Goal: Task Accomplishment & Management: Manage account settings

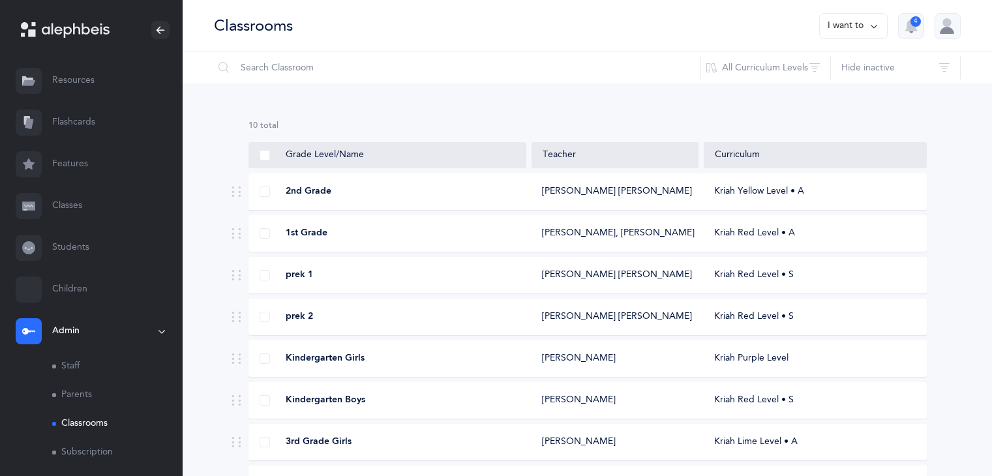
scroll to position [162, 0]
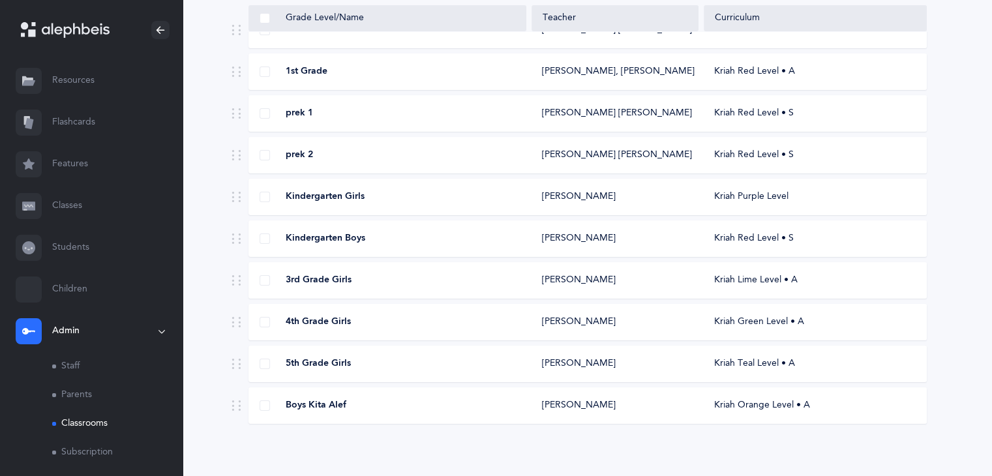
click at [321, 316] on span "4th Grade Girls" at bounding box center [318, 322] width 65 height 13
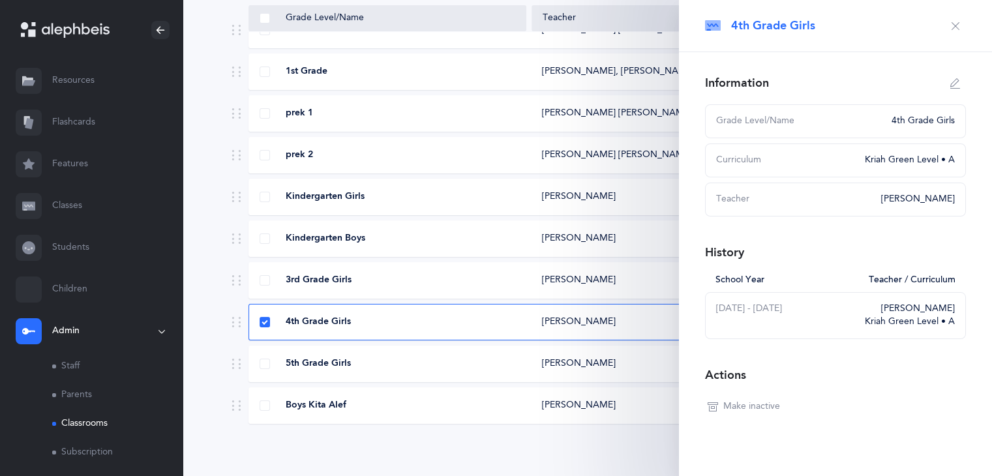
click at [950, 25] on icon "button" at bounding box center [955, 26] width 10 height 10
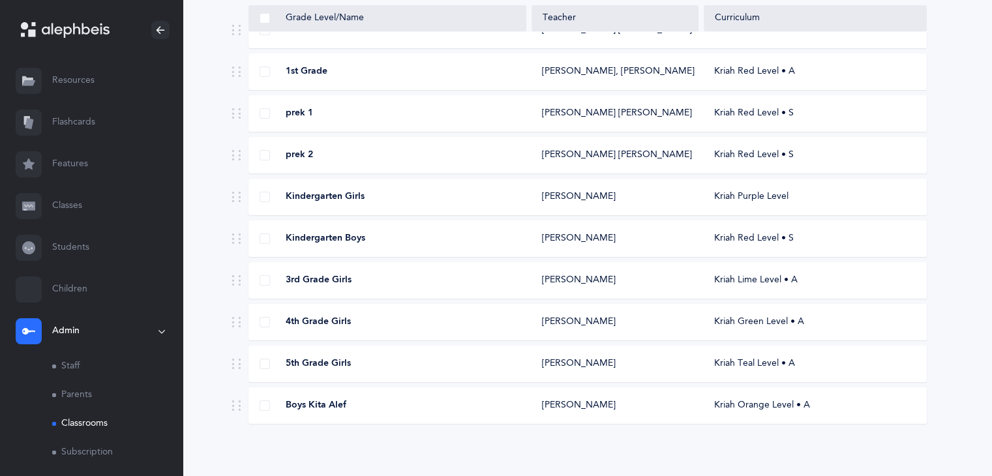
click at [76, 242] on link "Students" at bounding box center [91, 248] width 183 height 42
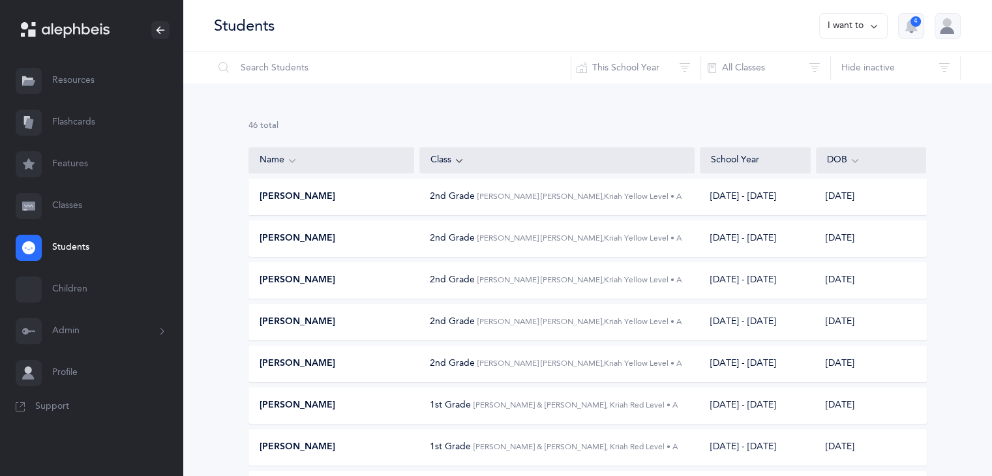
click at [71, 211] on link "Classes" at bounding box center [91, 206] width 183 height 42
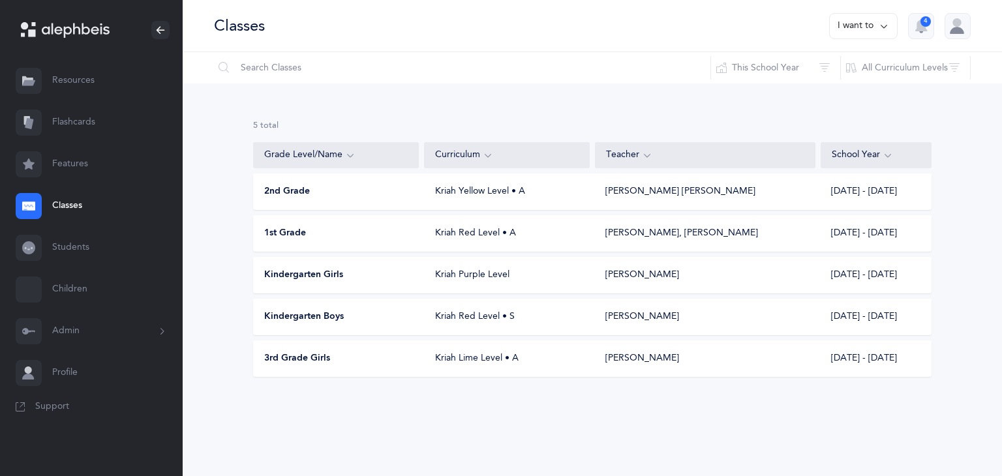
click at [282, 358] on span "3rd Grade Girls" at bounding box center [297, 358] width 66 height 13
click at [853, 35] on button "I want to" at bounding box center [863, 26] width 68 height 26
click at [844, 91] on button "Add new" at bounding box center [850, 89] width 72 height 23
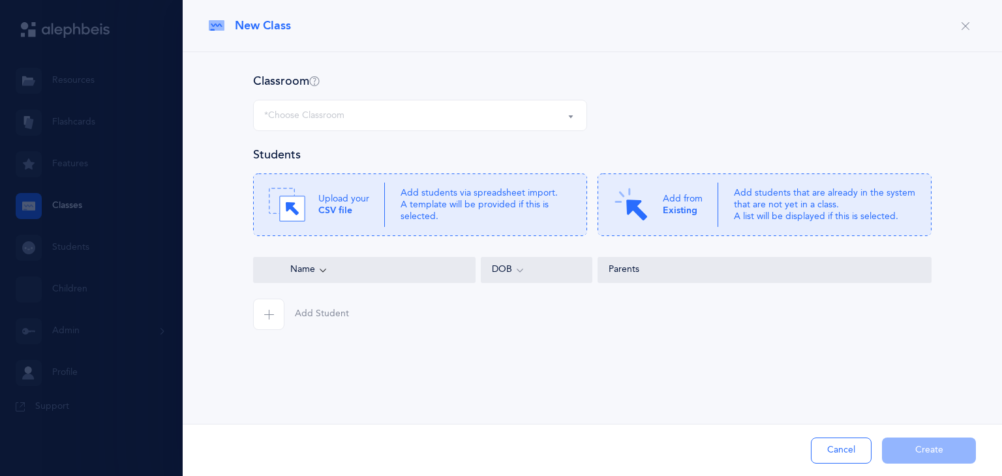
click at [559, 118] on div "*Choose Classroom" at bounding box center [420, 115] width 312 height 22
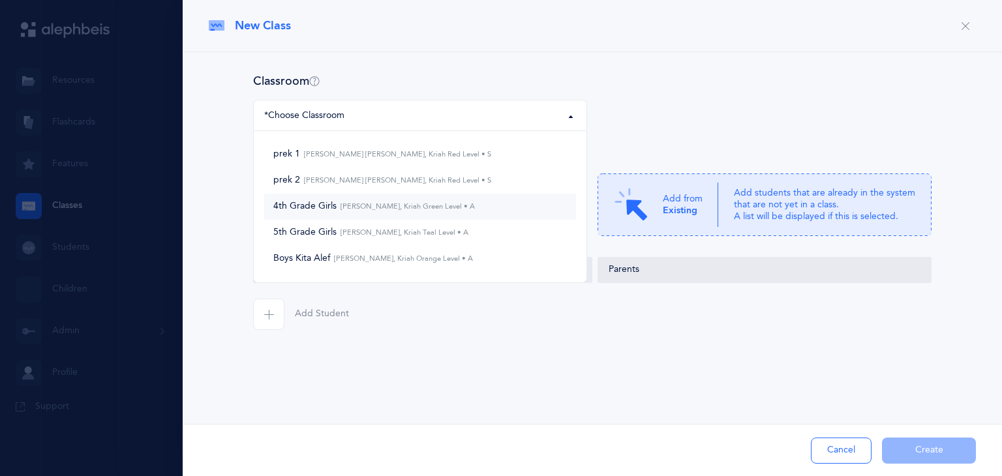
click at [511, 204] on link "4th Grade Girls [PERSON_NAME], Kriah Green Level • A" at bounding box center [420, 207] width 312 height 26
select select "1195"
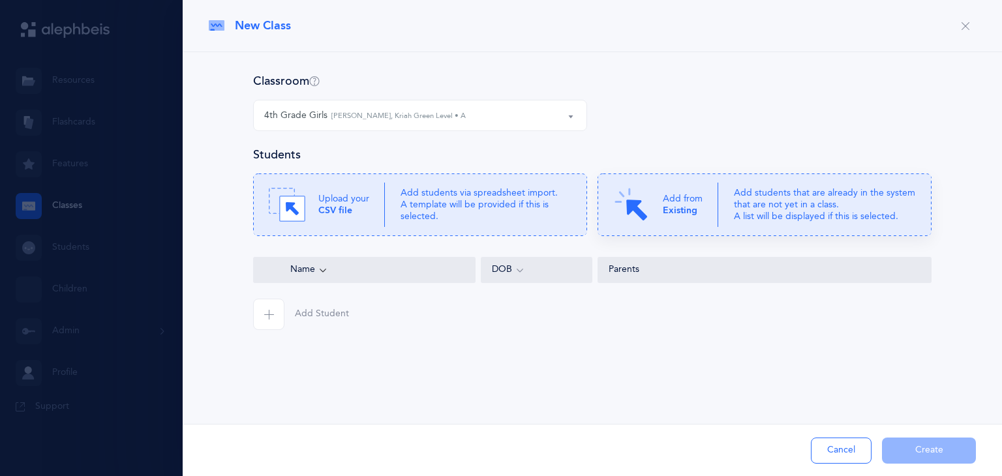
click at [657, 211] on div "Add from Existing" at bounding box center [665, 204] width 105 height 37
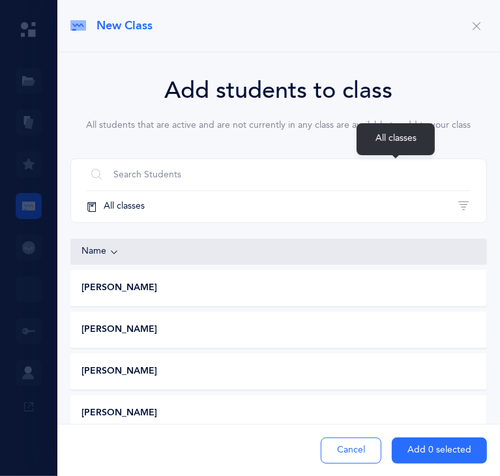
click at [356, 191] on button "All classes" at bounding box center [278, 206] width 384 height 31
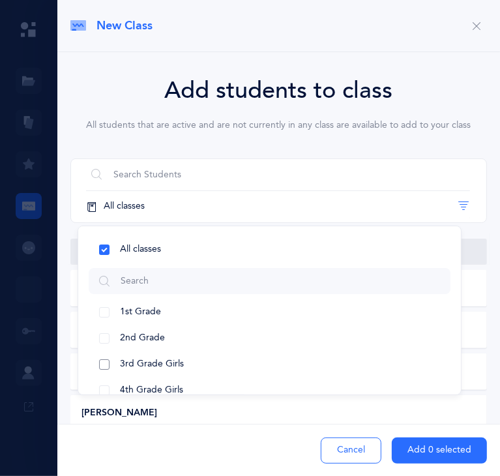
click at [357, 351] on button "3rd Grade Girls" at bounding box center [270, 364] width 362 height 26
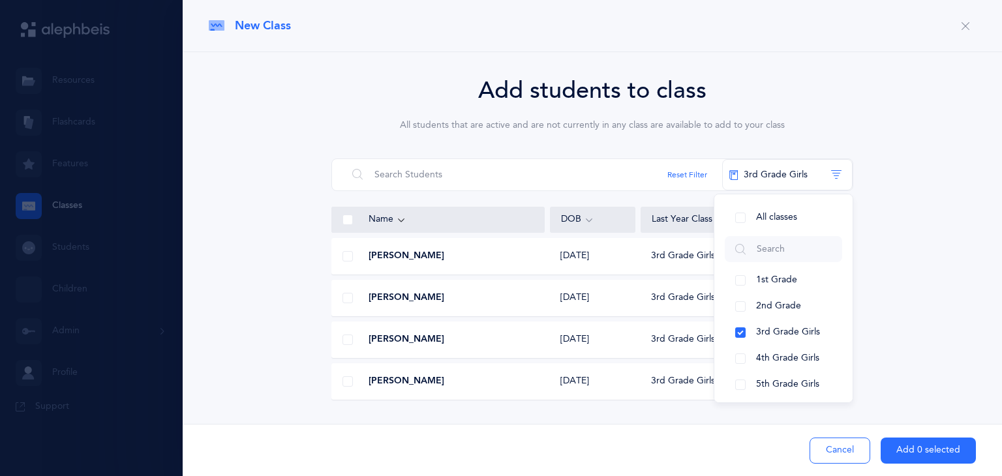
click at [352, 222] on span at bounding box center [347, 220] width 10 height 10
click at [0, 0] on input "checkbox" at bounding box center [0, 0] width 0 height 0
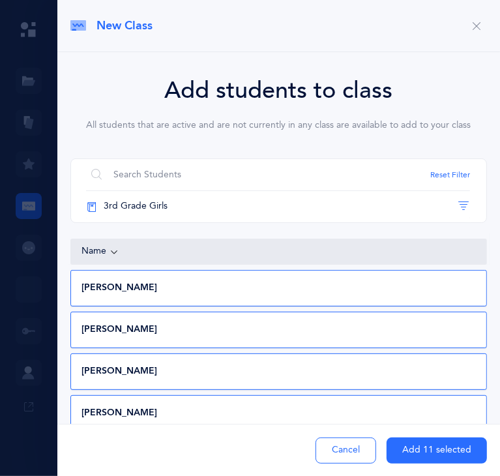
click at [307, 323] on div "[PERSON_NAME]" at bounding box center [277, 329] width 413 height 13
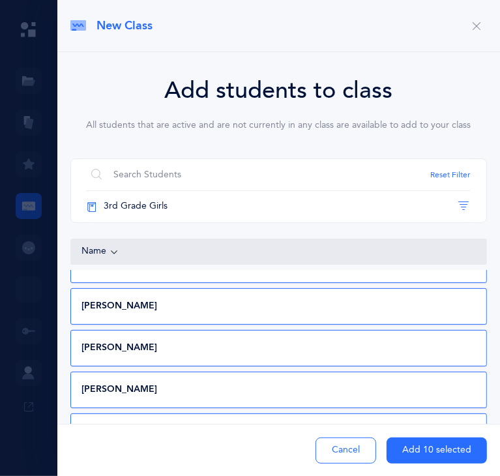
scroll to position [160, 0]
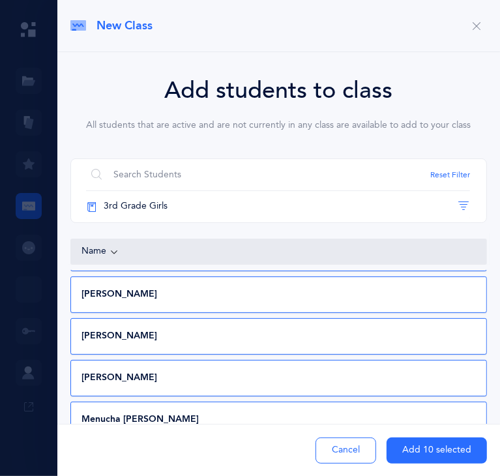
click at [323, 360] on div "[PERSON_NAME] [DATE] 3rd Grade Girls ([DATE] - [DATE])" at bounding box center [278, 378] width 417 height 37
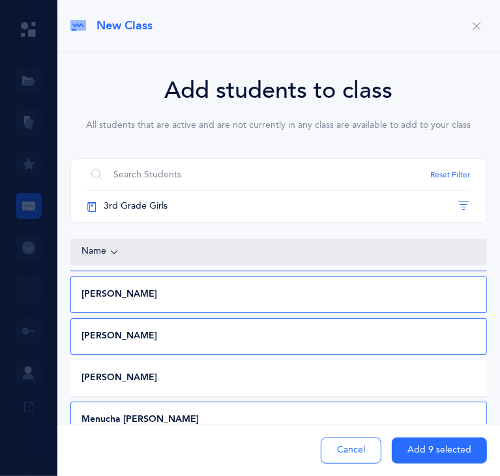
click at [305, 413] on div "Menucha [PERSON_NAME]" at bounding box center [277, 419] width 413 height 13
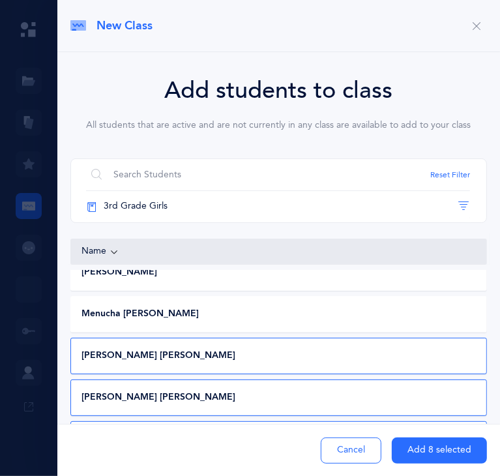
scroll to position [284, 0]
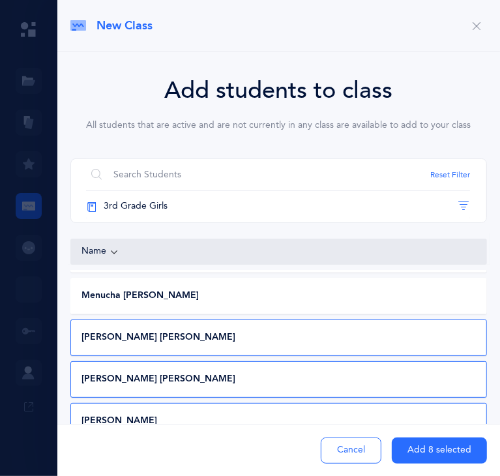
click at [368, 361] on div "[PERSON_NAME] [PERSON_NAME] [DATE] 3rd Grade Girls ([DATE] - [DATE])" at bounding box center [278, 379] width 417 height 37
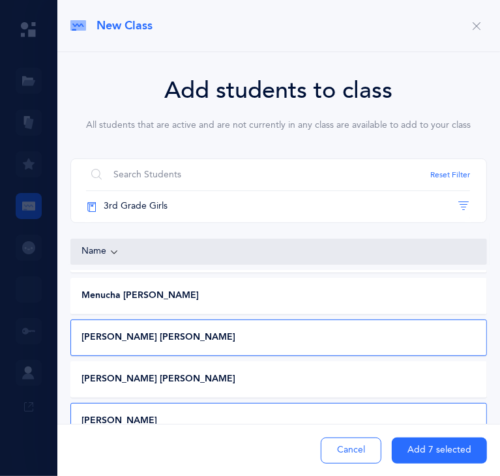
click at [389, 403] on div "[PERSON_NAME] [DATE] 3rd Grade Girls ([DATE] - [DATE])" at bounding box center [278, 421] width 417 height 37
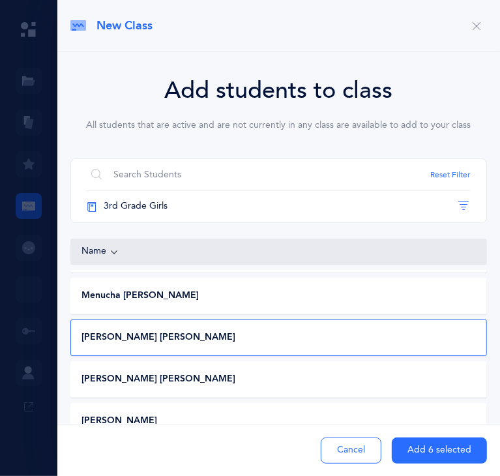
scroll to position [295, 0]
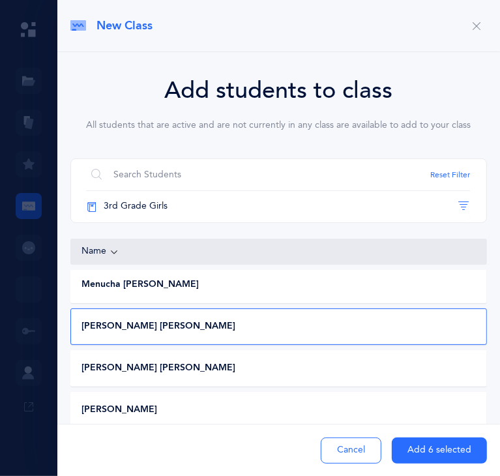
click at [424, 449] on button "Add 6 selected" at bounding box center [439, 451] width 95 height 26
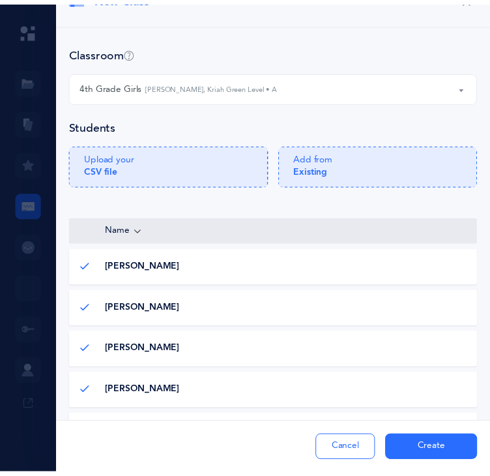
scroll to position [0, 0]
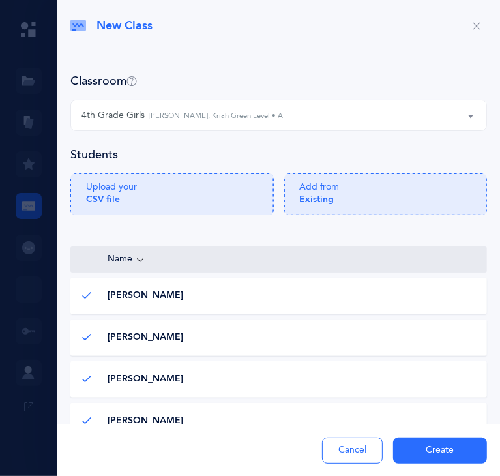
click at [404, 449] on button "Create" at bounding box center [440, 451] width 94 height 26
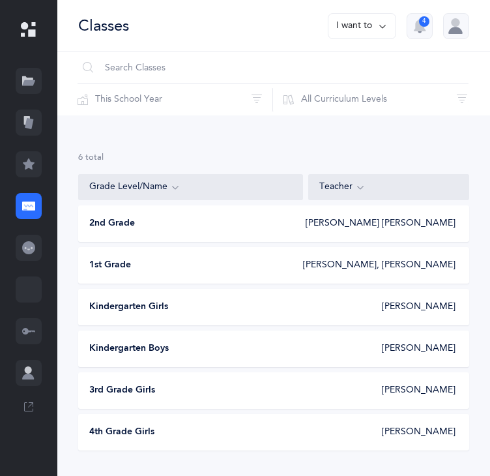
click at [355, 28] on button "I want to" at bounding box center [362, 26] width 68 height 26
click at [350, 85] on button "Add new" at bounding box center [349, 89] width 72 height 23
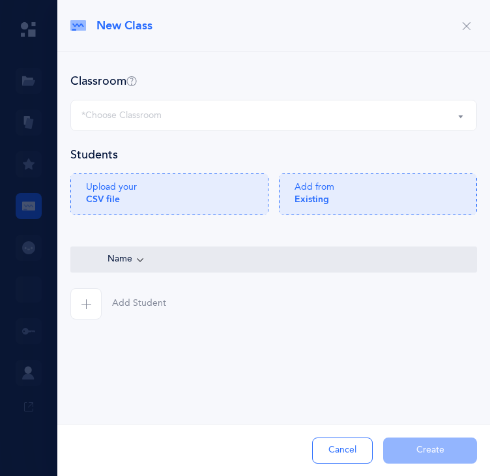
click at [336, 115] on div "*Choose Classroom" at bounding box center [274, 115] width 385 height 22
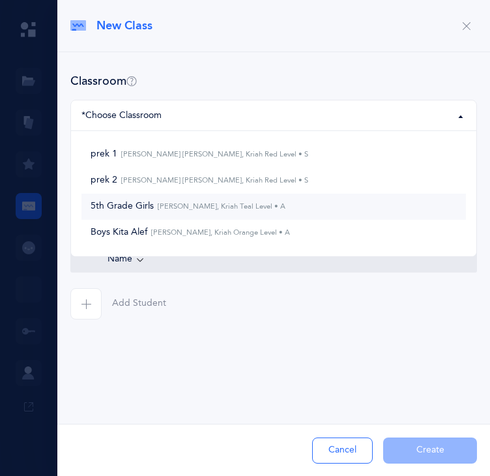
click at [338, 211] on link "5th Grade Girls [PERSON_NAME], Kriah Teal Level • A" at bounding box center [274, 207] width 385 height 26
select select "1196"
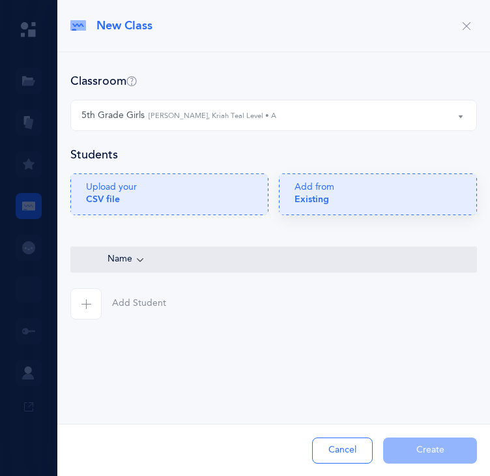
click at [402, 215] on icon at bounding box center [378, 194] width 198 height 42
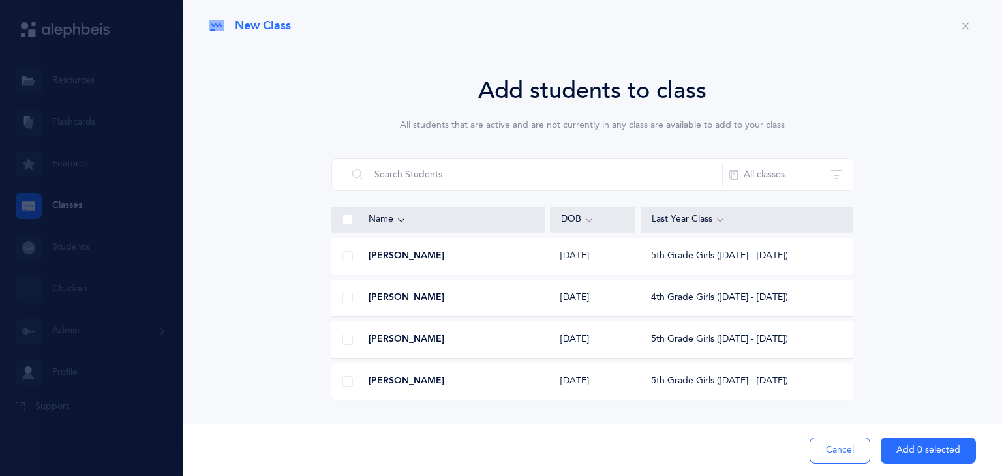
click at [348, 220] on span at bounding box center [347, 220] width 10 height 10
click at [0, 0] on input "checkbox" at bounding box center [0, 0] width 0 height 0
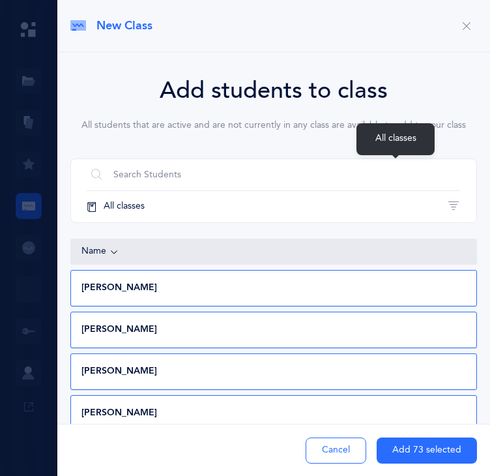
click at [393, 191] on button "All classes" at bounding box center [273, 206] width 374 height 31
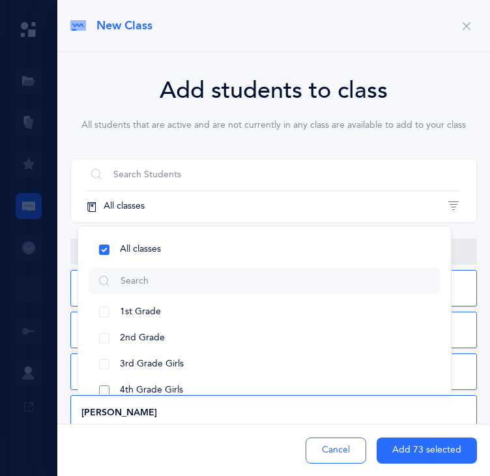
click at [183, 385] on span "4th Grade Girls" at bounding box center [151, 390] width 63 height 10
click at [284, 414] on div "Add students to class All students that are active and are not currently in any…" at bounding box center [273, 279] width 433 height 454
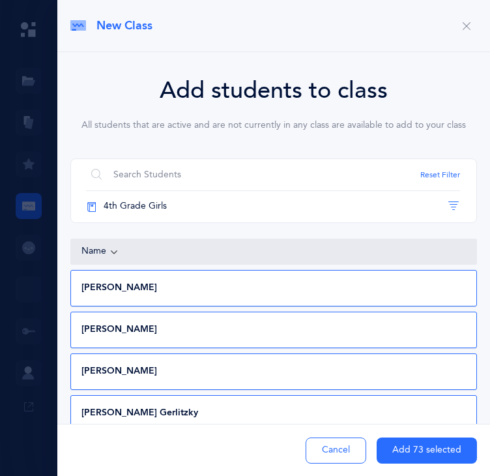
click at [326, 323] on div "[PERSON_NAME]" at bounding box center [272, 329] width 403 height 13
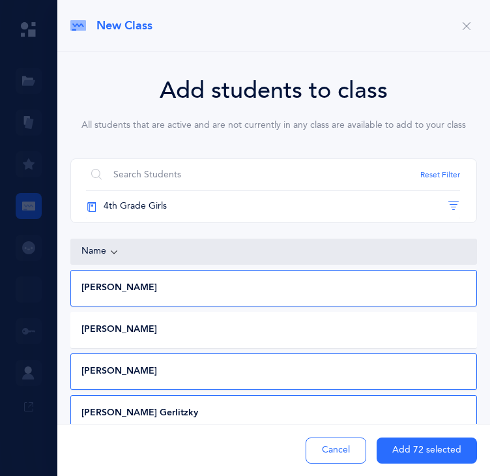
click at [340, 407] on div "[PERSON_NAME] Gerlitzky" at bounding box center [272, 413] width 403 height 13
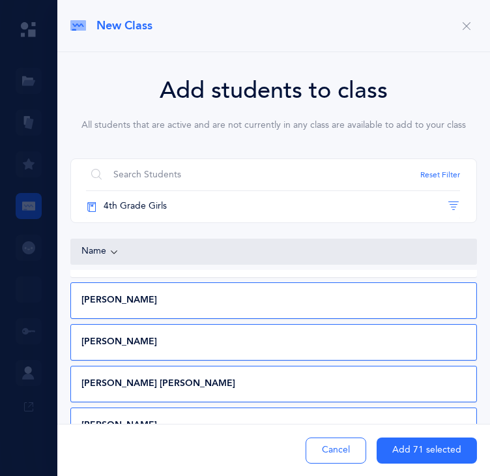
scroll to position [157, 0]
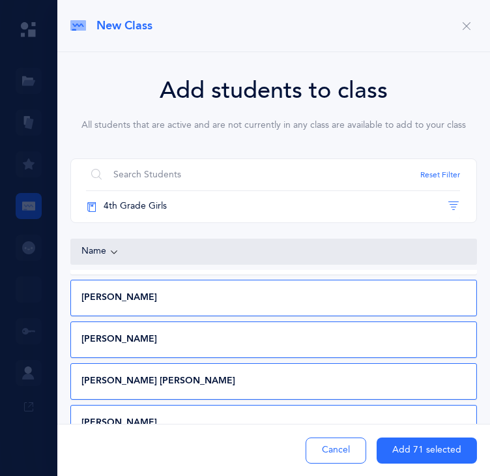
click at [434, 280] on div "[PERSON_NAME] [DATE] 4th Grade Girls ([DATE] - [DATE])" at bounding box center [273, 298] width 407 height 37
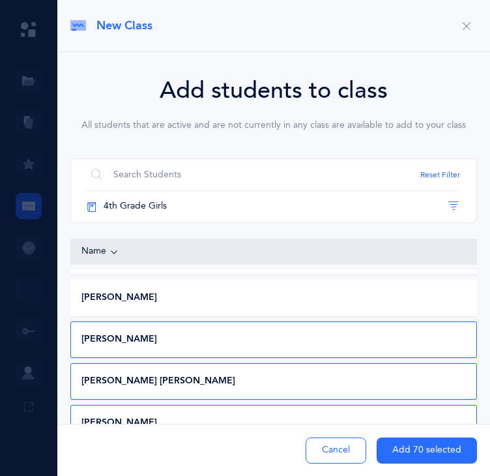
click at [425, 333] on div "[PERSON_NAME]" at bounding box center [272, 339] width 403 height 13
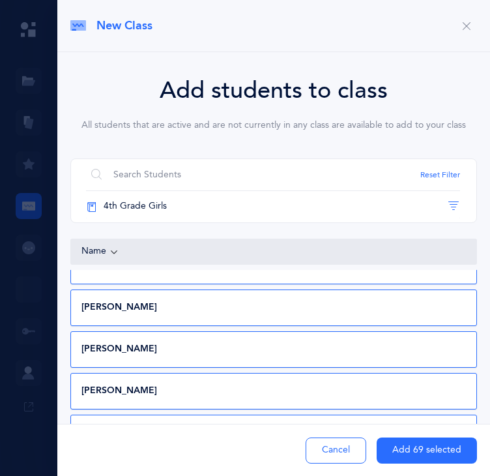
scroll to position [276, 0]
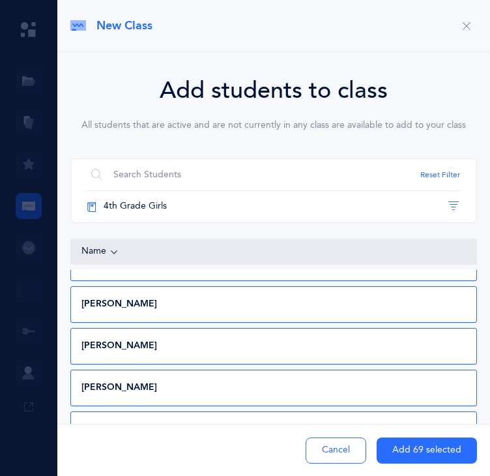
click at [430, 286] on div "[PERSON_NAME] [DATE] 4th Grade Girls ([DATE] - [DATE])" at bounding box center [273, 304] width 407 height 37
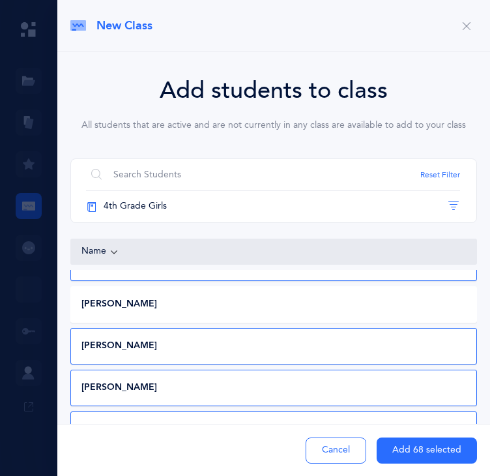
click at [411, 340] on div "[PERSON_NAME]" at bounding box center [272, 346] width 403 height 13
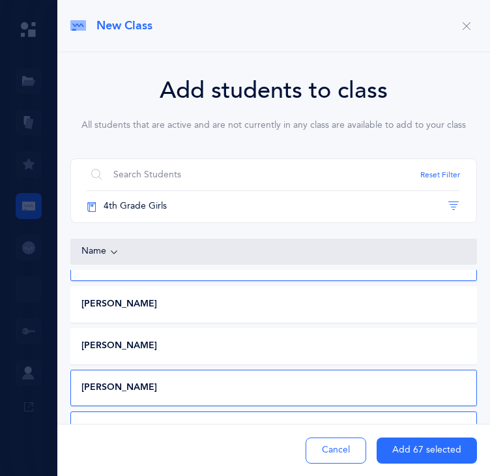
click at [395, 381] on div "[PERSON_NAME]" at bounding box center [272, 387] width 403 height 13
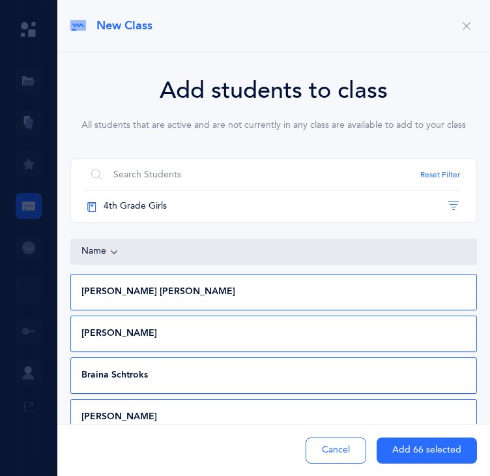
scroll to position [417, 0]
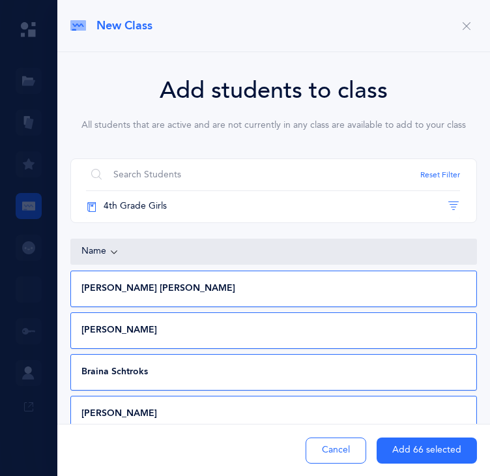
click at [417, 271] on div "[PERSON_NAME] [PERSON_NAME] [DATE] 4th Grade Girls ([DATE] - [DATE])" at bounding box center [273, 289] width 407 height 37
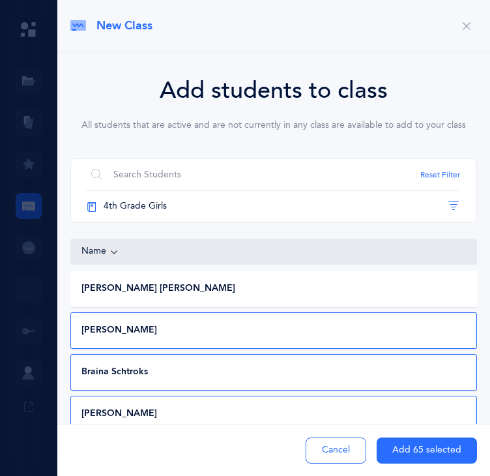
click at [410, 324] on div "[PERSON_NAME]" at bounding box center [272, 330] width 403 height 13
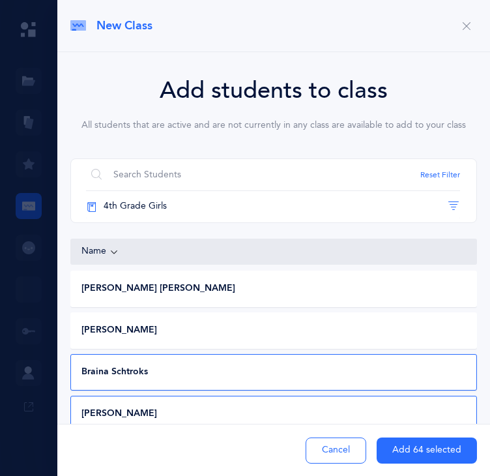
click at [404, 366] on div "Braina Schtroks" at bounding box center [272, 372] width 403 height 13
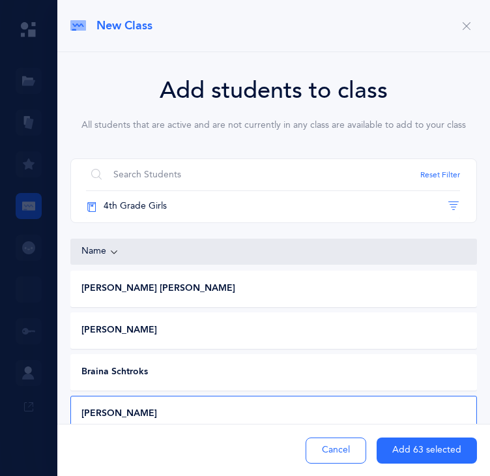
click at [398, 408] on div "[PERSON_NAME]" at bounding box center [272, 414] width 403 height 13
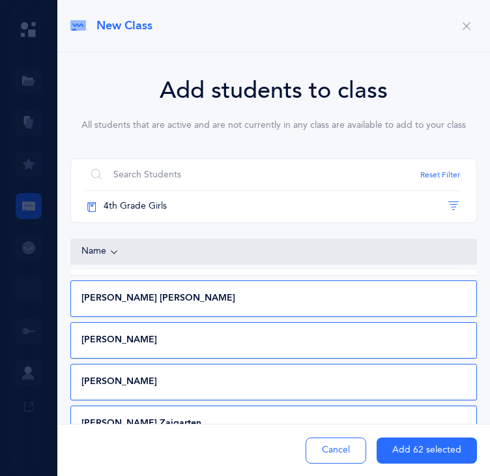
scroll to position [580, 0]
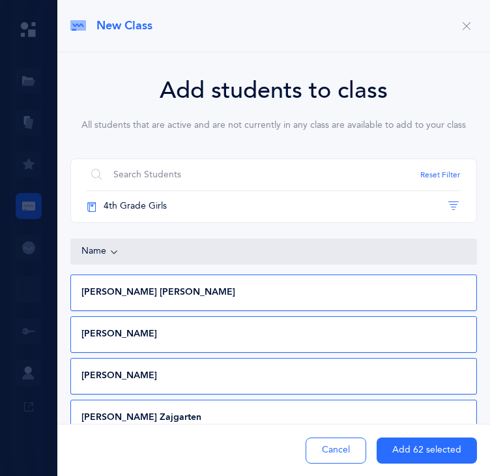
click at [364, 370] on div "[PERSON_NAME]" at bounding box center [272, 376] width 403 height 13
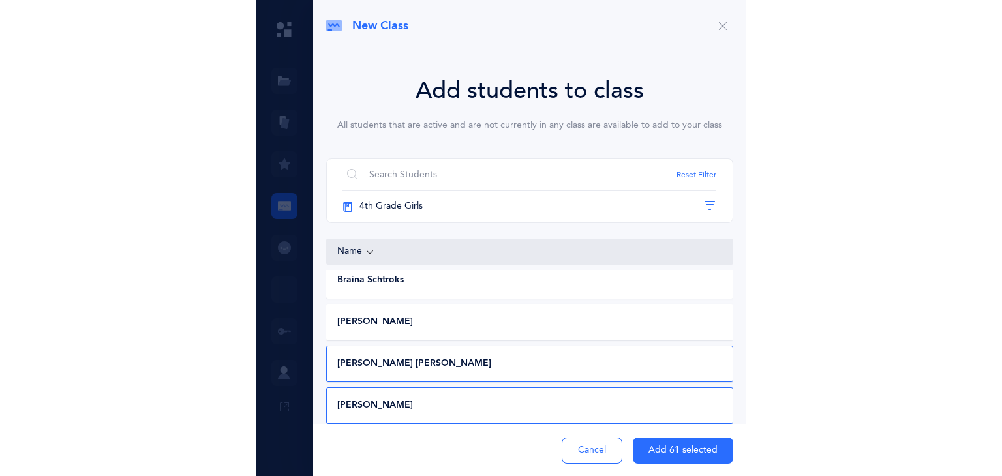
scroll to position [588, 0]
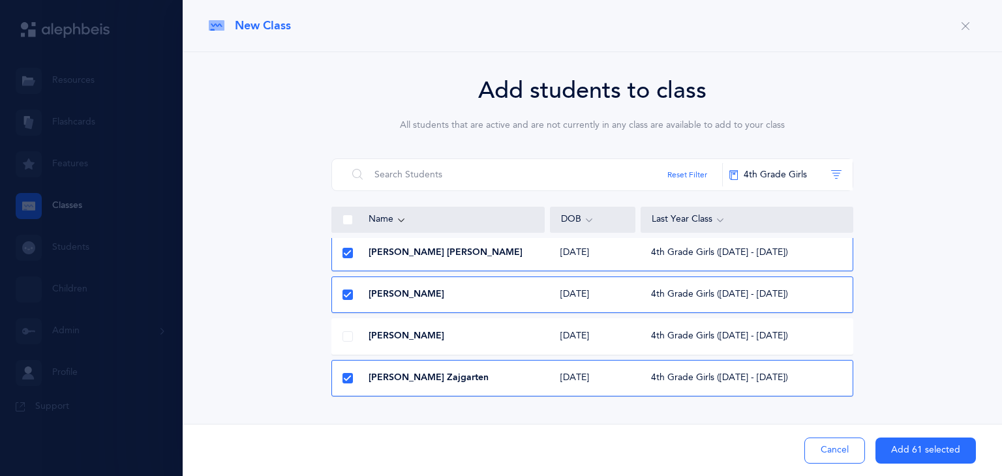
click at [346, 217] on span at bounding box center [347, 220] width 10 height 10
click at [0, 0] on input "checkbox" at bounding box center [0, 0] width 0 height 0
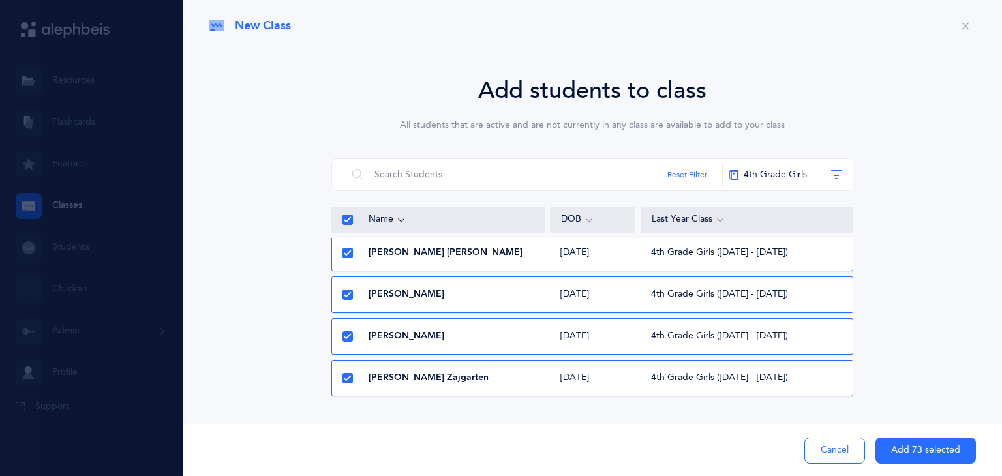
click at [346, 217] on icon at bounding box center [347, 219] width 7 height 7
click at [0, 0] on input "checkbox" at bounding box center [0, 0] width 0 height 0
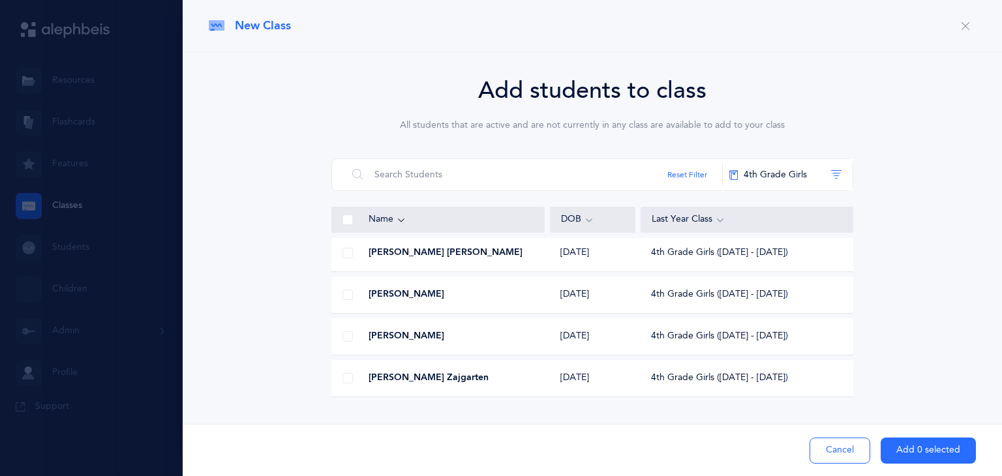
click at [347, 218] on span at bounding box center [347, 220] width 10 height 10
click at [0, 0] on input "checkbox" at bounding box center [0, 0] width 0 height 0
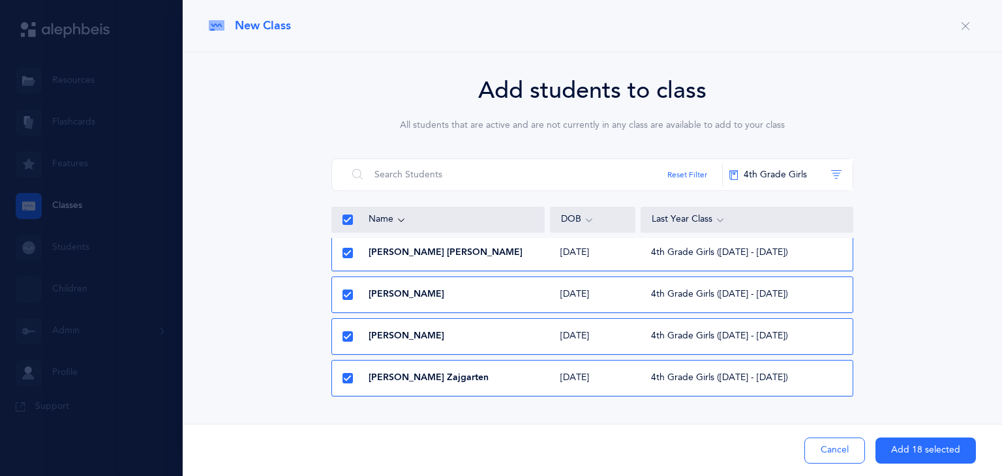
click at [436, 346] on div "[PERSON_NAME] [DATE] 4th Grade Girls ([DATE] - [DATE])" at bounding box center [592, 336] width 522 height 37
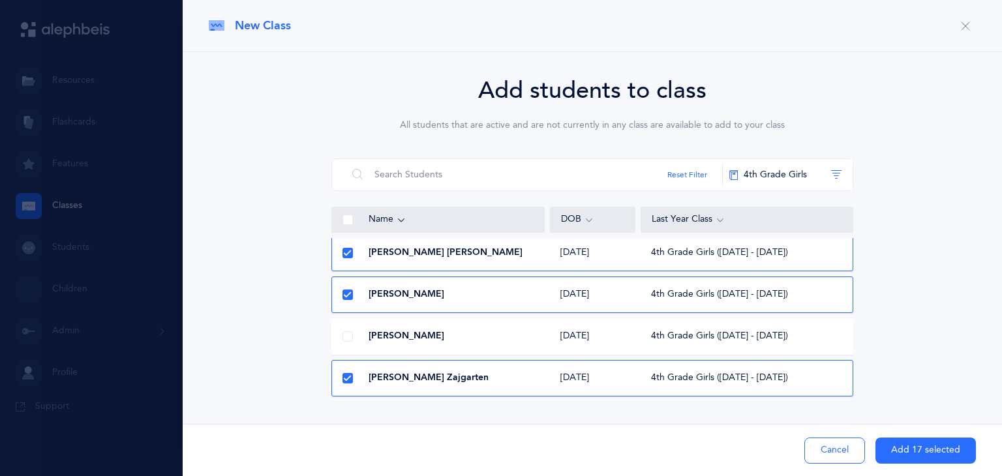
click at [436, 376] on span "[PERSON_NAME] Zajgarten" at bounding box center [428, 378] width 120 height 13
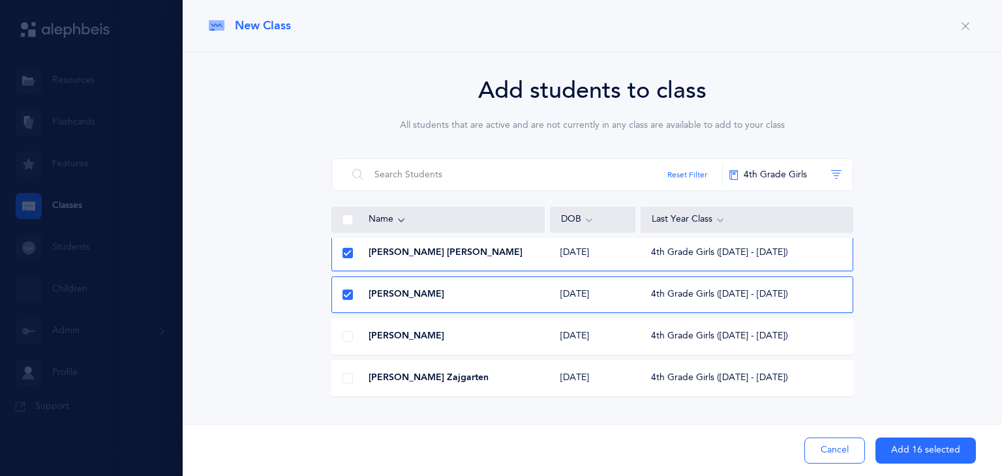
click at [436, 376] on span "[PERSON_NAME] Zajgarten" at bounding box center [428, 378] width 120 height 13
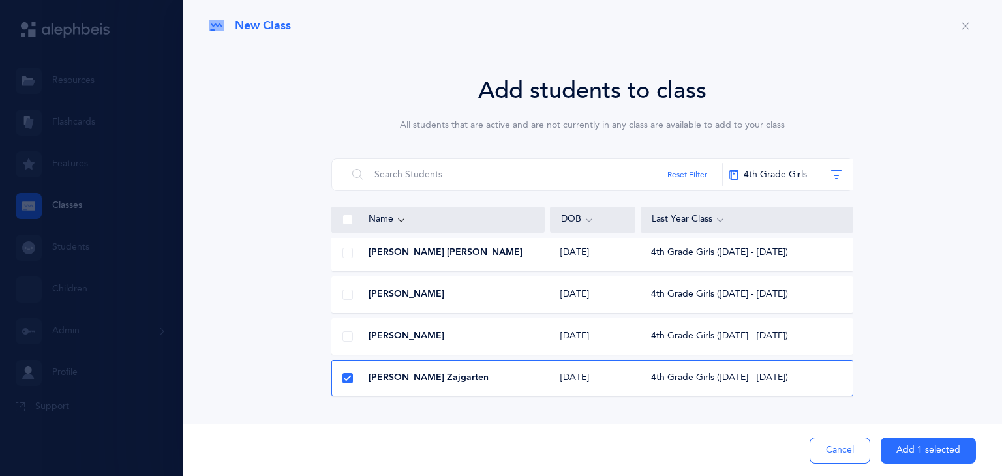
click at [344, 220] on span at bounding box center [347, 220] width 10 height 10
click at [0, 0] on input "checkbox" at bounding box center [0, 0] width 0 height 0
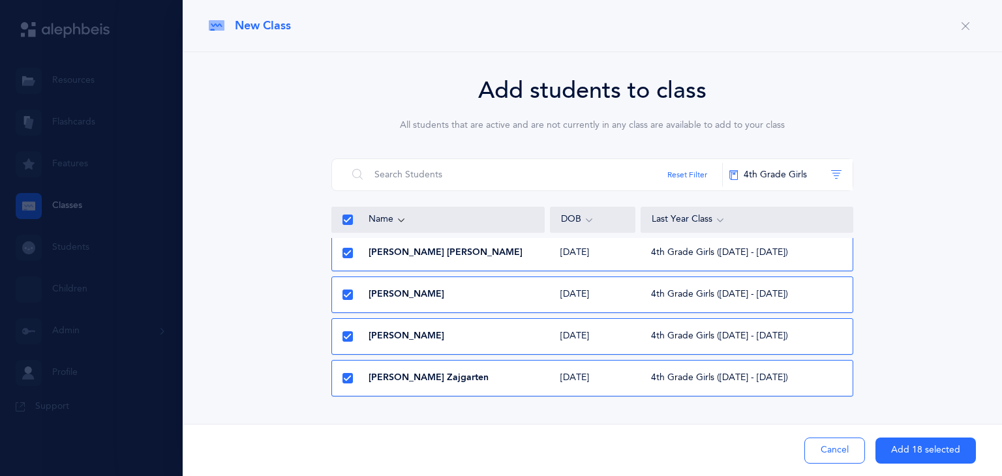
click at [470, 340] on div "[PERSON_NAME]" at bounding box center [438, 336] width 213 height 13
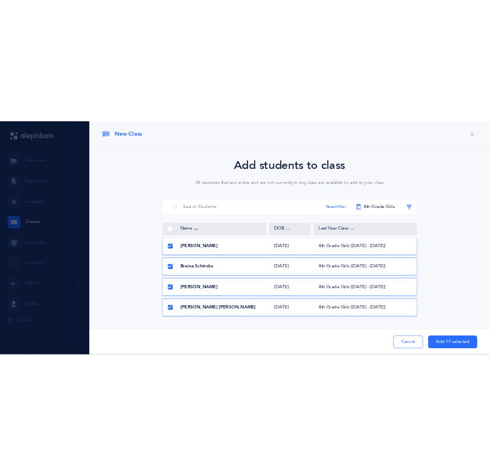
scroll to position [445, 0]
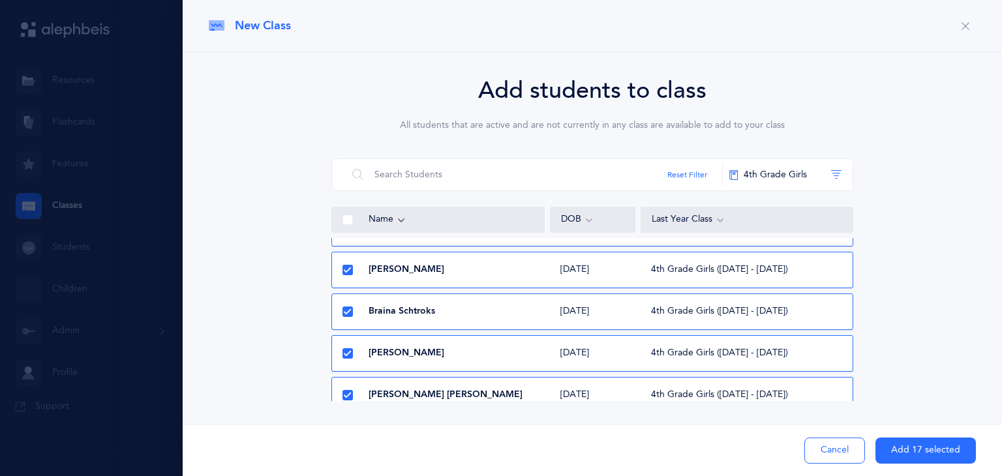
click at [444, 359] on span "[PERSON_NAME]" at bounding box center [406, 353] width 76 height 13
click at [425, 314] on span "Braina Schtroks" at bounding box center [401, 311] width 67 height 13
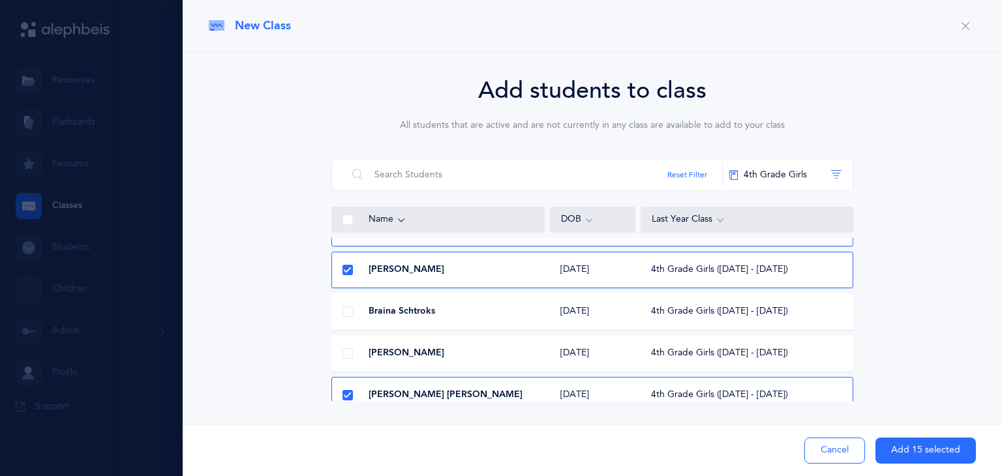
click at [425, 314] on span "Braina Schtroks" at bounding box center [401, 311] width 67 height 13
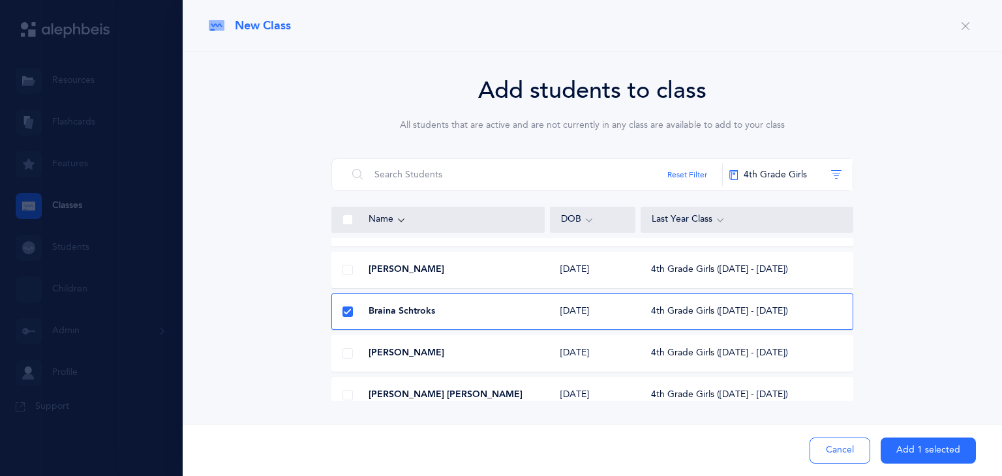
click at [346, 226] on div at bounding box center [347, 220] width 33 height 26
click at [347, 221] on span at bounding box center [347, 220] width 10 height 10
click at [0, 0] on input "checkbox" at bounding box center [0, 0] width 0 height 0
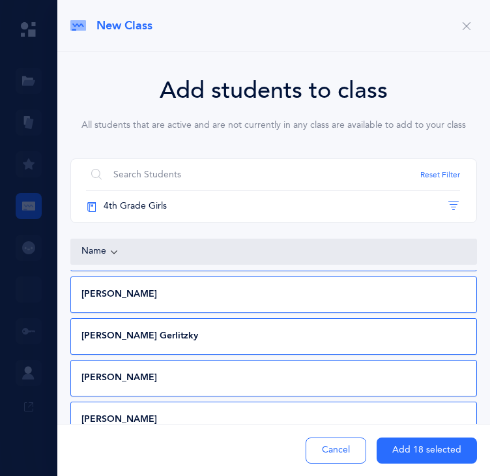
scroll to position [0, 0]
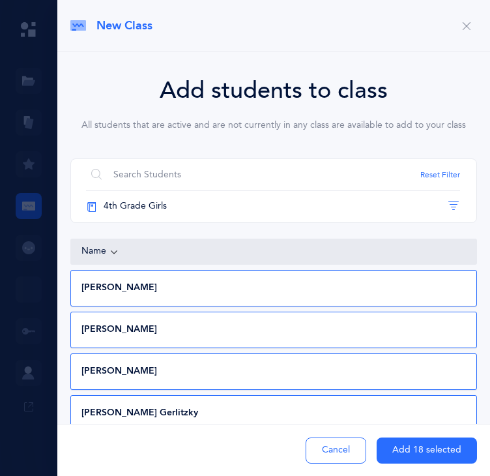
click at [373, 312] on div "[PERSON_NAME] [DATE] 4th Grade Girls ([DATE] - [DATE])" at bounding box center [273, 330] width 407 height 37
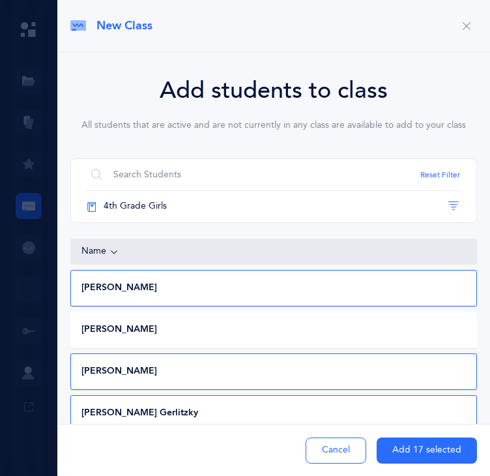
click at [361, 407] on div "[PERSON_NAME] Gerlitzky" at bounding box center [272, 413] width 403 height 13
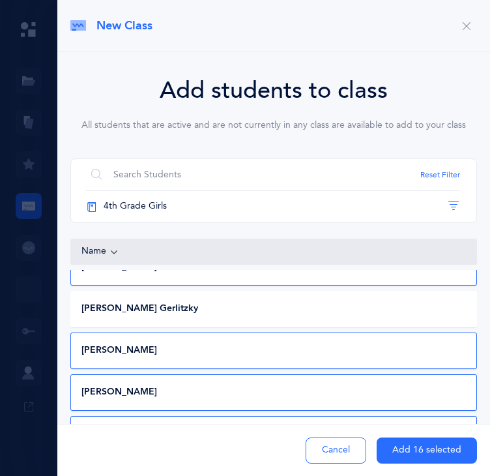
scroll to position [130, 0]
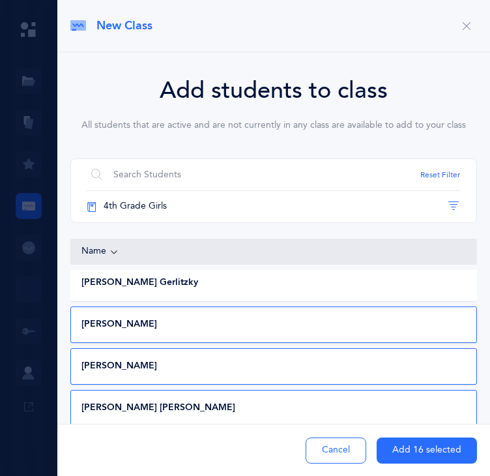
click at [402, 318] on div "[PERSON_NAME]" at bounding box center [272, 324] width 403 height 13
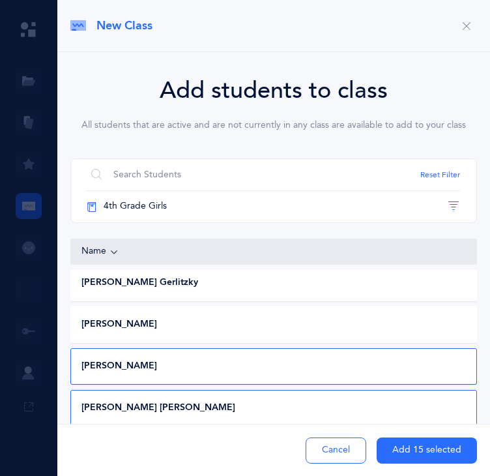
click at [384, 360] on div "[PERSON_NAME]" at bounding box center [272, 366] width 403 height 13
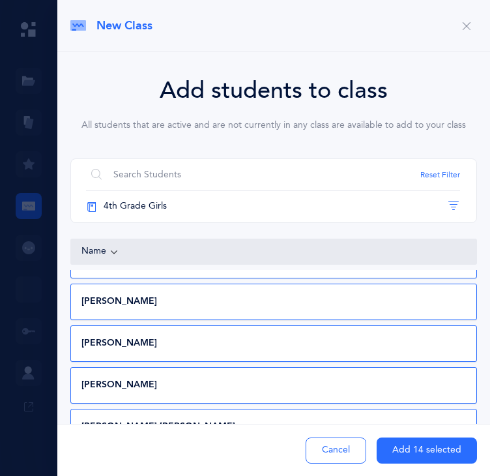
scroll to position [287, 0]
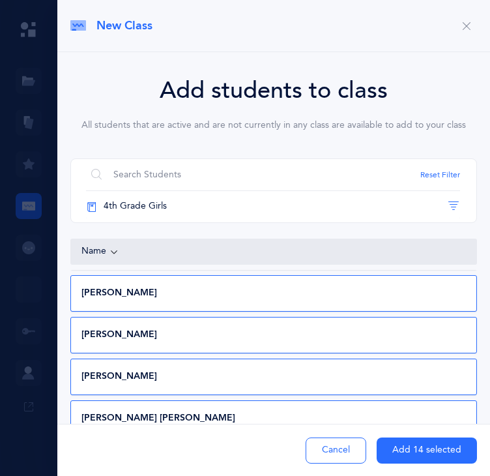
click at [396, 287] on div "[PERSON_NAME]" at bounding box center [272, 293] width 403 height 13
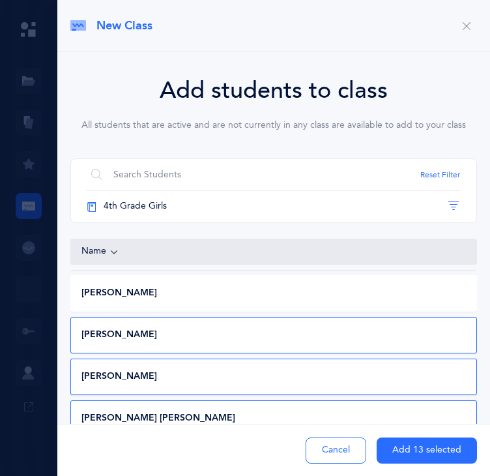
click at [380, 329] on div "[PERSON_NAME]" at bounding box center [272, 335] width 403 height 13
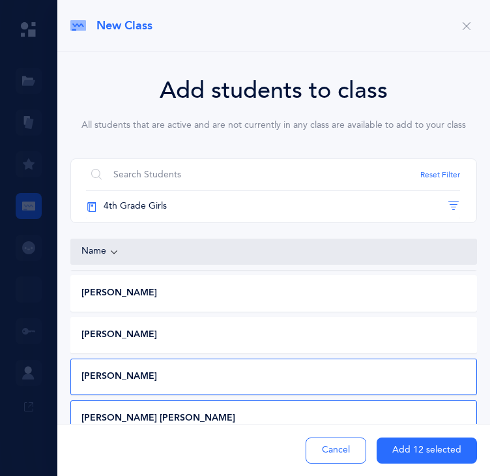
click at [361, 359] on div "[PERSON_NAME] [DATE] 4th Grade Girls ([DATE] - [DATE])" at bounding box center [273, 377] width 407 height 37
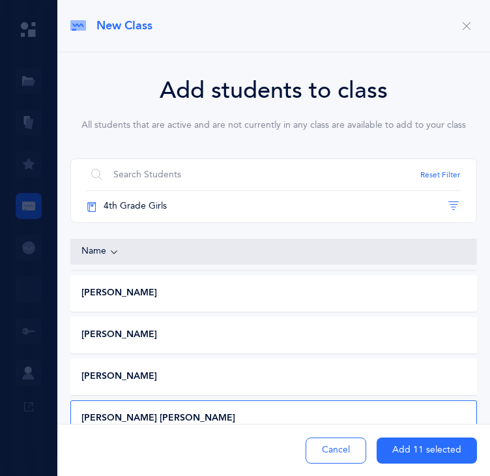
click at [351, 412] on div "[PERSON_NAME] [PERSON_NAME]" at bounding box center [272, 418] width 403 height 13
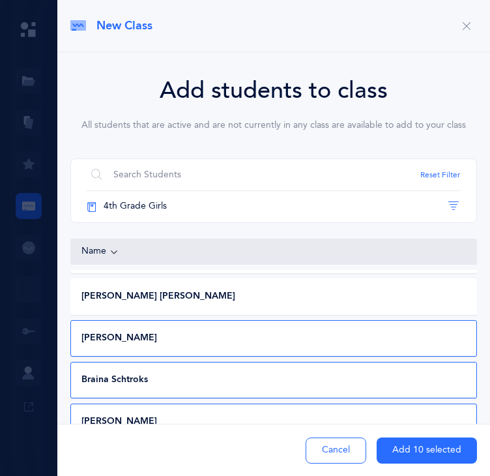
scroll to position [443, 0]
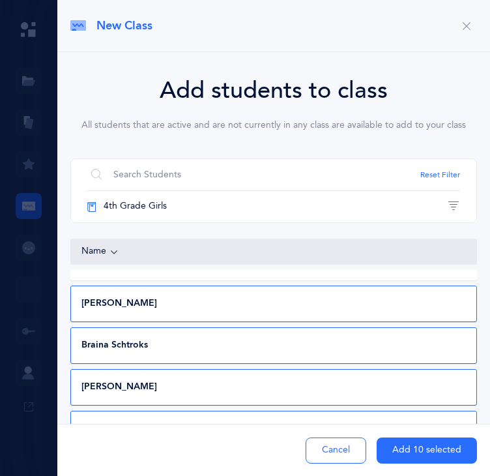
click at [395, 297] on div "[PERSON_NAME]" at bounding box center [272, 303] width 403 height 13
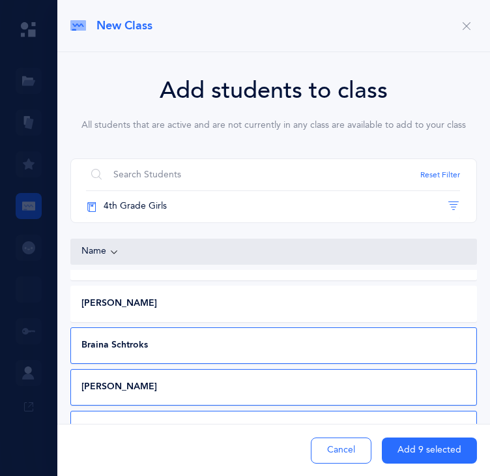
click at [382, 381] on div "[PERSON_NAME]" at bounding box center [272, 387] width 403 height 13
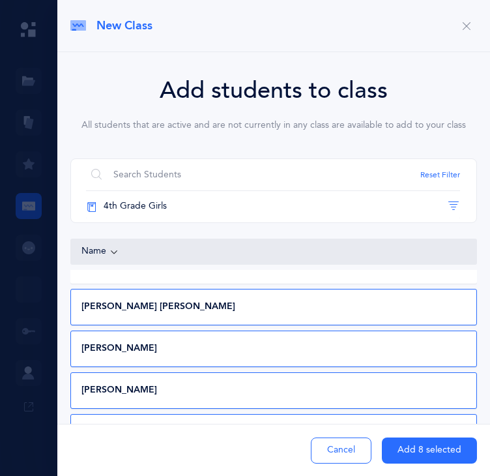
scroll to position [588, 0]
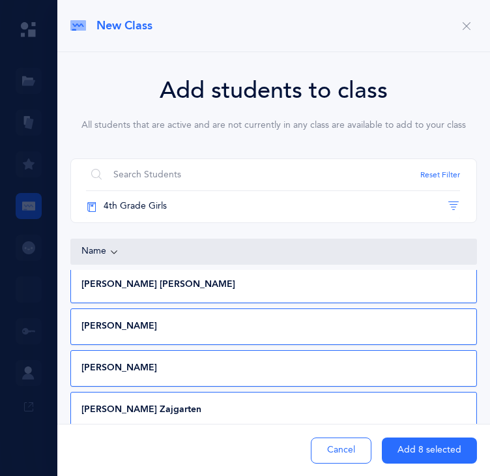
click at [403, 362] on div "[PERSON_NAME]" at bounding box center [272, 368] width 403 height 13
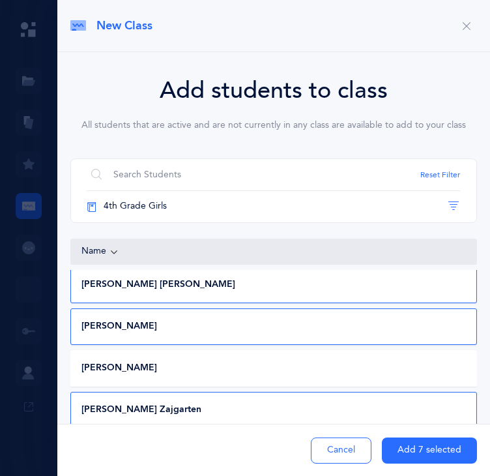
click at [398, 449] on button "Add 7 selected" at bounding box center [429, 451] width 95 height 26
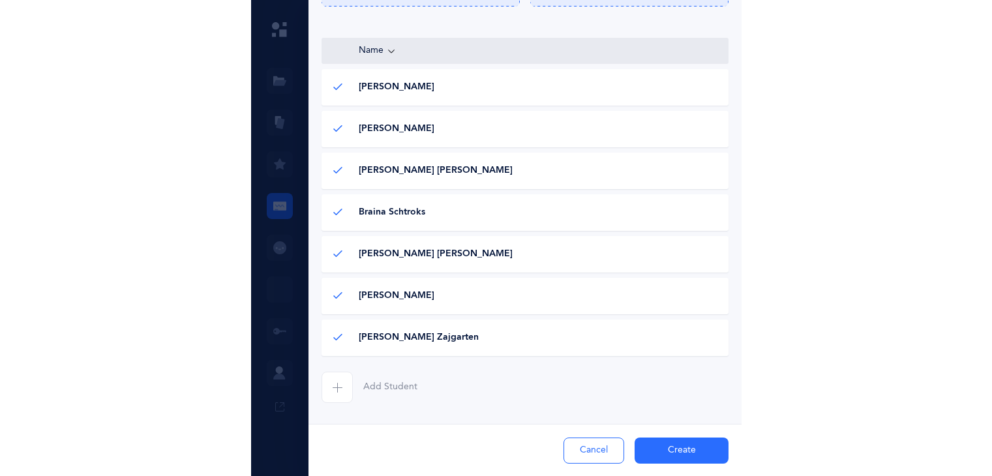
scroll to position [274, 0]
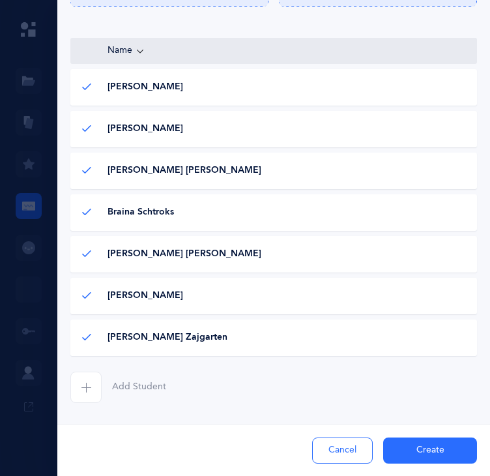
click at [78, 391] on span "button" at bounding box center [85, 387] width 31 height 31
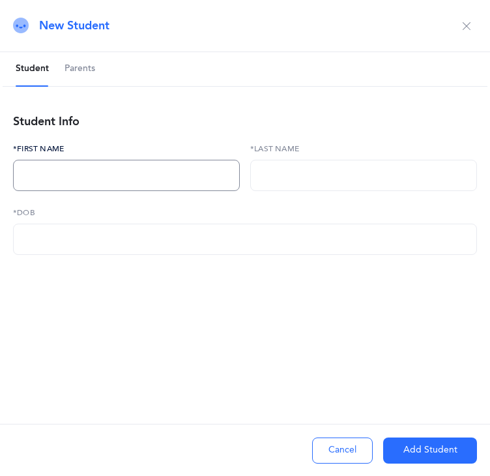
click at [51, 179] on input "text" at bounding box center [126, 175] width 227 height 31
type input "[PERSON_NAME]"
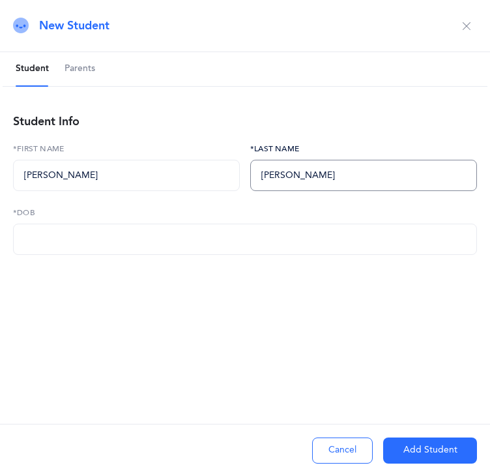
type input "[PERSON_NAME]"
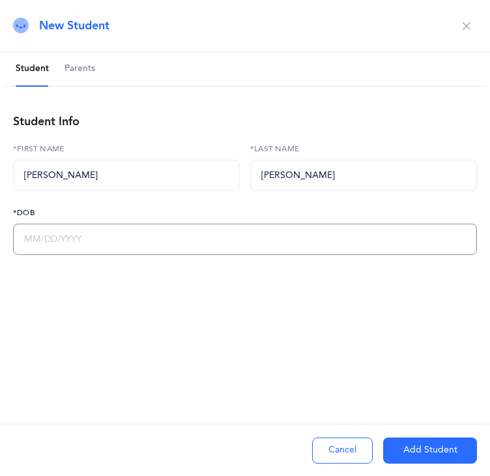
click at [23, 237] on input "text" at bounding box center [245, 239] width 464 height 31
type input "[DATE]"
click at [390, 447] on button "Add Student" at bounding box center [430, 451] width 94 height 26
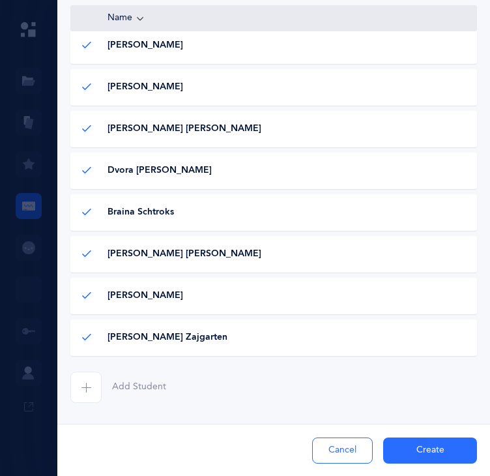
click at [399, 449] on button "Create" at bounding box center [430, 451] width 94 height 26
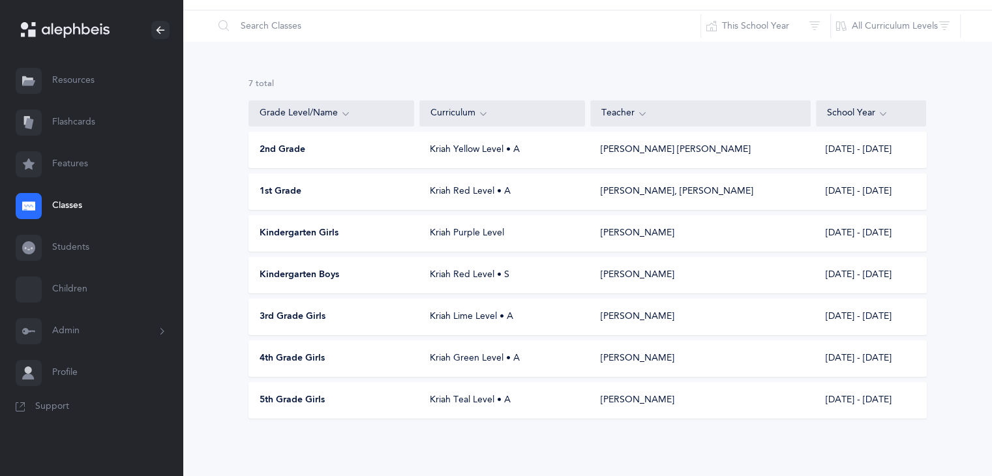
scroll to position [0, 0]
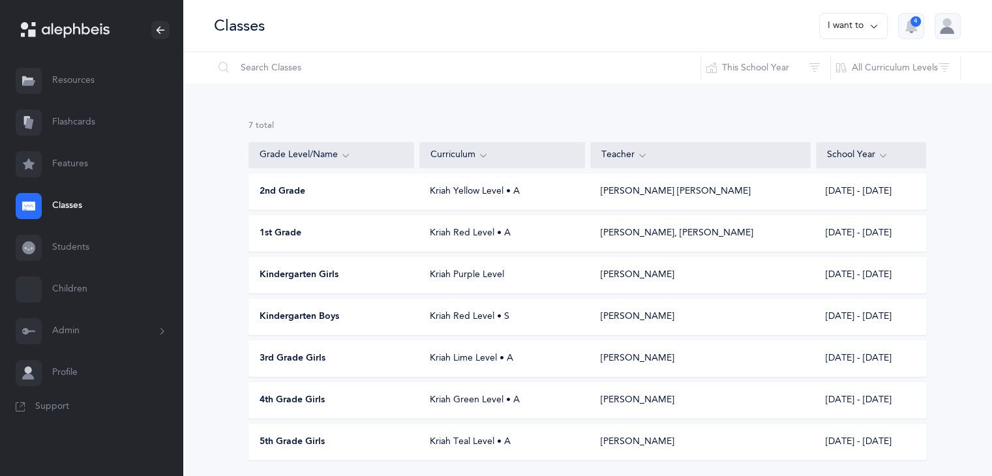
click at [837, 24] on button "I want to" at bounding box center [853, 26] width 68 height 26
click at [826, 92] on button "Add new" at bounding box center [840, 89] width 72 height 23
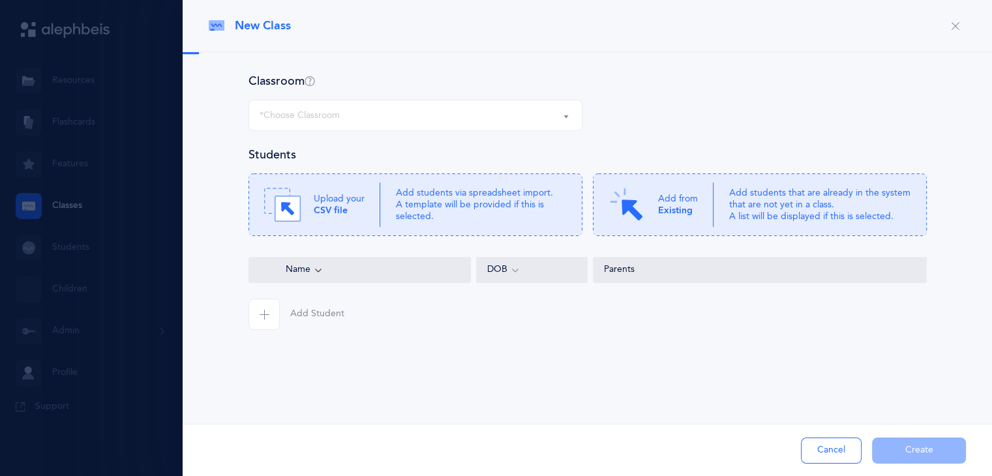
select select
click at [497, 110] on div "*Choose Classroom" at bounding box center [416, 115] width 312 height 22
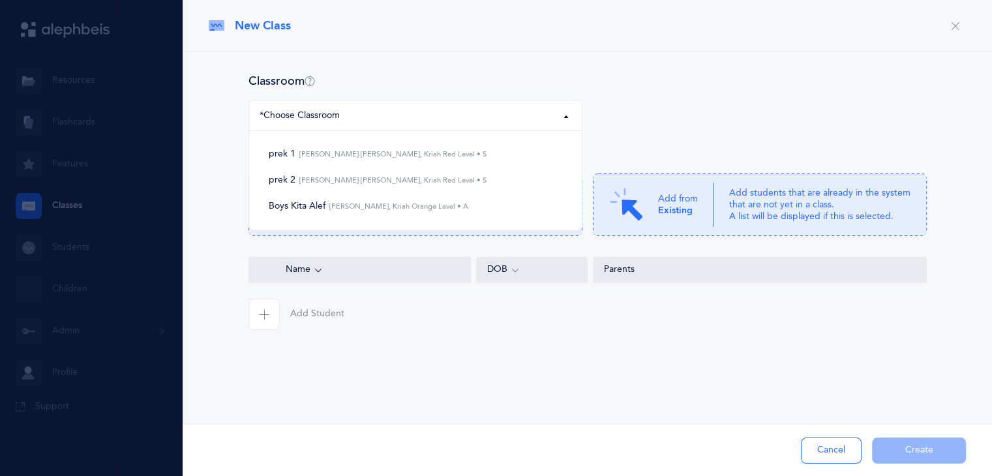
click at [625, 78] on div "Classroom" at bounding box center [587, 81] width 678 height 16
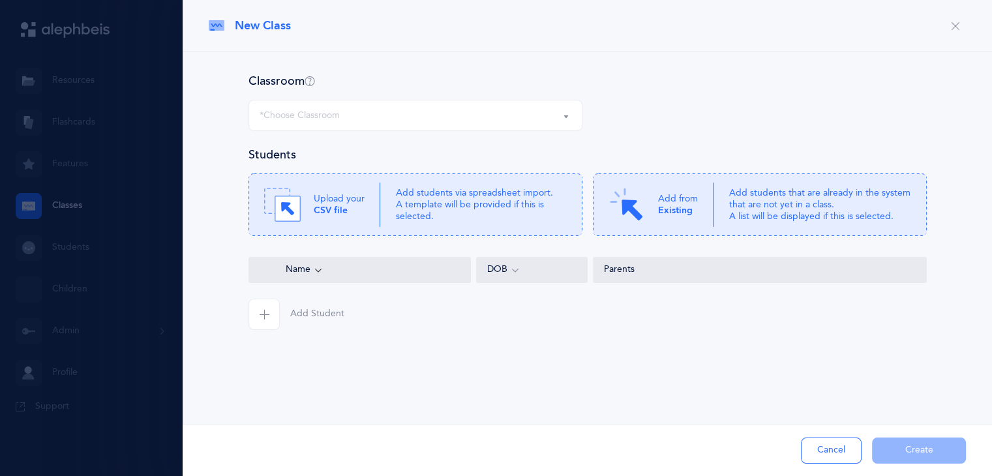
click at [241, 23] on span "New Class" at bounding box center [263, 26] width 56 height 16
click at [211, 27] on icon at bounding box center [217, 25] width 16 height 10
click at [219, 135] on div "Classroom prek 1 prek 2 Boys Kita Alef *Choose Classroom prek 1 Chana [PERSON_N…" at bounding box center [587, 201] width 757 height 257
click at [291, 123] on div "*Choose Classroom" at bounding box center [416, 115] width 312 height 22
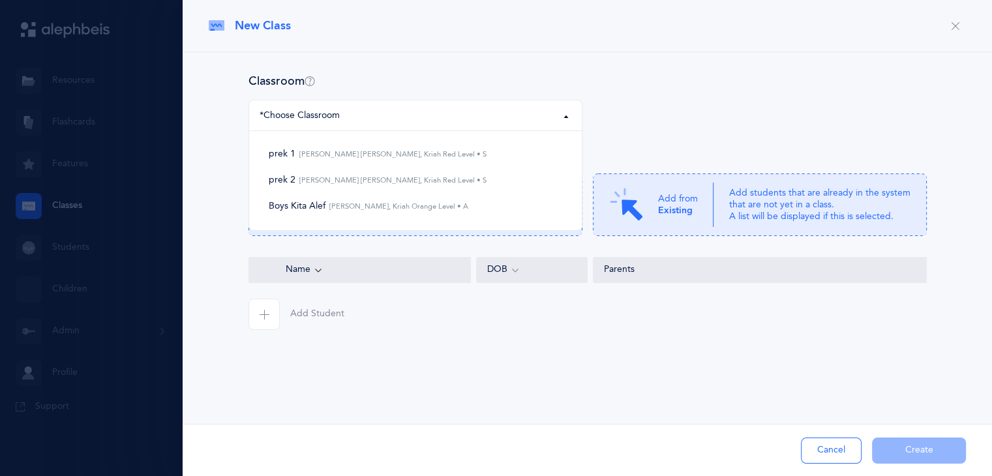
click at [290, 118] on div "*Choose Classroom" at bounding box center [300, 116] width 80 height 14
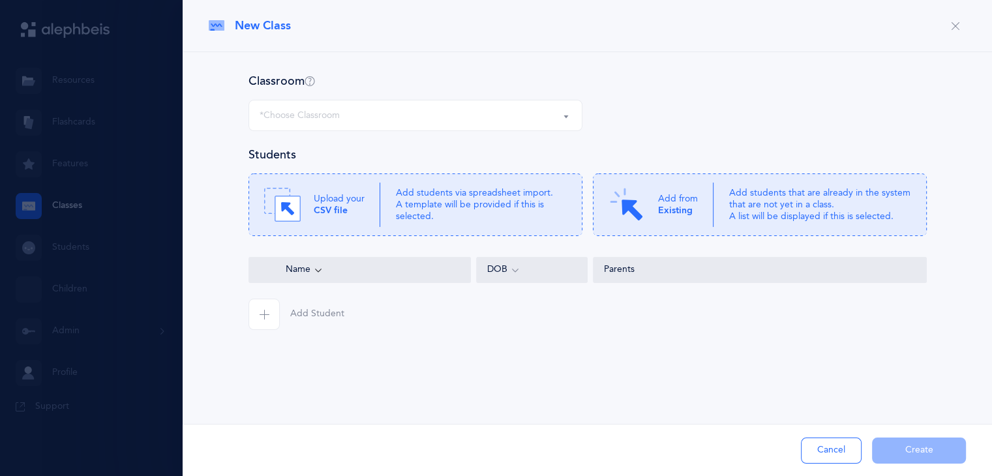
click at [822, 450] on button "Cancel" at bounding box center [831, 451] width 61 height 26
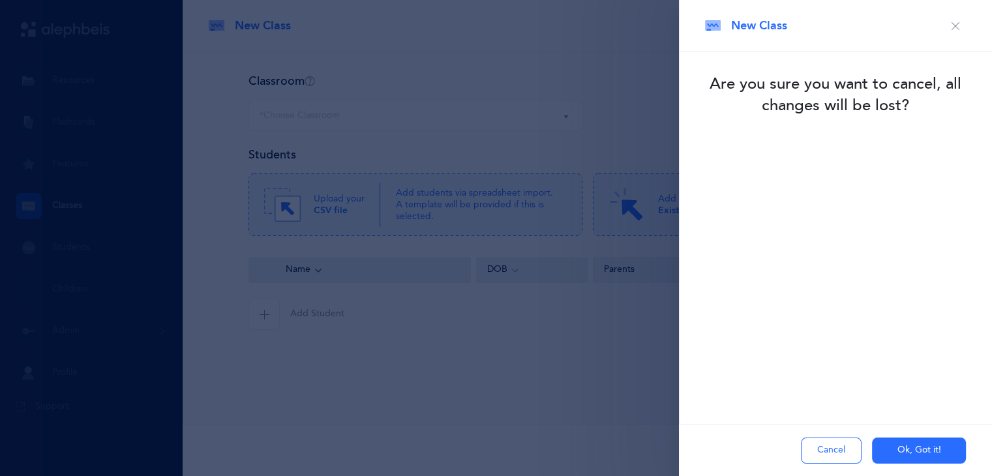
click at [956, 25] on icon "button" at bounding box center [955, 26] width 10 height 10
click at [910, 445] on button "Ok, Got it!" at bounding box center [919, 451] width 94 height 26
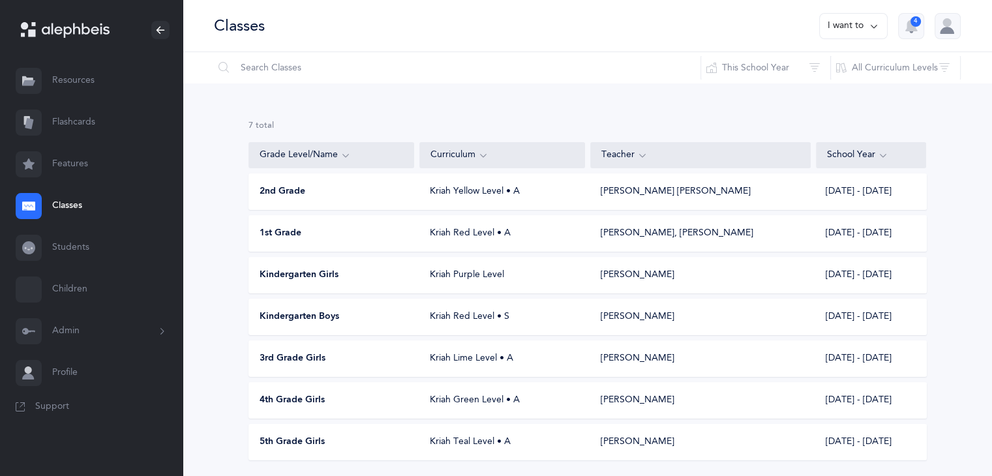
click at [161, 329] on icon at bounding box center [162, 331] width 14 height 10
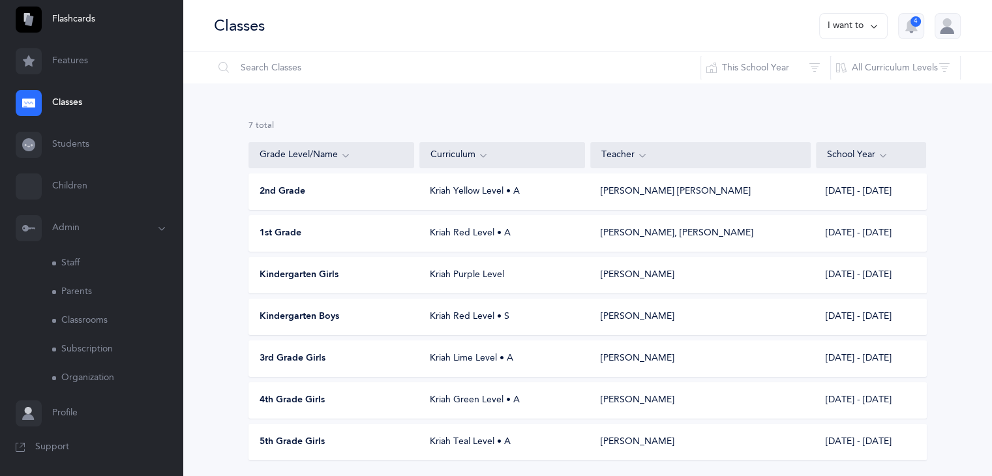
click at [96, 320] on link "Classrooms" at bounding box center [117, 320] width 130 height 29
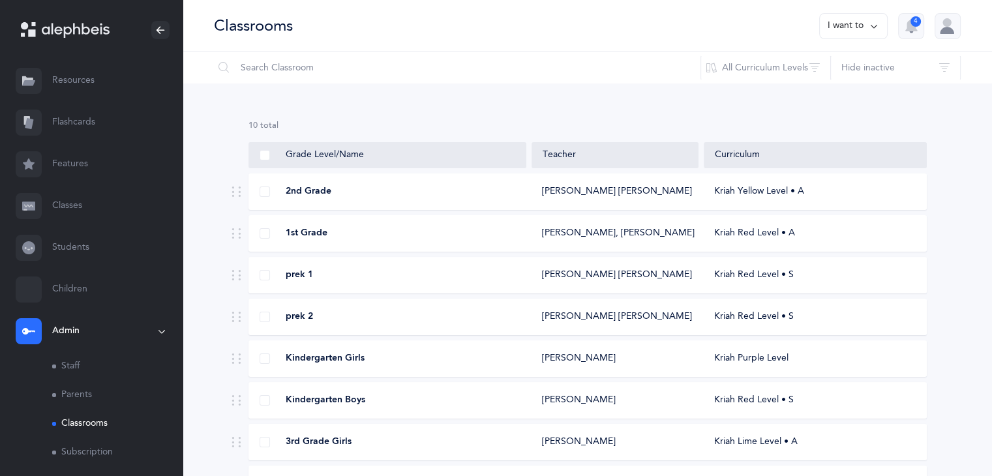
click at [846, 23] on button "I want to" at bounding box center [853, 26] width 68 height 26
click at [837, 67] on button "Add new classroom" at bounding box center [826, 66] width 102 height 23
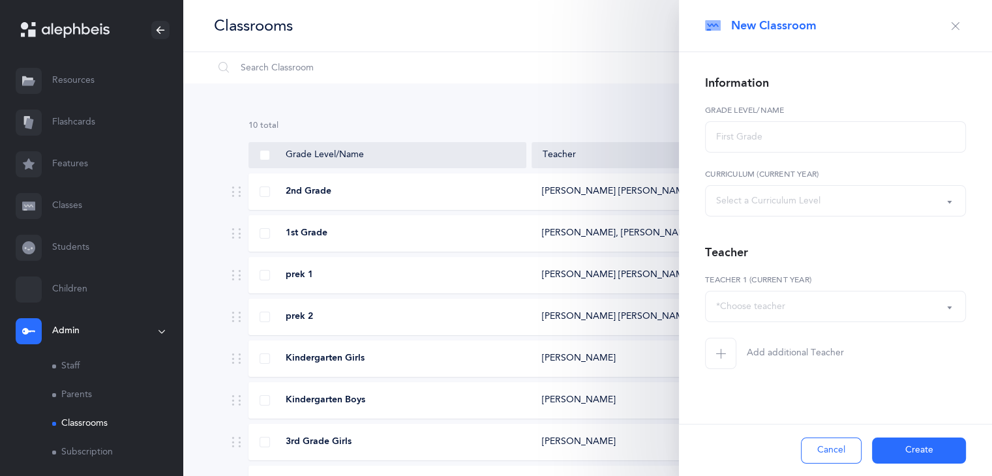
select select
click at [713, 140] on input "text" at bounding box center [835, 136] width 261 height 31
type input "6th Grade Girls"
click at [877, 205] on div "Select a Curriculum Level" at bounding box center [835, 201] width 239 height 22
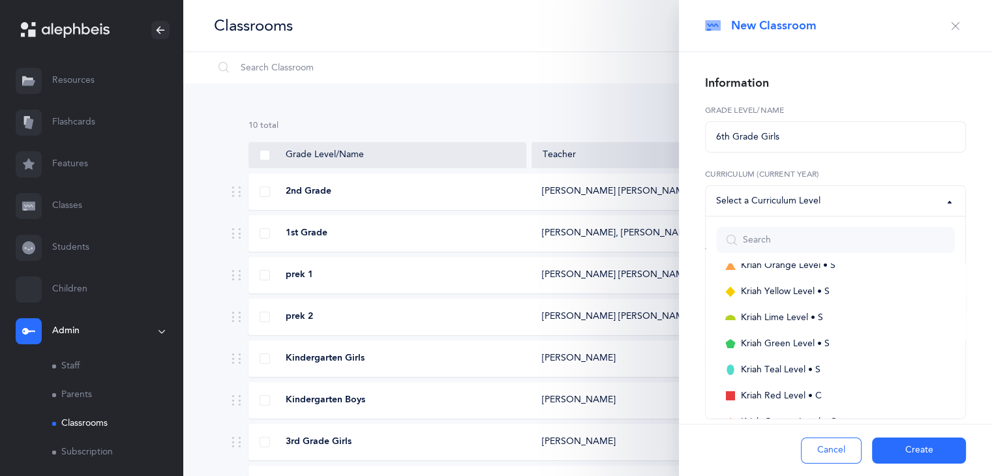
scroll to position [258, 0]
click at [848, 342] on link "Kriah Green Level • S" at bounding box center [835, 342] width 239 height 26
select select "18"
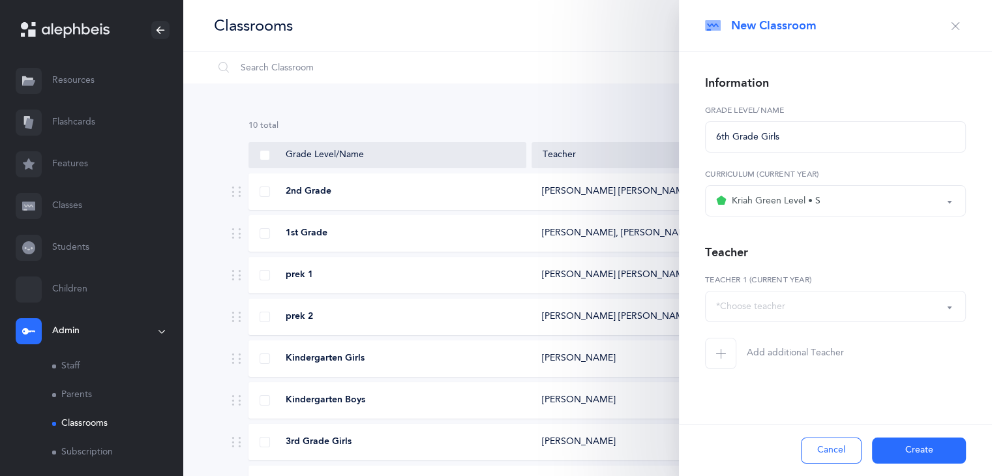
click at [852, 308] on div "*Choose teacher" at bounding box center [835, 306] width 239 height 22
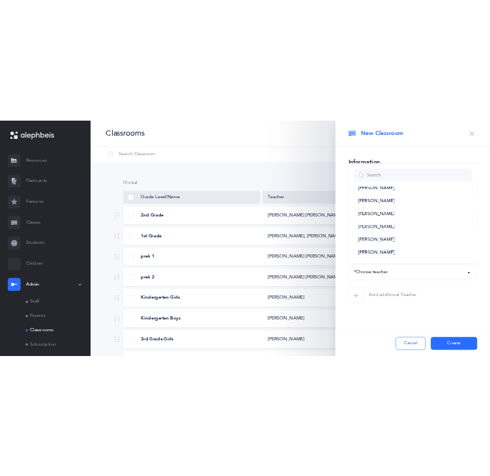
scroll to position [0, 0]
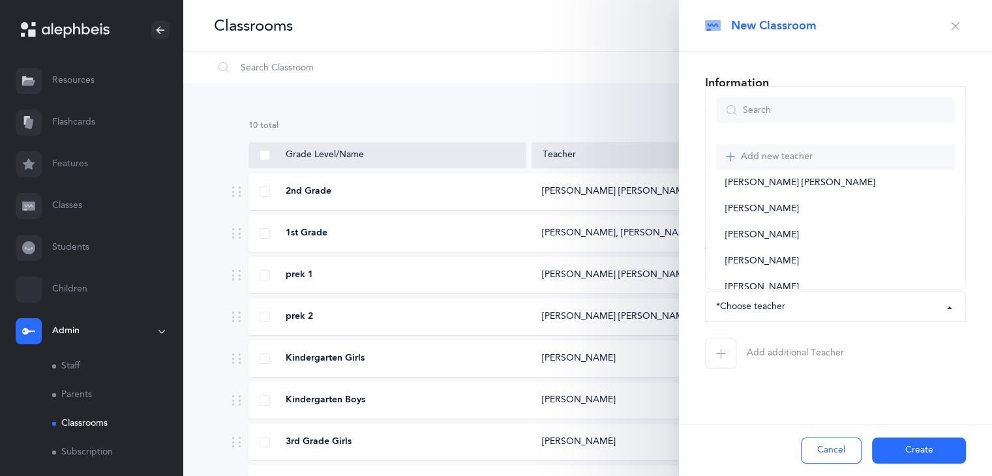
click at [761, 158] on span "Add new teacher" at bounding box center [777, 157] width 72 height 12
select select "-1"
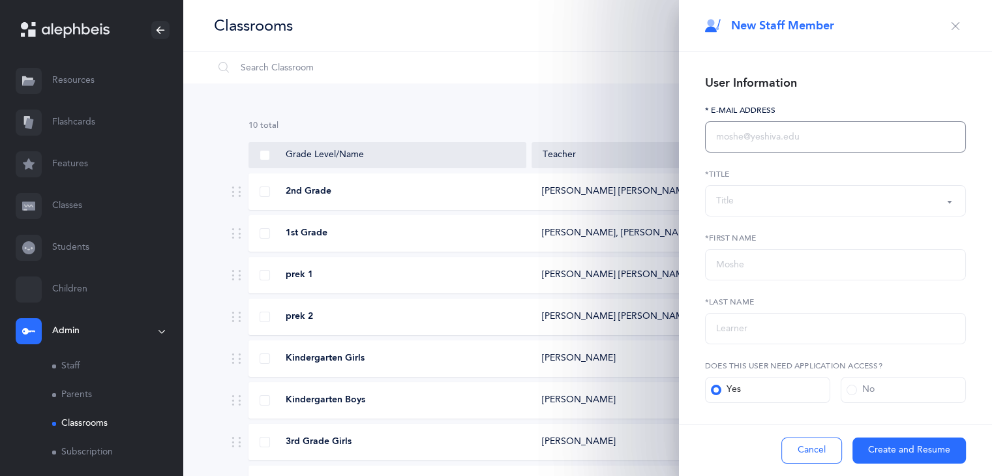
click at [717, 140] on input "text" at bounding box center [835, 136] width 261 height 31
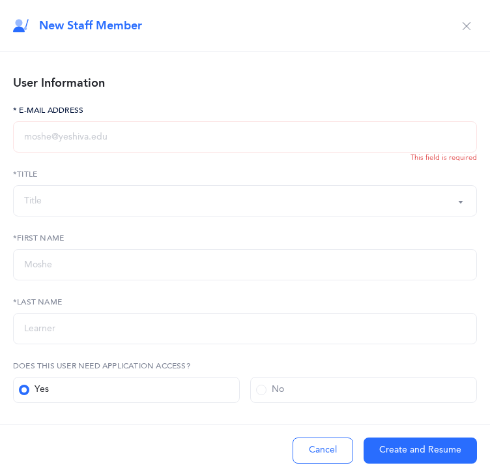
click at [23, 138] on input "text" at bounding box center [245, 136] width 464 height 31
paste input "[EMAIL_ADDRESS][DOMAIN_NAME]"
type input "[EMAIL_ADDRESS][DOMAIN_NAME]"
click at [28, 199] on div "Title" at bounding box center [33, 201] width 18 height 14
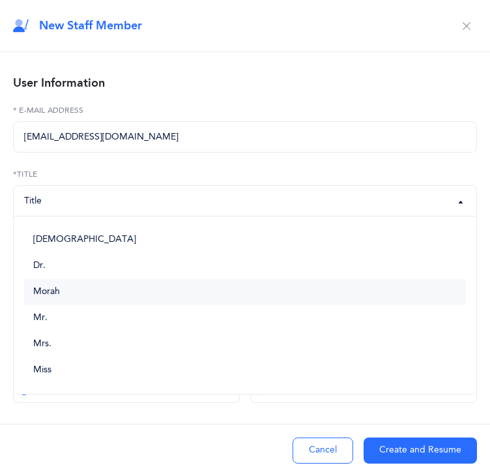
click at [34, 290] on span "Morah" at bounding box center [46, 292] width 27 height 12
select select "2"
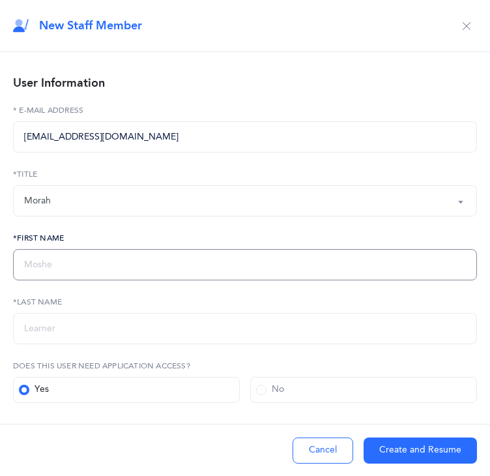
click at [35, 264] on input "text" at bounding box center [245, 264] width 464 height 31
type input "Dubrusha"
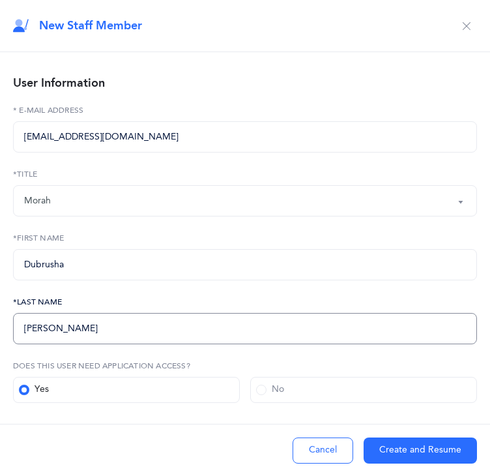
type input "[PERSON_NAME]"
click at [387, 444] on button "Create and Resume" at bounding box center [420, 451] width 113 height 26
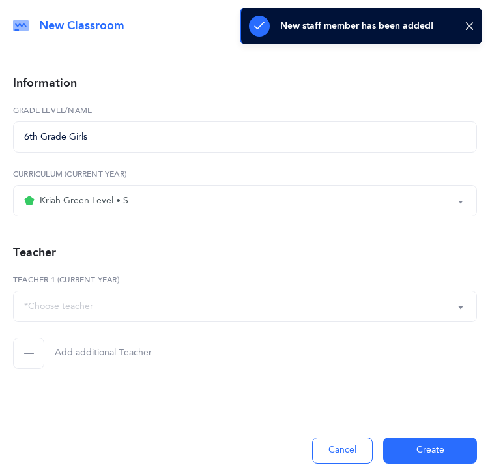
select select "2683"
click at [398, 446] on button "Create" at bounding box center [430, 451] width 94 height 26
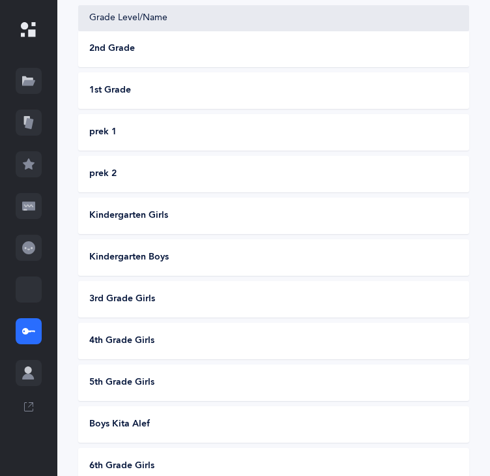
scroll to position [240, 0]
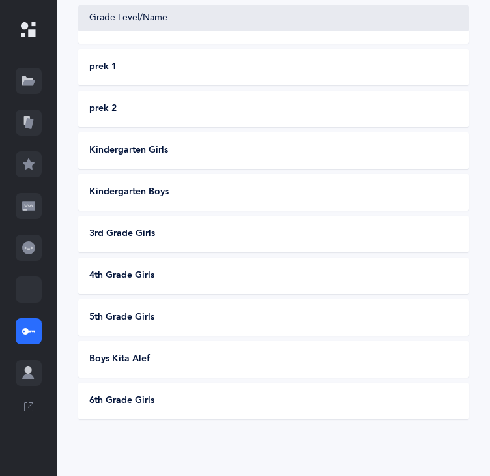
click at [348, 405] on div "6th Grade Girls" at bounding box center [272, 401] width 387 height 13
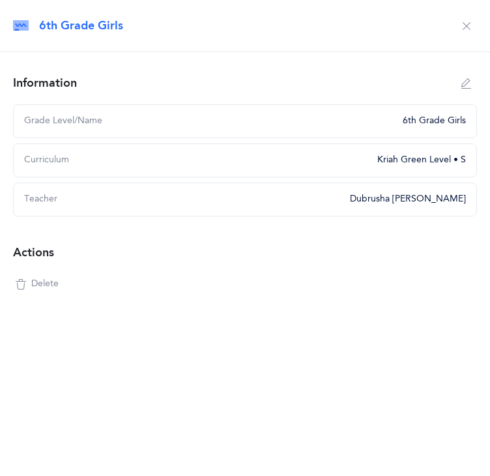
click at [465, 82] on icon "button" at bounding box center [467, 83] width 10 height 10
type input "6th Grade Girls"
select select "18"
select select "2683"
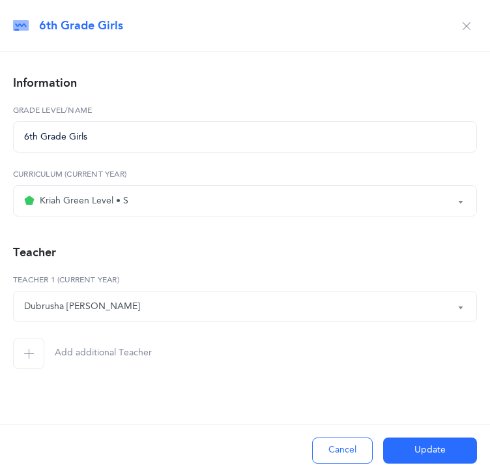
click at [338, 452] on button "Cancel" at bounding box center [342, 451] width 61 height 26
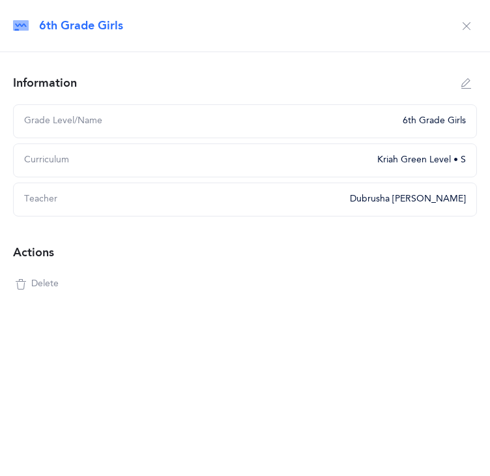
click at [463, 30] on icon "button" at bounding box center [467, 26] width 10 height 10
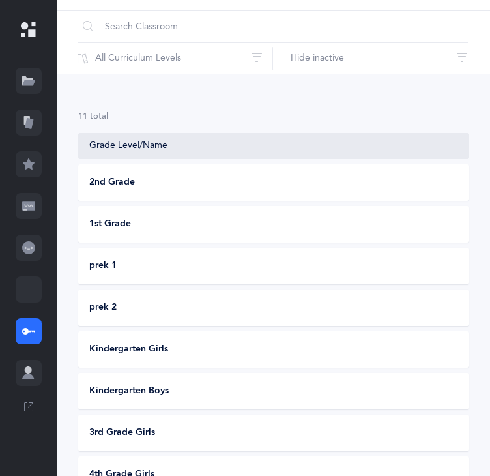
scroll to position [0, 0]
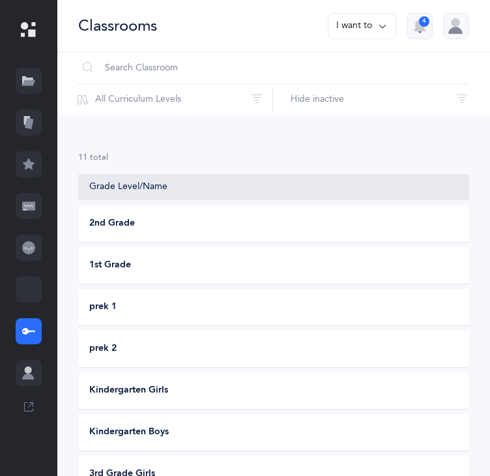
click at [370, 22] on button "I want to" at bounding box center [362, 26] width 68 height 26
click at [360, 70] on button "Add new classroom" at bounding box center [335, 66] width 102 height 23
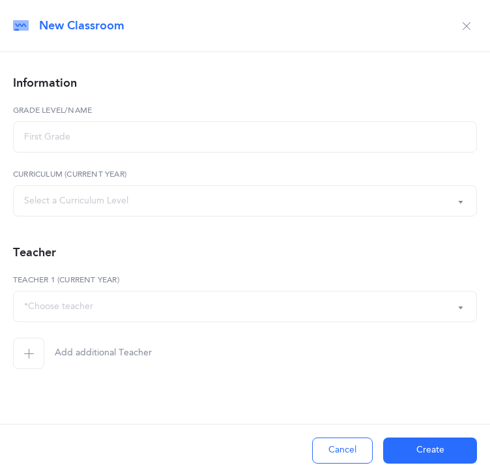
select select
click at [168, 130] on input "text" at bounding box center [245, 136] width 464 height 31
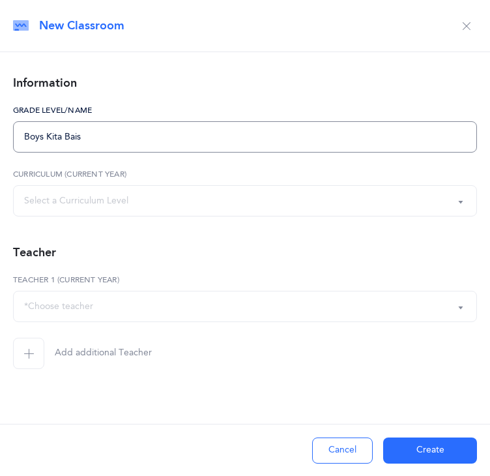
type input "Boys Kita Bais"
click at [215, 205] on div "Select a Curriculum Level" at bounding box center [245, 201] width 442 height 22
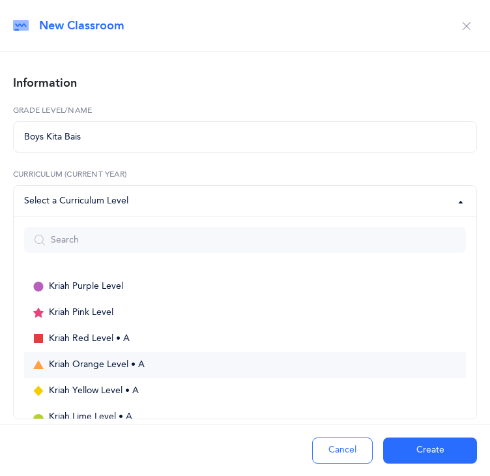
click at [155, 361] on link "Kriah Orange Level • A" at bounding box center [245, 365] width 442 height 26
select select "3"
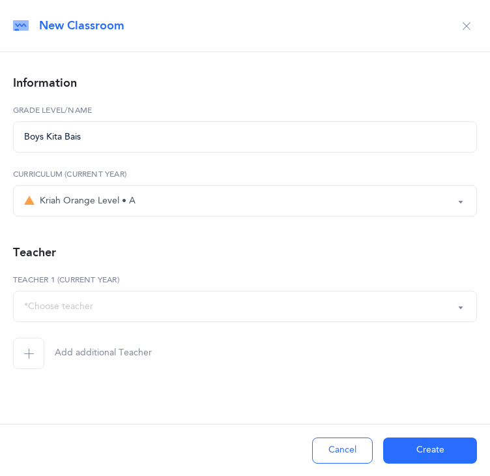
click at [89, 306] on div "*Choose teacher" at bounding box center [58, 307] width 69 height 14
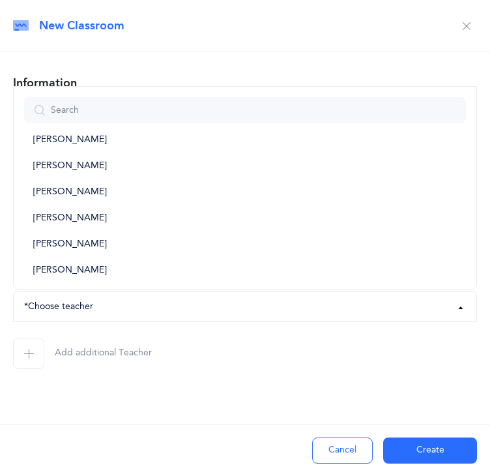
scroll to position [224, 0]
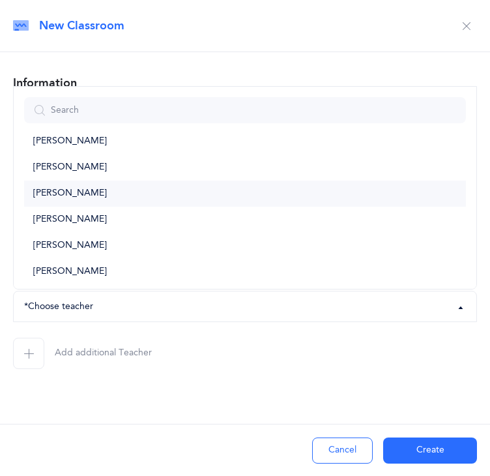
click at [279, 198] on link "[PERSON_NAME]" at bounding box center [245, 194] width 442 height 26
select select "2665"
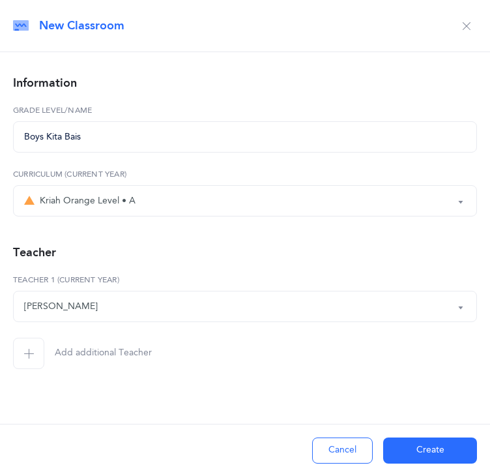
click at [27, 352] on icon "button" at bounding box center [28, 353] width 10 height 10
click at [46, 372] on div "*Choose teacher" at bounding box center [58, 371] width 69 height 14
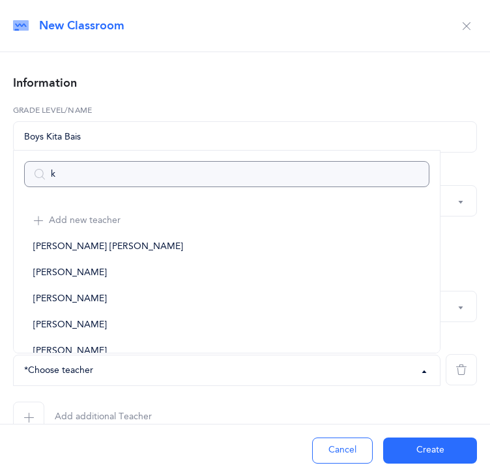
type input "ko"
select select
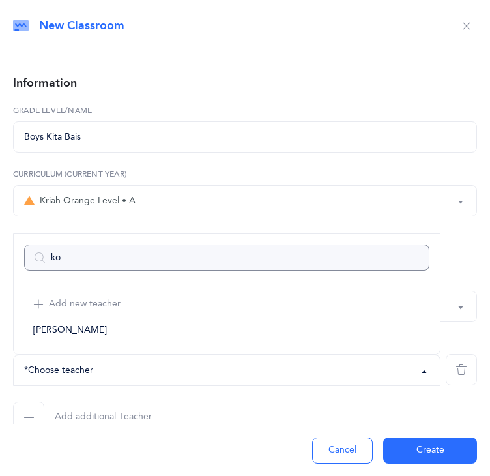
type input "k"
select select
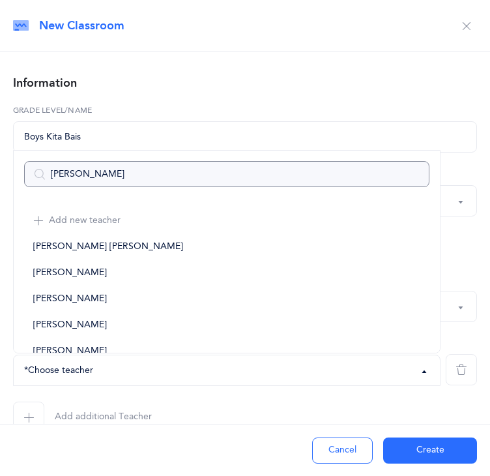
type input "[DEMOGRAPHIC_DATA]"
select select
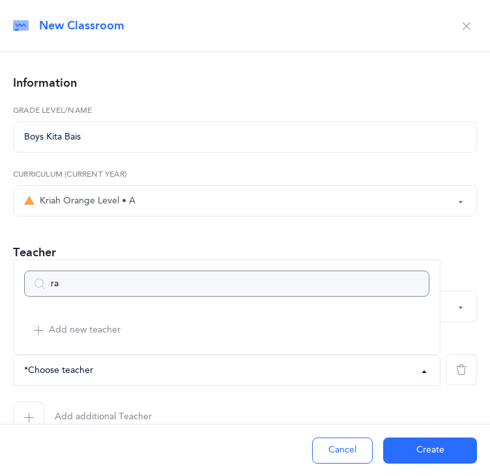
type input "r"
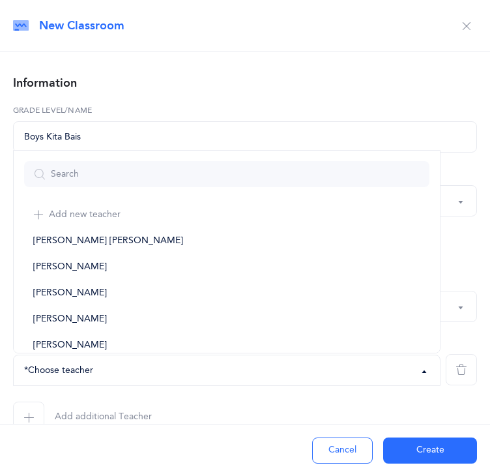
scroll to position [8, 0]
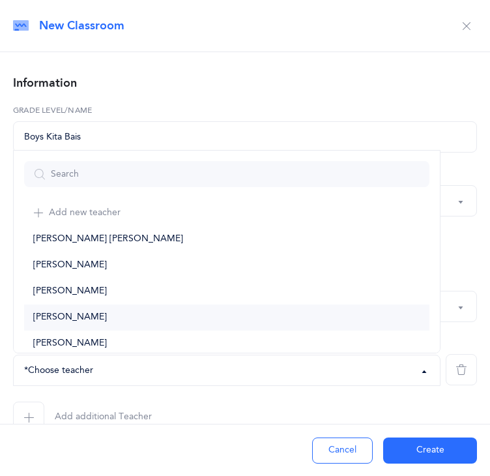
click at [178, 324] on link "[PERSON_NAME]" at bounding box center [227, 318] width 406 height 26
select select "2666"
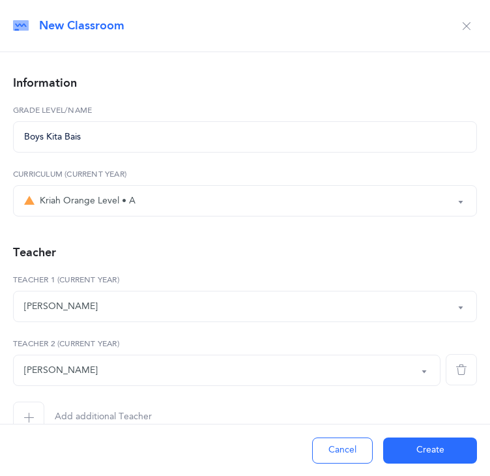
drag, startPoint x: 412, startPoint y: 453, endPoint x: 485, endPoint y: 388, distance: 97.5
click at [485, 388] on div "New Classroom Information Boys Kita Bais Grade Level/Name Kriah Purple Level Kr…" at bounding box center [245, 238] width 490 height 476
click at [396, 447] on button "Create" at bounding box center [430, 451] width 94 height 26
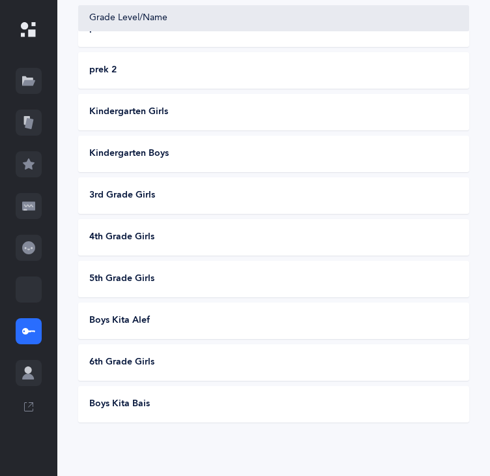
scroll to position [282, 0]
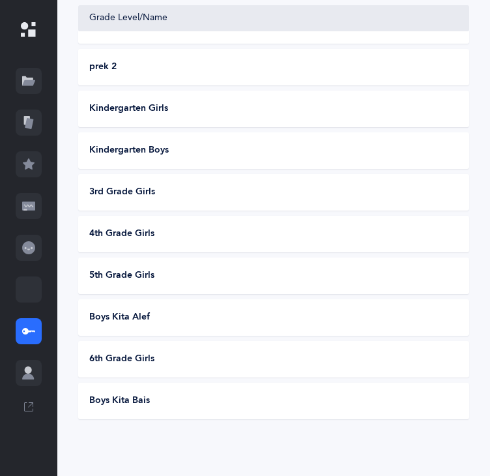
click at [115, 317] on span "Boys Kita Alef" at bounding box center [119, 317] width 61 height 13
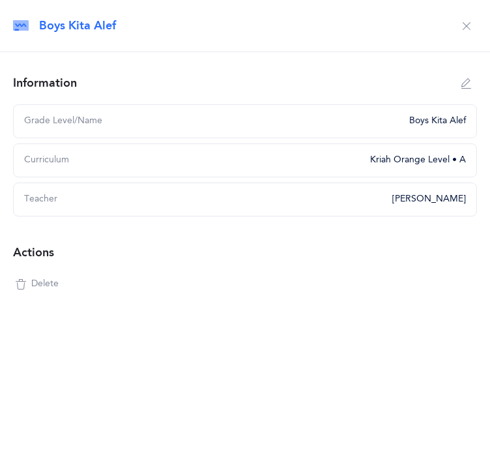
click at [464, 87] on icon "button" at bounding box center [467, 83] width 10 height 10
type input "Boys Kita Alef"
select select "3"
select select "2666"
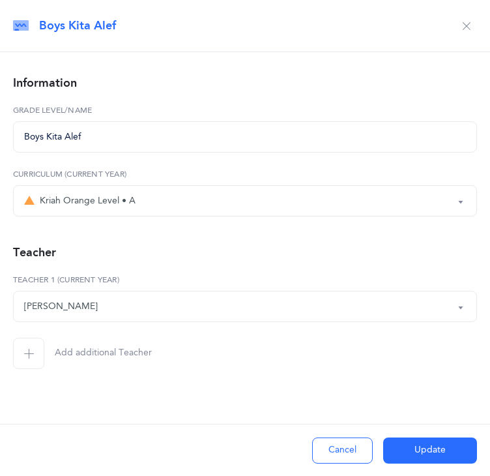
click at [29, 355] on icon "button" at bounding box center [28, 353] width 10 height 10
click at [46, 373] on div "*Choose teacher" at bounding box center [58, 371] width 69 height 14
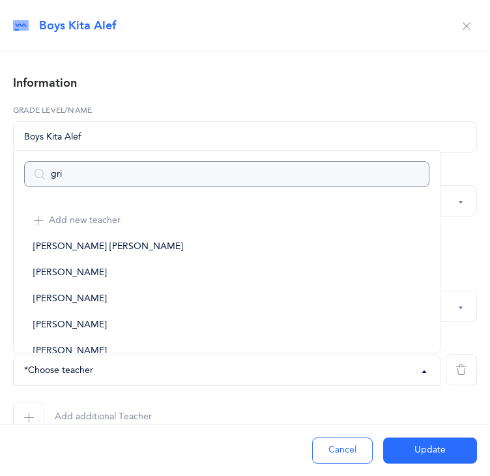
type input "grif"
select select
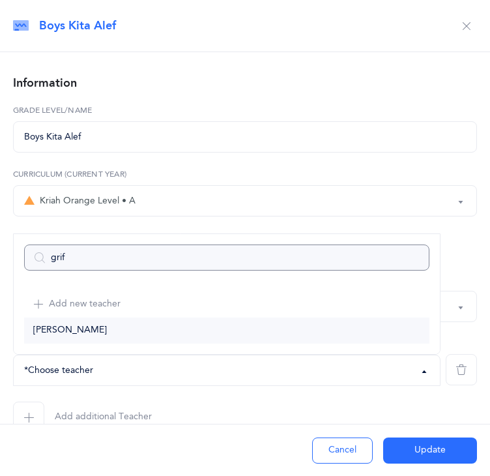
type input "grif"
click at [63, 333] on span "[PERSON_NAME]" at bounding box center [70, 331] width 74 height 12
select select "2392"
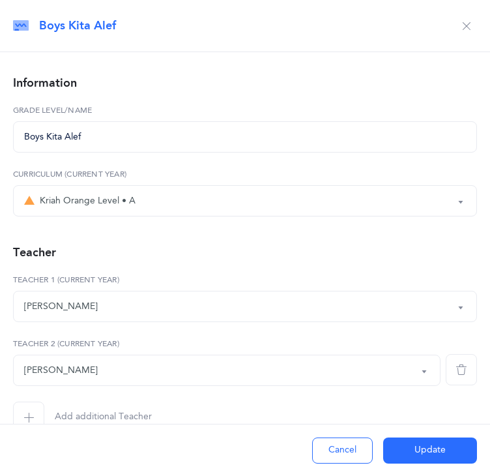
click at [401, 447] on button "Update" at bounding box center [430, 451] width 94 height 26
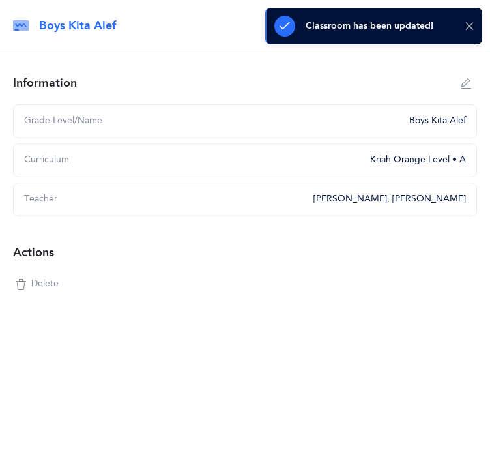
click at [470, 27] on icon at bounding box center [470, 26] width 10 height 11
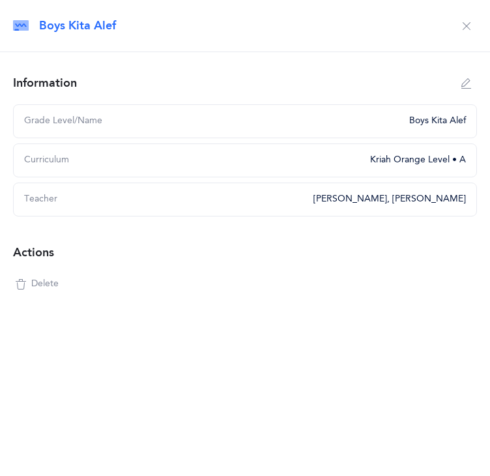
click at [466, 29] on icon "button" at bounding box center [467, 26] width 10 height 10
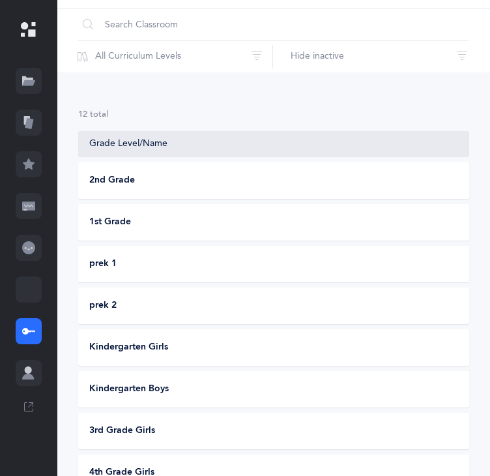
scroll to position [0, 0]
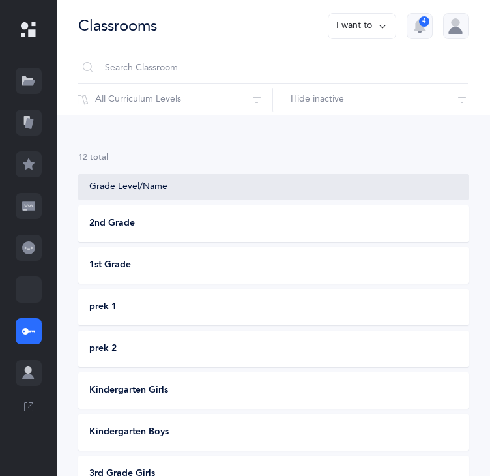
click at [345, 32] on button "I want to" at bounding box center [362, 26] width 68 height 26
click at [341, 63] on button "Add new classroom" at bounding box center [335, 66] width 102 height 23
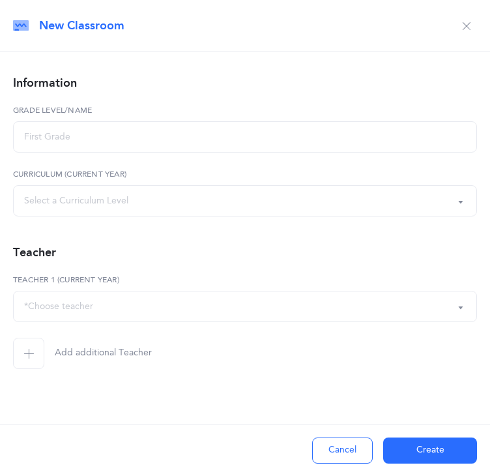
select select
click at [93, 134] on input "text" at bounding box center [245, 136] width 464 height 31
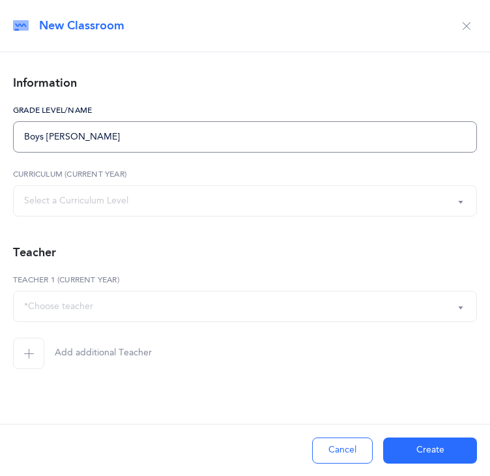
type input "Boys [PERSON_NAME]"
click at [85, 204] on div "Select a Curriculum Level" at bounding box center [76, 201] width 104 height 14
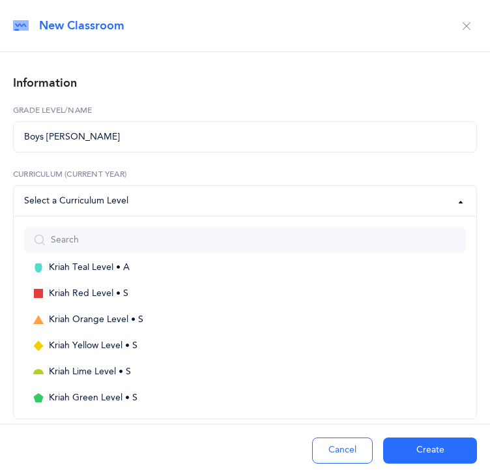
scroll to position [203, 0]
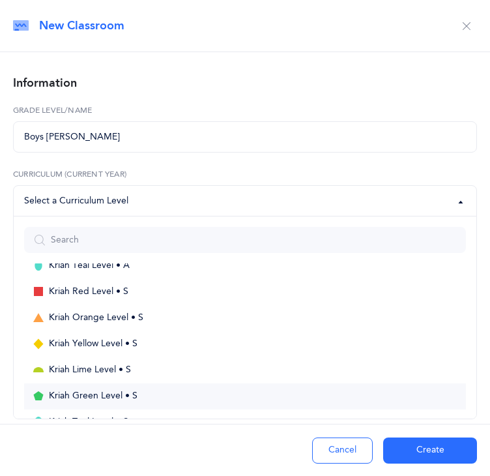
click at [198, 387] on link "Kriah Green Level • S" at bounding box center [245, 396] width 442 height 26
select select "18"
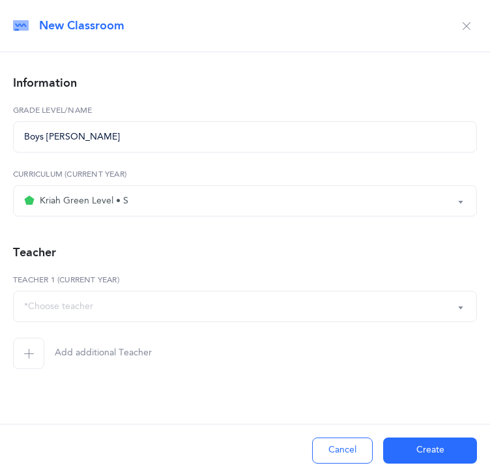
click at [159, 307] on div "*Choose teacher" at bounding box center [245, 306] width 442 height 22
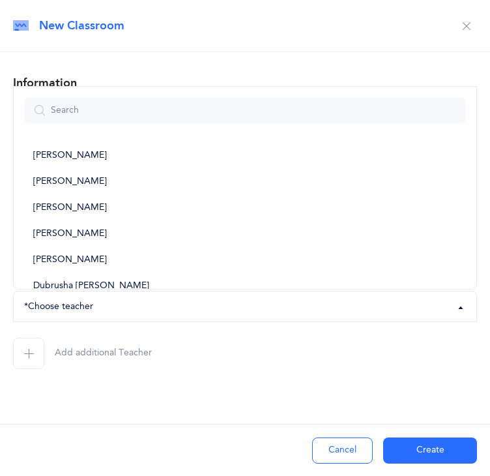
scroll to position [241, 0]
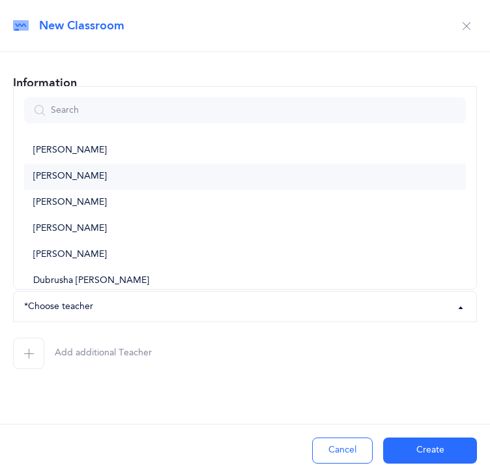
click at [216, 167] on link "[PERSON_NAME]" at bounding box center [245, 177] width 442 height 26
select select "2665"
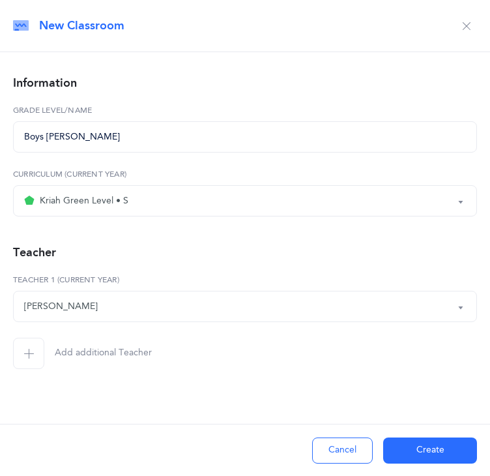
click at [389, 444] on button "Create" at bounding box center [430, 451] width 94 height 26
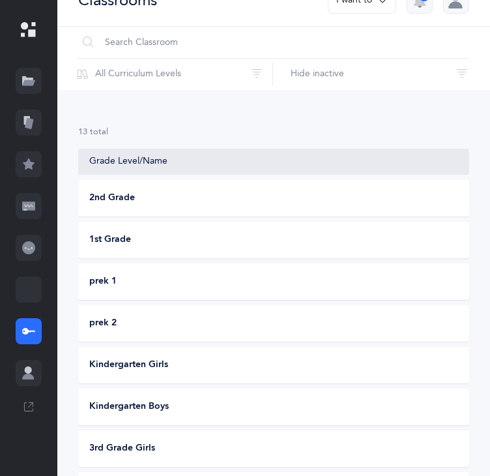
scroll to position [0, 0]
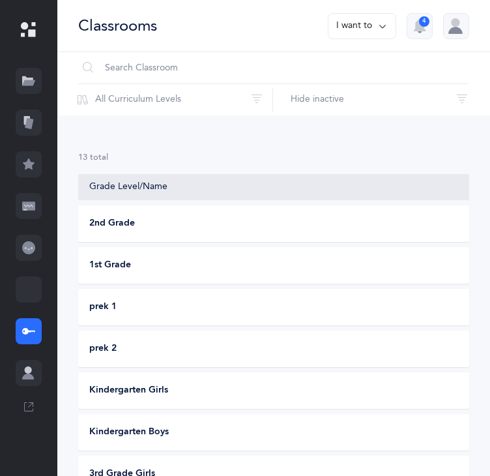
click at [346, 31] on button "I want to" at bounding box center [362, 26] width 68 height 26
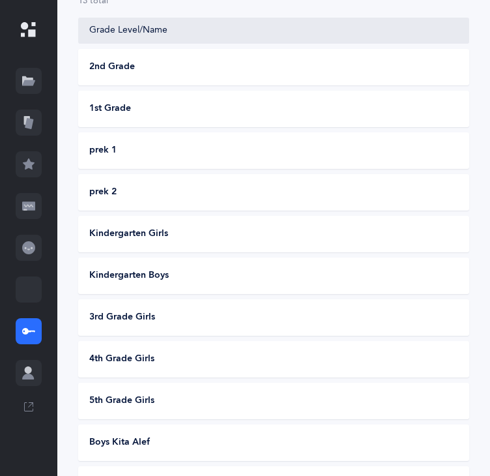
scroll to position [12, 0]
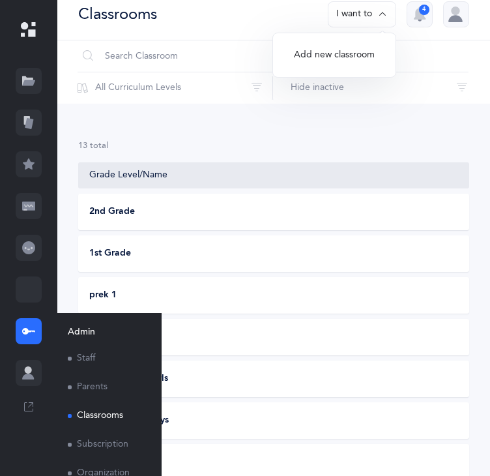
click at [90, 355] on link "Staff" at bounding box center [104, 358] width 73 height 29
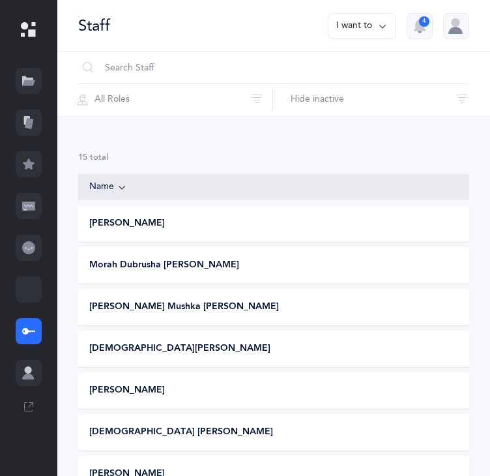
click at [350, 29] on button "I want to" at bounding box center [362, 26] width 68 height 26
click at [331, 63] on button "Add staff member" at bounding box center [337, 66] width 97 height 23
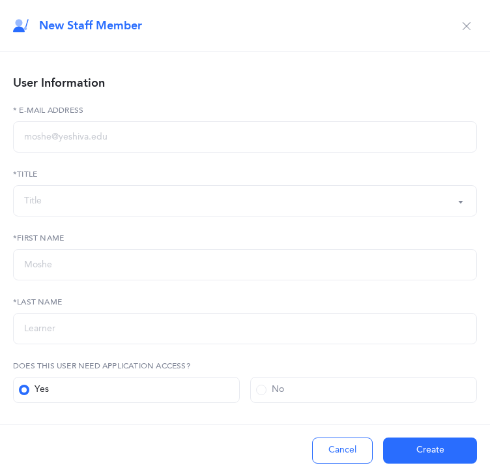
click at [48, 200] on div "Title" at bounding box center [245, 201] width 442 height 22
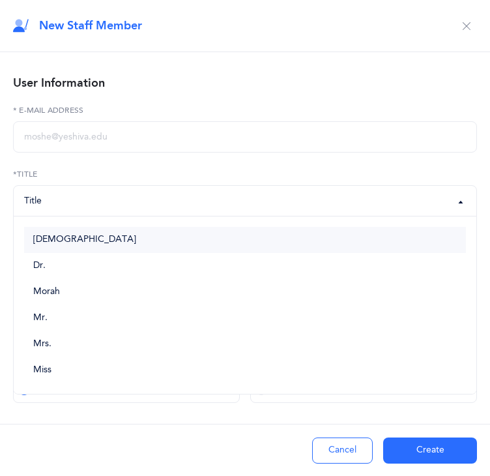
click at [43, 238] on span "[DEMOGRAPHIC_DATA]" at bounding box center [84, 240] width 103 height 12
select select "1"
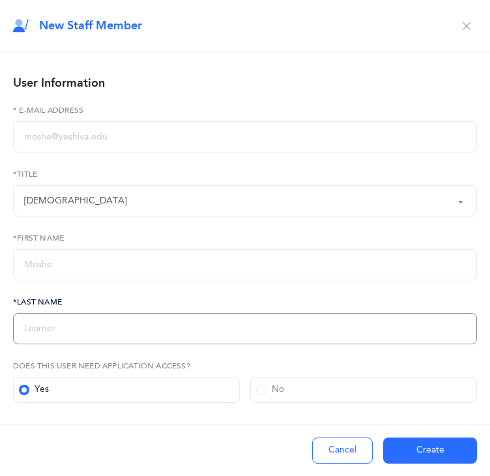
click at [38, 321] on input "text" at bounding box center [245, 328] width 464 height 31
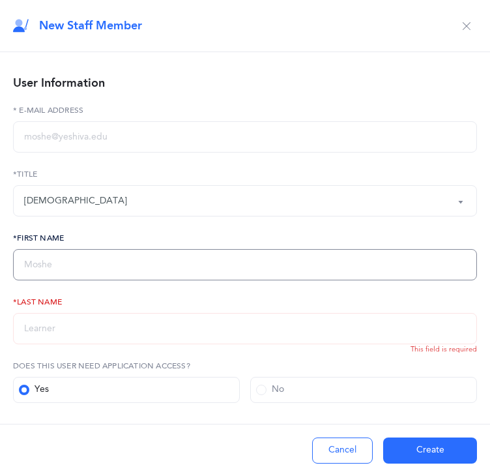
click at [60, 261] on input "text" at bounding box center [245, 264] width 464 height 31
type input "[PERSON_NAME]"
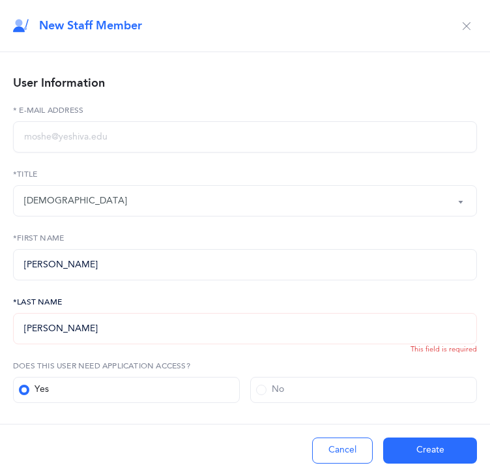
type input "[PERSON_NAME]"
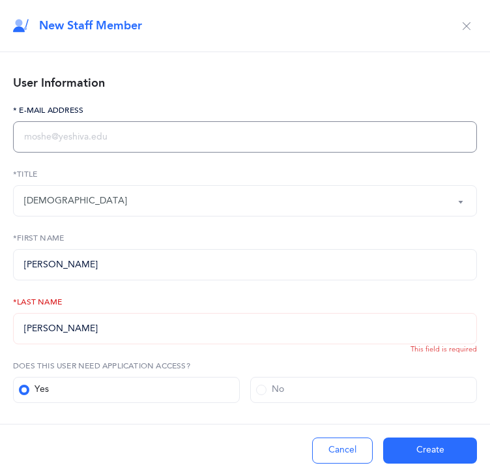
click at [38, 139] on input "text" at bounding box center [245, 136] width 464 height 31
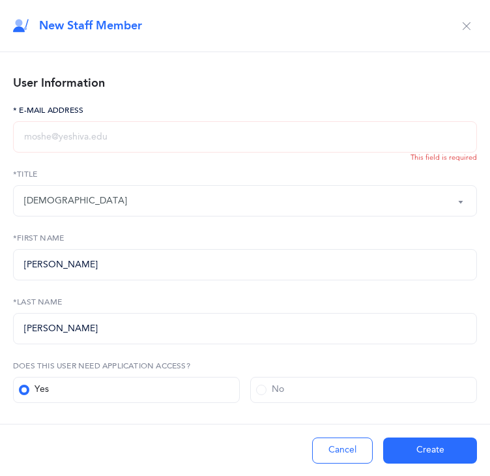
click at [28, 134] on input "text" at bounding box center [245, 136] width 464 height 31
paste input "[EMAIL_ADDRESS][DOMAIN_NAME]"
type input "[EMAIL_ADDRESS][DOMAIN_NAME]"
click at [406, 454] on button "Create" at bounding box center [430, 451] width 94 height 26
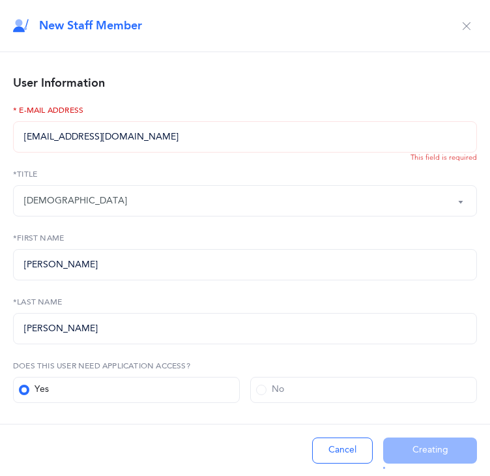
type input "[PERSON_NAME]"
select select "2"
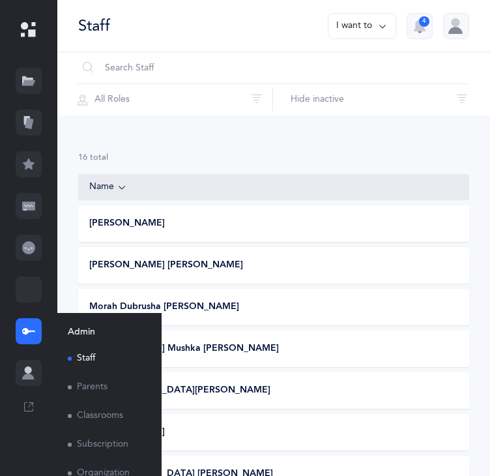
click at [93, 415] on link "Classrooms" at bounding box center [104, 416] width 73 height 29
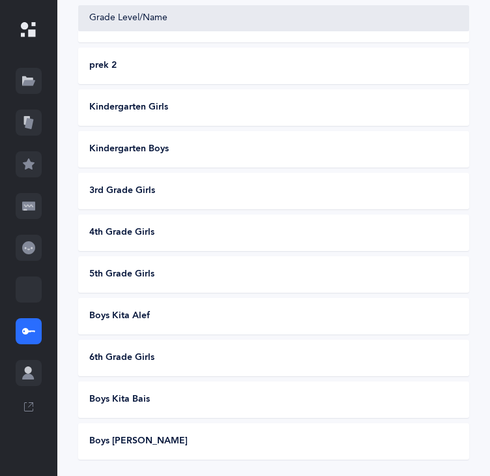
scroll to position [323, 0]
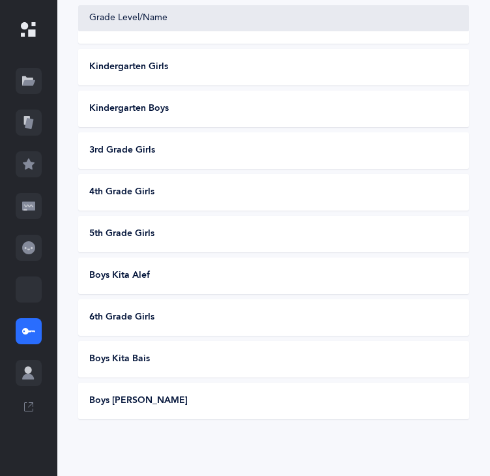
click at [320, 392] on div "Boys [PERSON_NAME] [PERSON_NAME] Kriah Green Level • S" at bounding box center [273, 401] width 391 height 37
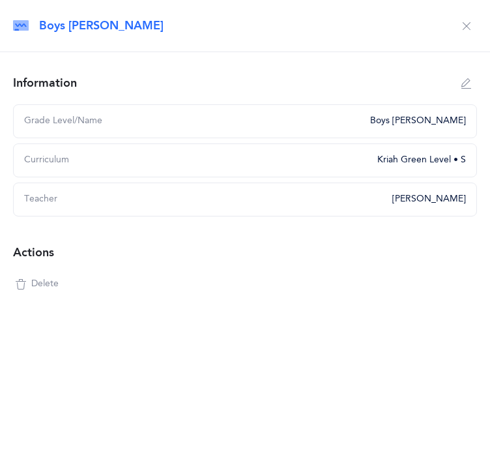
select select
click at [464, 82] on icon "button" at bounding box center [467, 83] width 10 height 10
type input "Boys [PERSON_NAME]"
select select "18"
select select "2665"
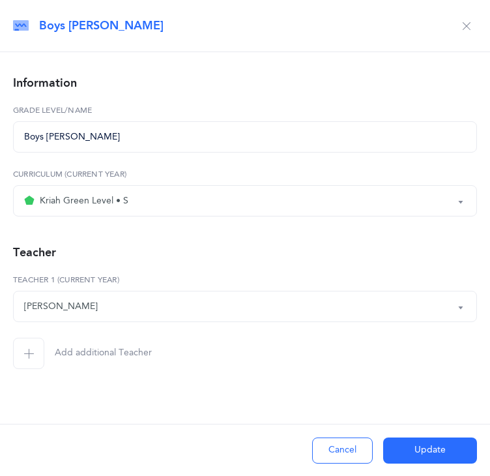
click at [21, 353] on span "button" at bounding box center [28, 353] width 31 height 31
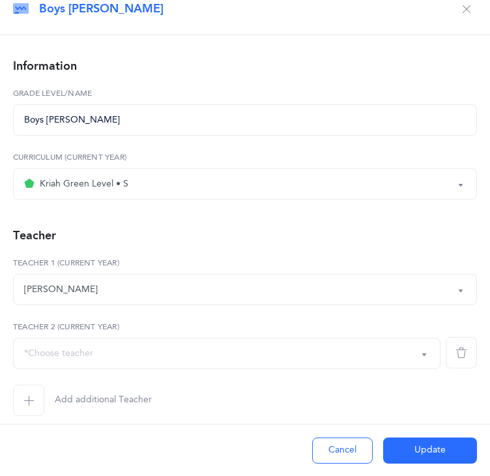
scroll to position [30, 0]
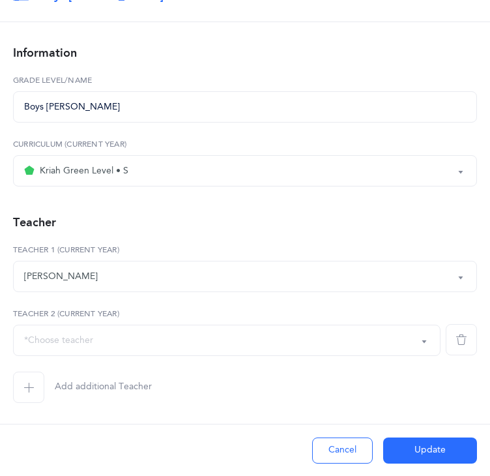
click at [411, 340] on button "*Choose teacher" at bounding box center [227, 340] width 428 height 31
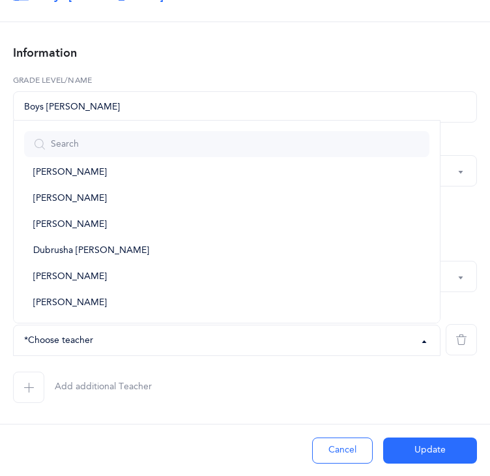
scroll to position [282, 0]
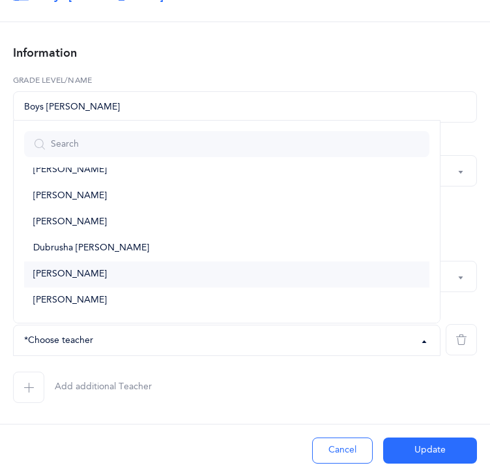
click at [278, 275] on link "[PERSON_NAME]" at bounding box center [227, 274] width 406 height 26
select select "2684"
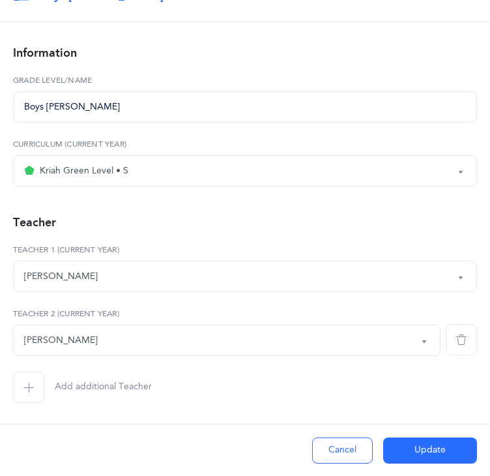
click at [409, 451] on button "Update" at bounding box center [430, 451] width 94 height 26
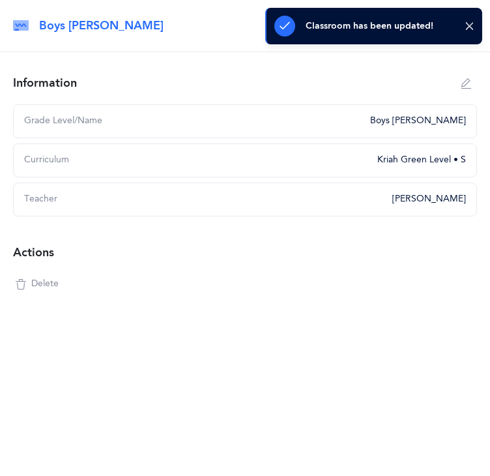
scroll to position [0, 0]
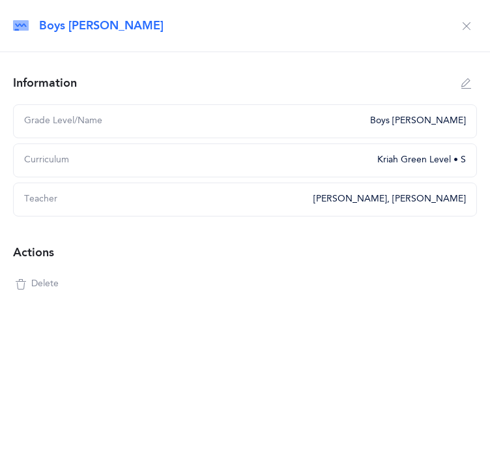
click at [464, 23] on icon "button" at bounding box center [467, 26] width 10 height 10
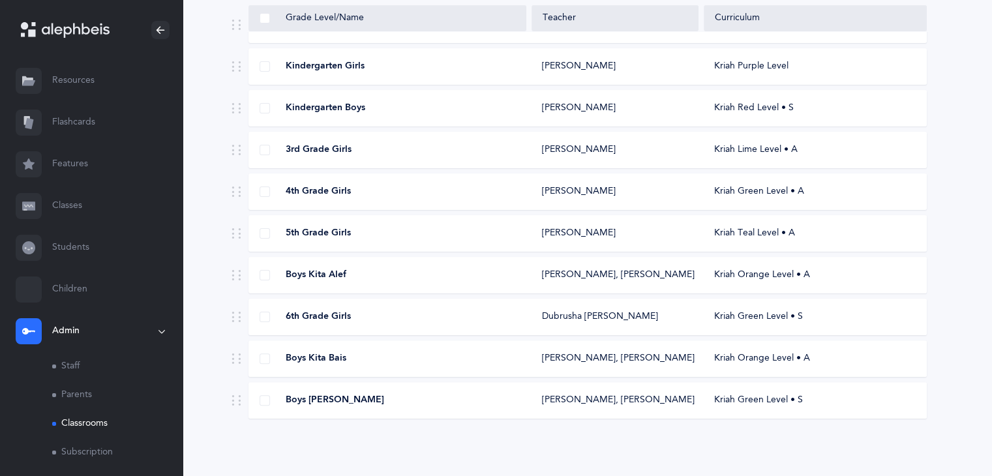
click at [65, 200] on link "Classes" at bounding box center [91, 206] width 183 height 42
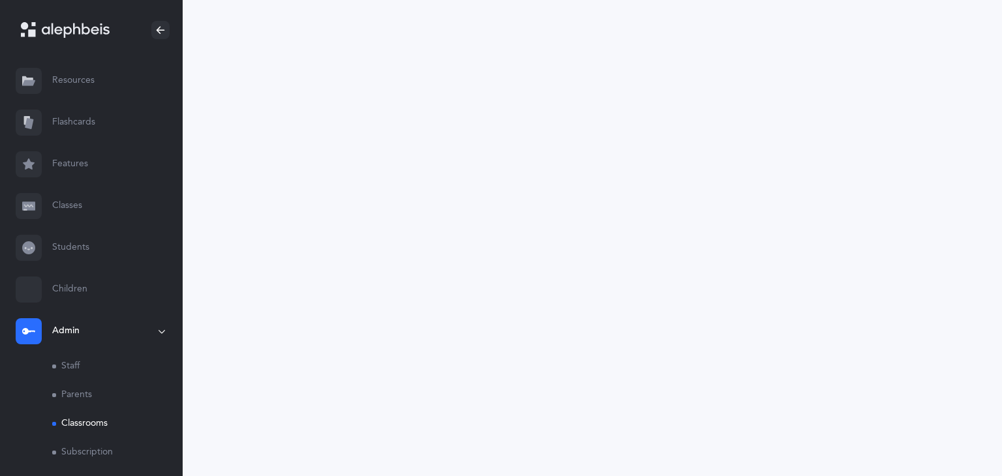
click at [65, 203] on link "Classes" at bounding box center [91, 206] width 183 height 42
click at [27, 205] on icon at bounding box center [28, 206] width 8 height 2
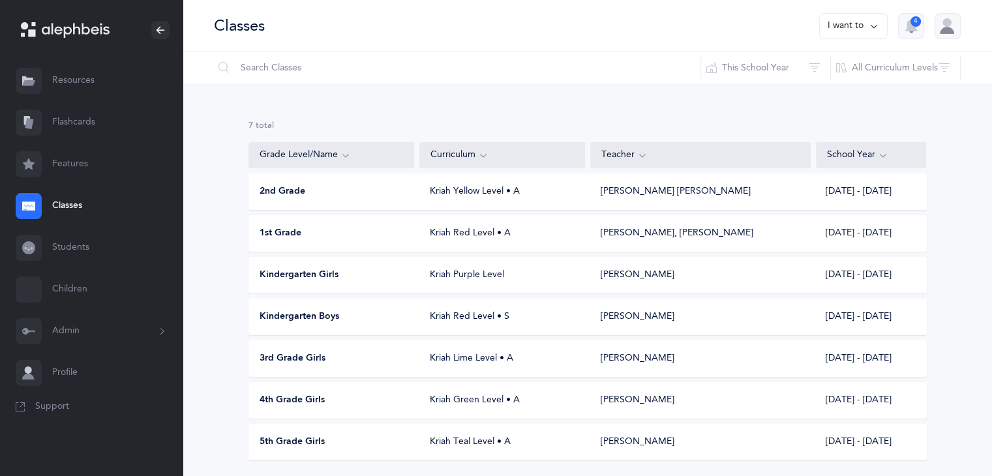
click at [669, 316] on div "[PERSON_NAME]" at bounding box center [700, 316] width 220 height 13
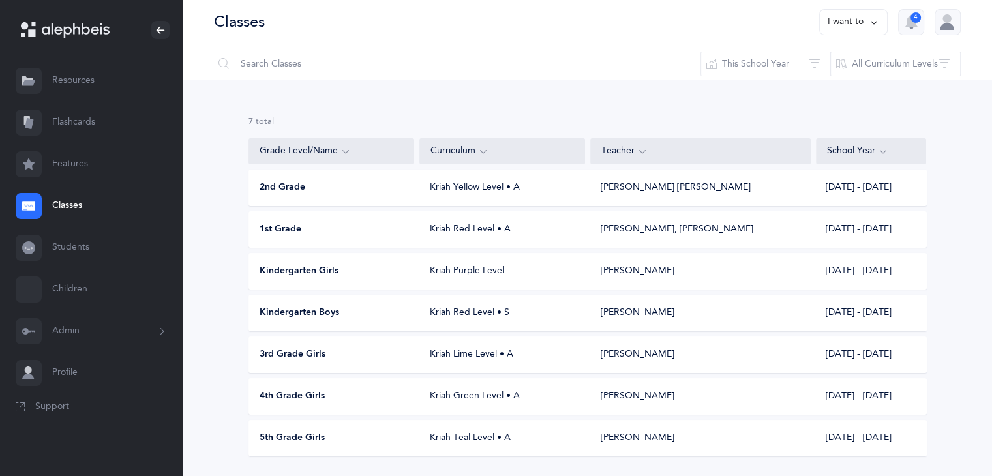
scroll to position [2, 0]
click at [850, 25] on button "I want to" at bounding box center [853, 24] width 68 height 26
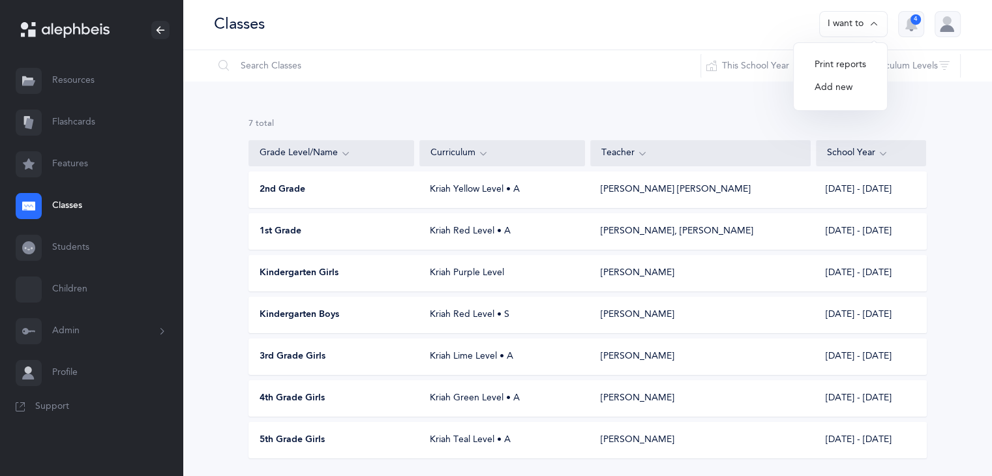
click at [840, 89] on button "Add new" at bounding box center [840, 87] width 72 height 23
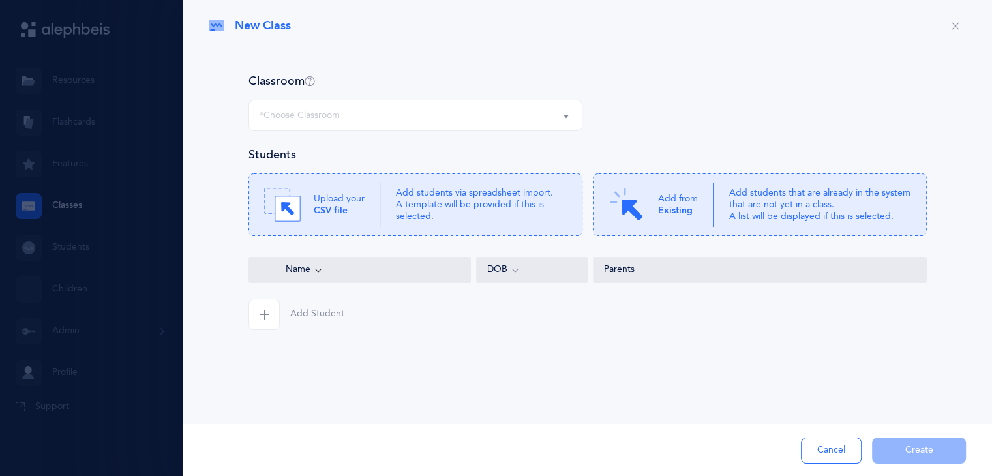
click at [553, 116] on div "*Choose Classroom" at bounding box center [416, 115] width 312 height 22
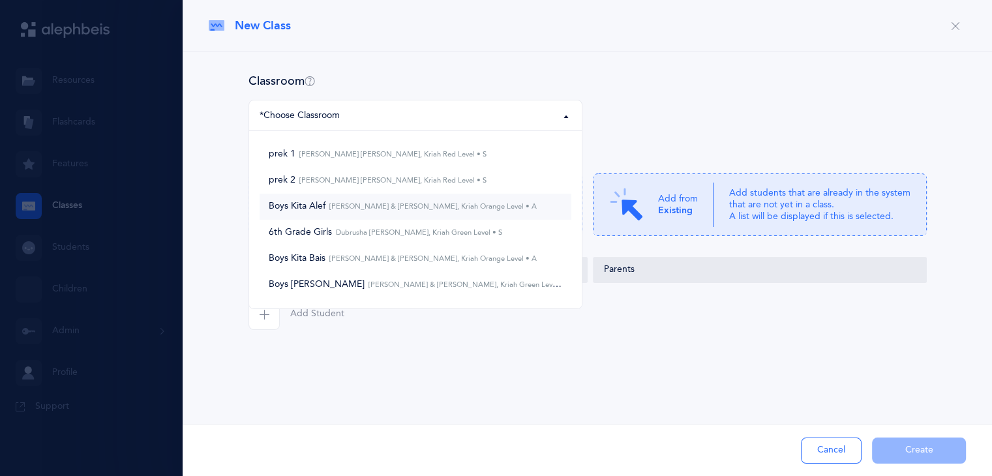
click at [471, 205] on small "[PERSON_NAME] & [PERSON_NAME], Kriah Orange Level • A" at bounding box center [430, 206] width 211 height 8
select select "1304"
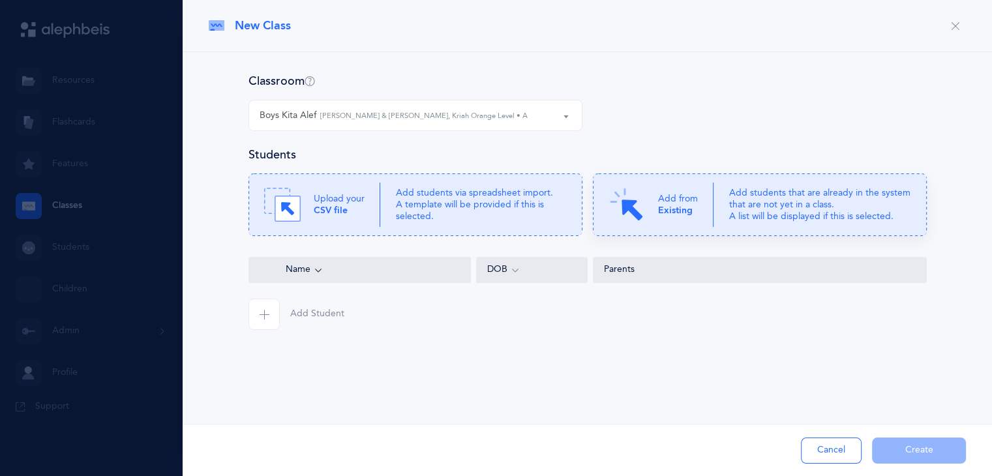
click at [671, 210] on b "Existing" at bounding box center [675, 210] width 35 height 10
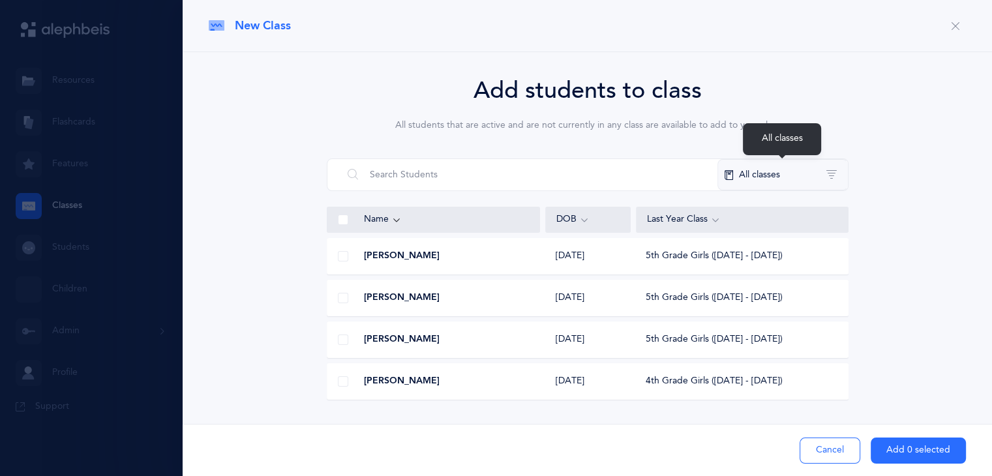
click at [749, 172] on button "All classes" at bounding box center [782, 174] width 130 height 31
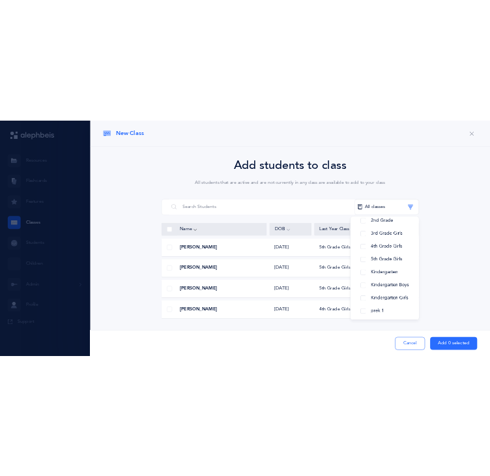
scroll to position [136, 0]
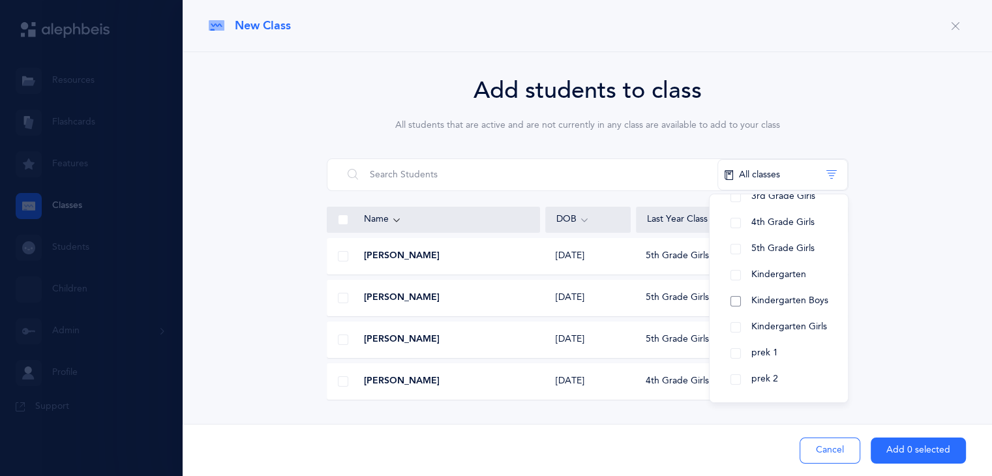
click at [814, 299] on span "Kindergarten Boys" at bounding box center [789, 300] width 77 height 10
click at [885, 284] on div "Add students to class All students that are active and are not currently in any…" at bounding box center [587, 237] width 757 height 328
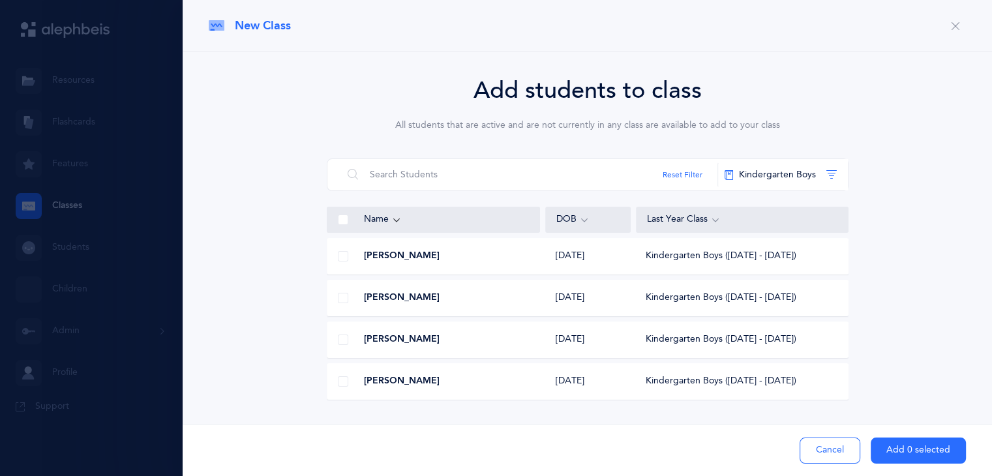
click at [345, 215] on span at bounding box center [343, 220] width 10 height 10
click at [0, 0] on input "checkbox" at bounding box center [0, 0] width 0 height 0
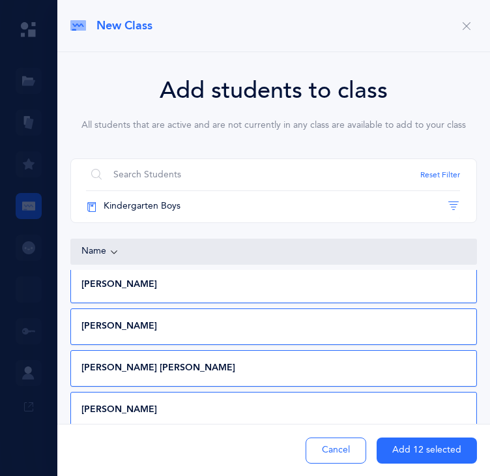
scroll to position [0, 0]
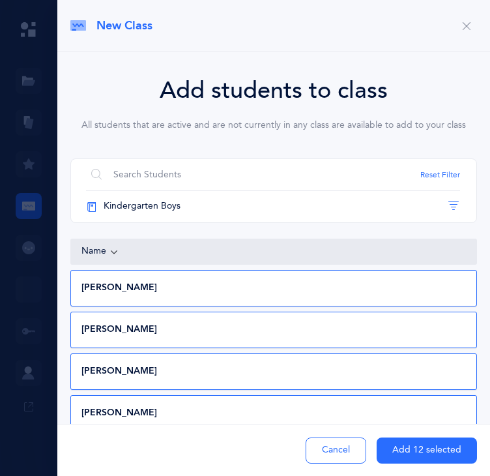
click at [331, 365] on div "[PERSON_NAME]" at bounding box center [272, 371] width 403 height 13
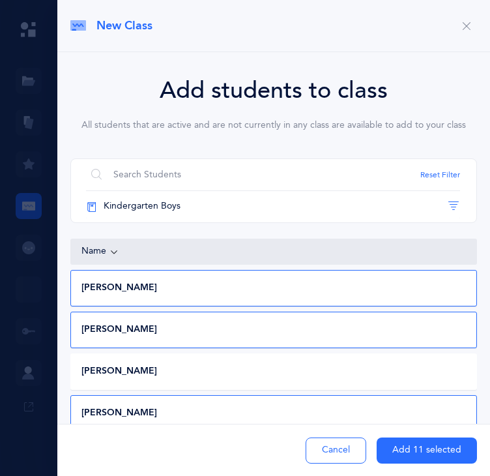
click at [297, 407] on div "[PERSON_NAME]" at bounding box center [272, 413] width 403 height 13
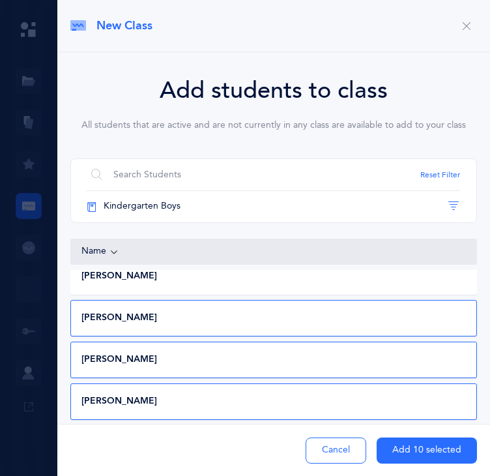
scroll to position [141, 0]
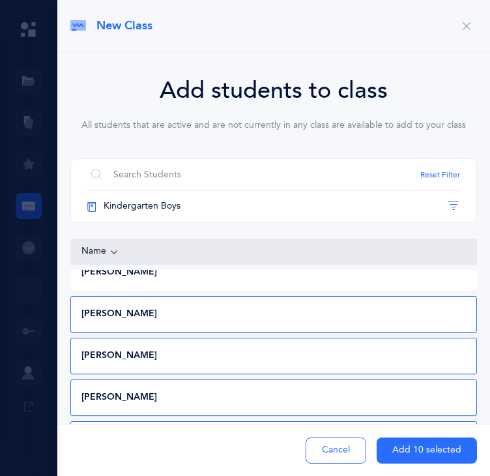
click at [413, 391] on div "[PERSON_NAME]" at bounding box center [272, 397] width 403 height 13
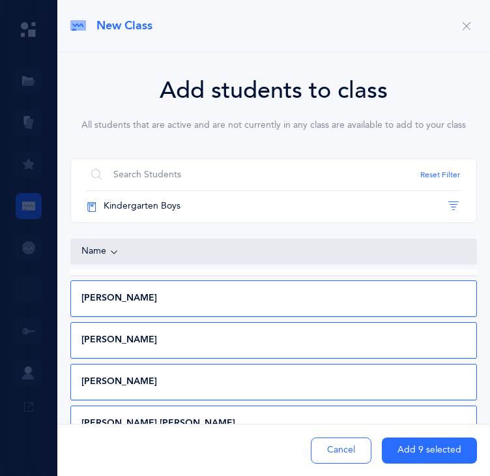
scroll to position [286, 0]
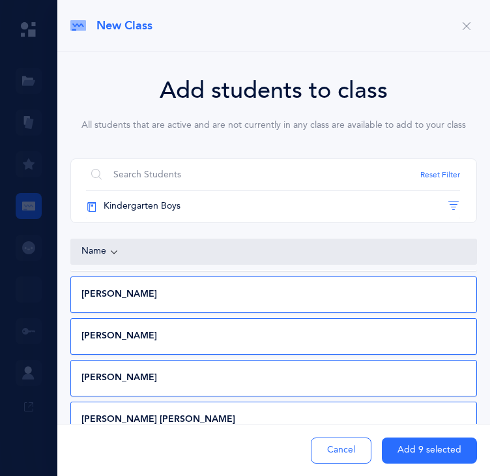
click at [403, 276] on div "[PERSON_NAME] [DATE] Kindergarten ([DATE] - [DATE])" at bounding box center [273, 294] width 407 height 37
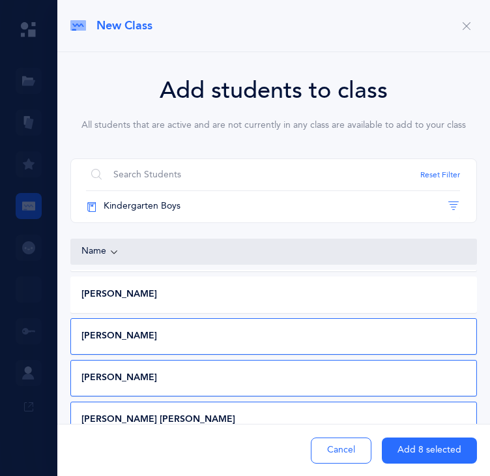
click at [381, 360] on div "[PERSON_NAME] [DATE] Kindergarten Boys ([DATE] - [DATE])" at bounding box center [273, 378] width 407 height 37
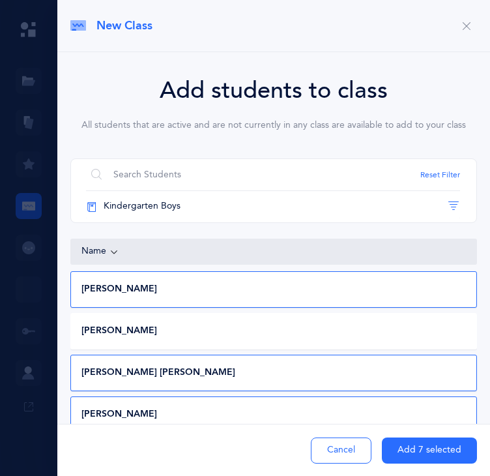
scroll to position [337, 0]
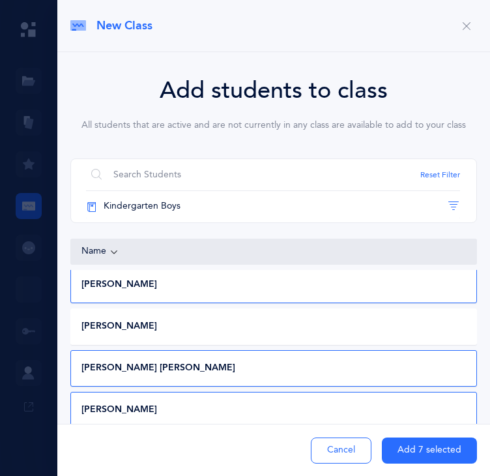
click at [399, 448] on button "Add 7 selected" at bounding box center [429, 451] width 95 height 26
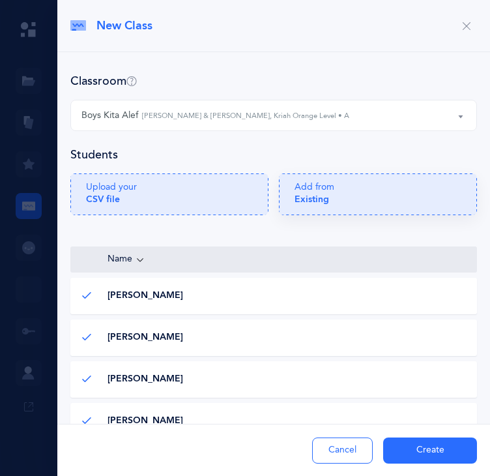
click at [359, 215] on icon at bounding box center [378, 194] width 198 height 42
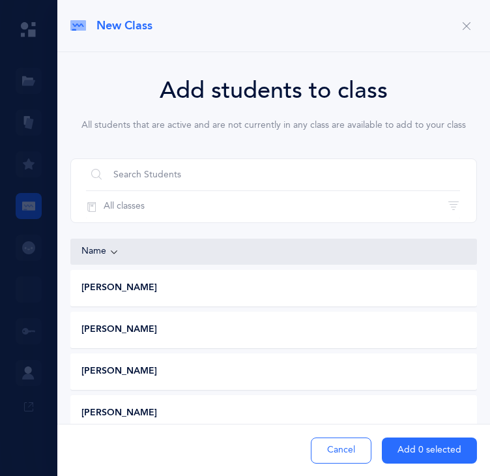
scroll to position [0, 0]
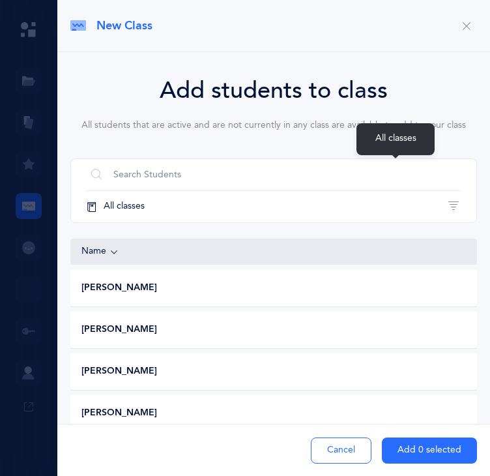
click at [376, 191] on button "All classes" at bounding box center [273, 206] width 374 height 31
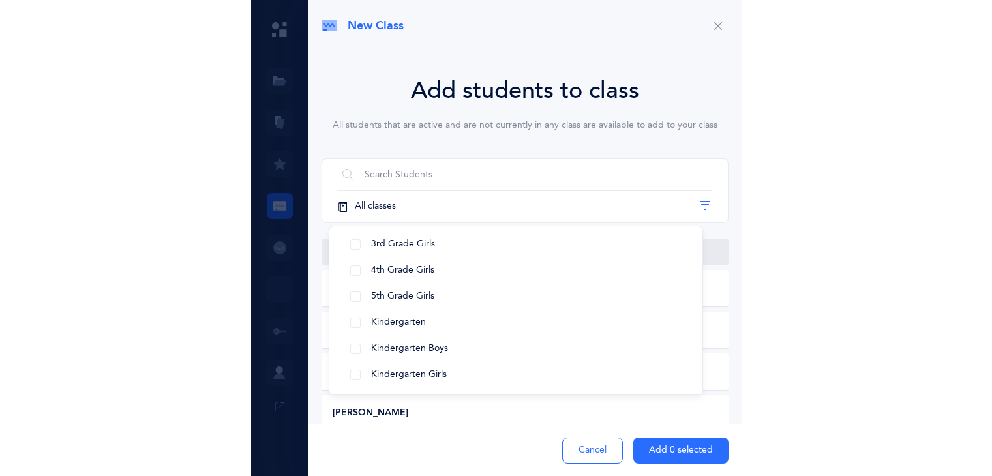
scroll to position [136, 0]
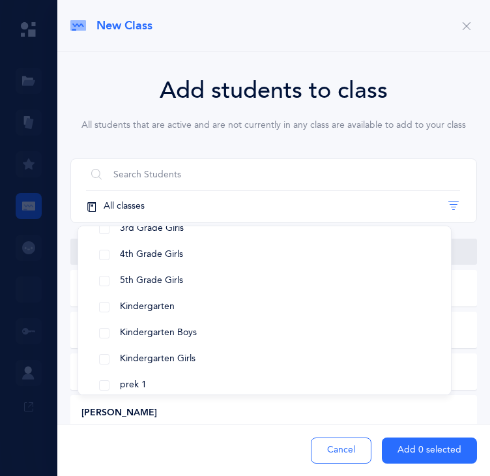
click at [351, 398] on button "prek 2" at bounding box center [265, 411] width 352 height 26
click at [482, 324] on div "Add students to class All students that are active and are not currently in any…" at bounding box center [273, 279] width 433 height 454
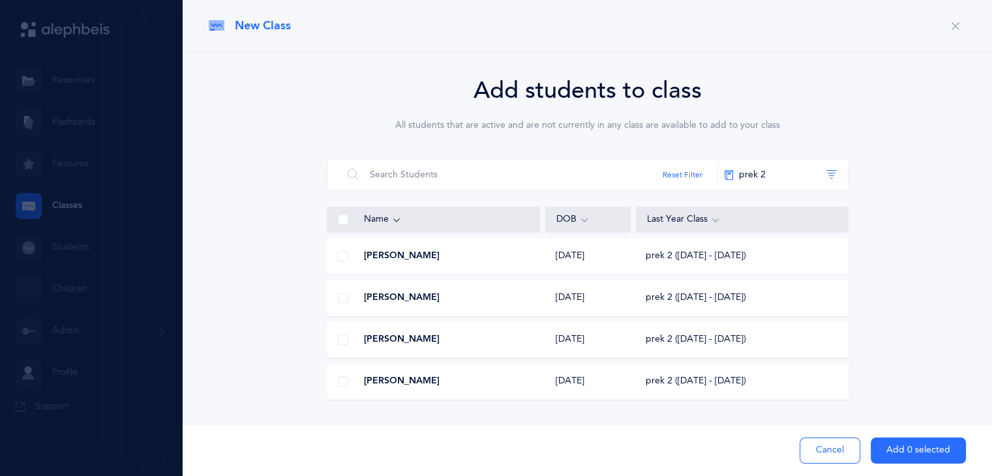
click at [343, 220] on span at bounding box center [343, 220] width 10 height 10
click at [0, 0] on input "checkbox" at bounding box center [0, 0] width 0 height 0
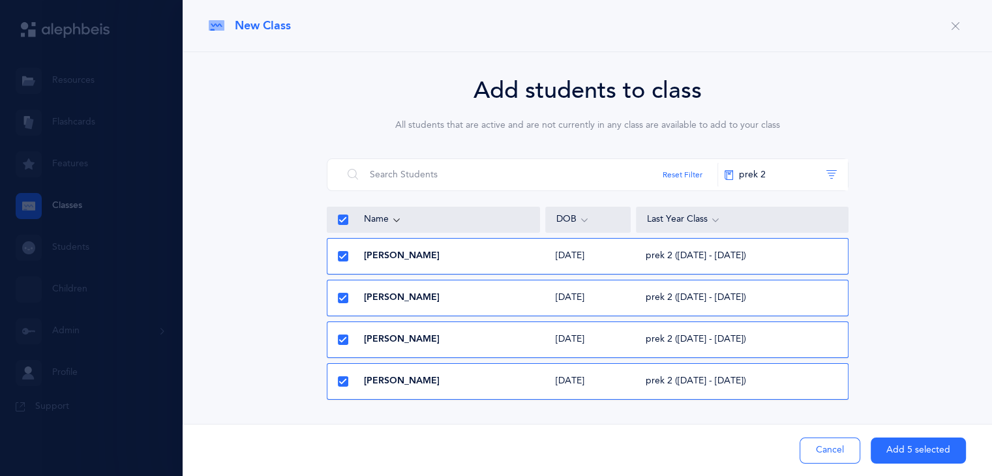
click at [338, 261] on label at bounding box center [343, 256] width 10 height 10
click at [0, 0] on input "checkbox" at bounding box center [0, 0] width 0 height 0
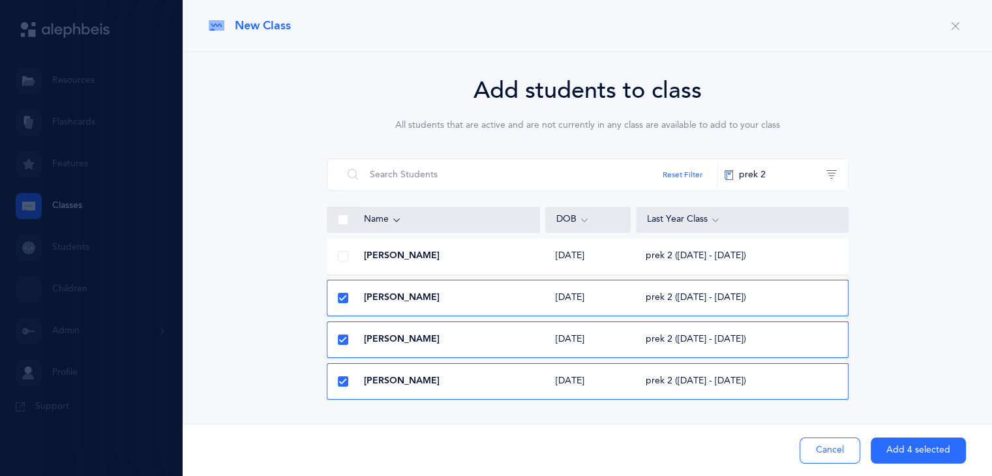
click at [339, 298] on icon at bounding box center [342, 298] width 7 height 7
click at [0, 0] on input "checkbox" at bounding box center [0, 0] width 0 height 0
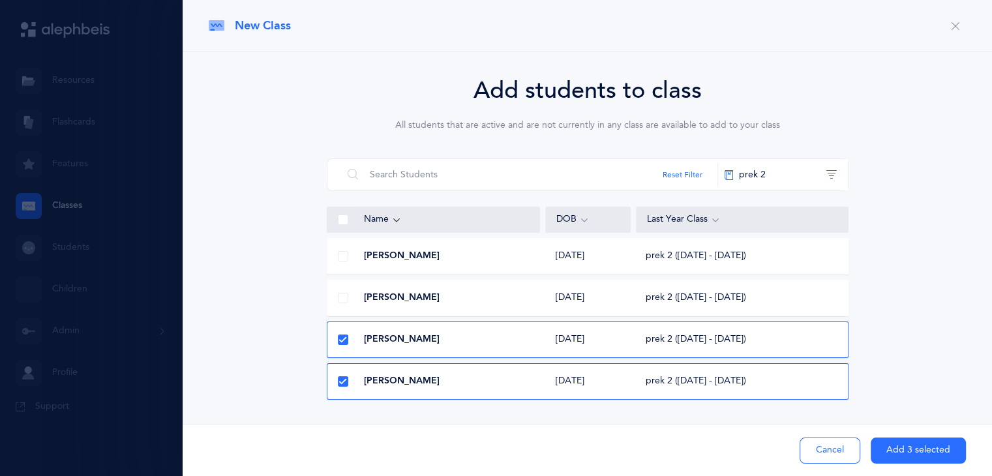
scroll to position [45, 0]
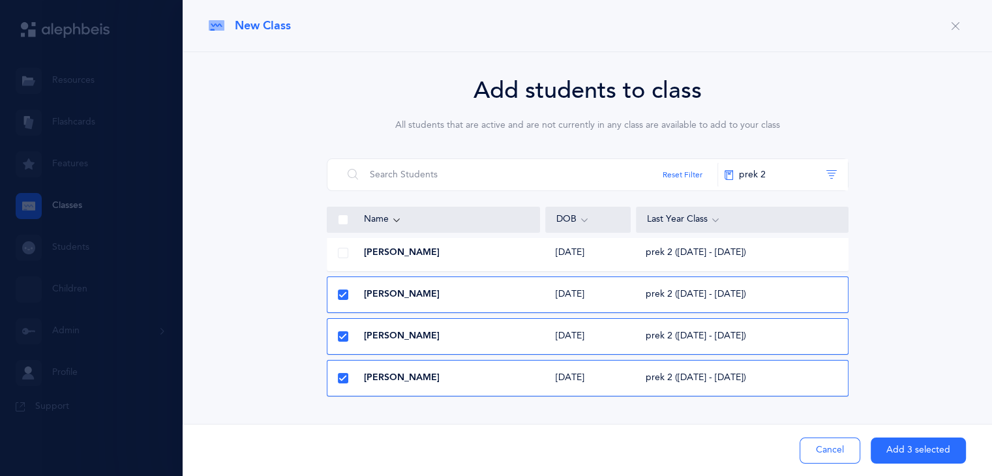
click at [340, 291] on icon at bounding box center [342, 294] width 7 height 7
click at [0, 0] on input "checkbox" at bounding box center [0, 0] width 0 height 0
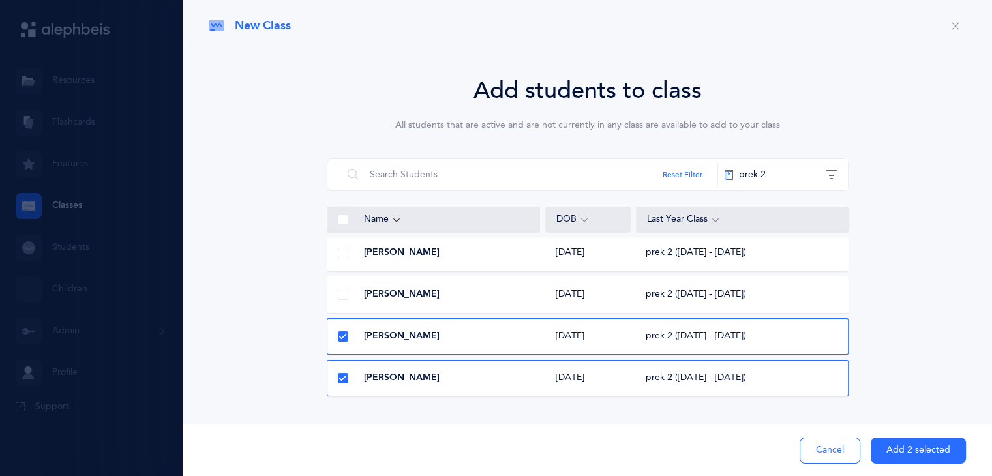
click at [342, 338] on icon at bounding box center [342, 336] width 7 height 7
click at [0, 0] on input "checkbox" at bounding box center [0, 0] width 0 height 0
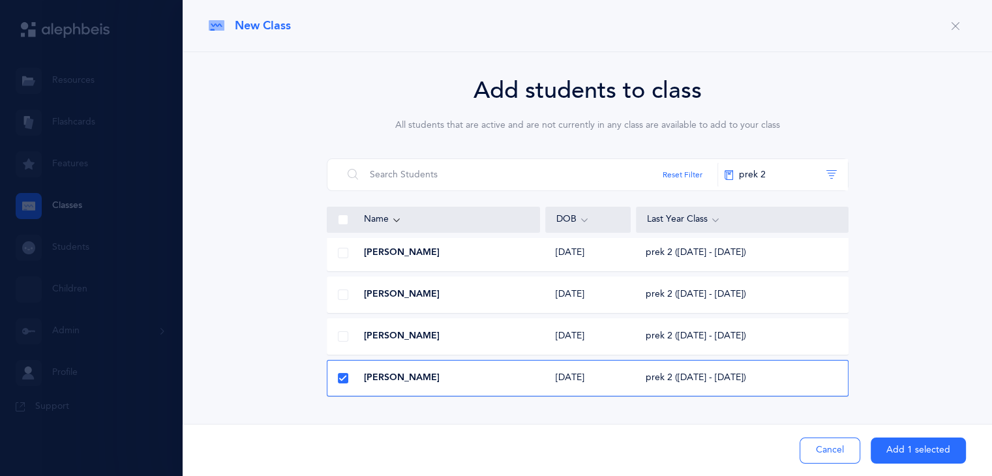
click at [339, 377] on icon at bounding box center [342, 378] width 7 height 7
click at [0, 0] on input "checkbox" at bounding box center [0, 0] width 0 height 0
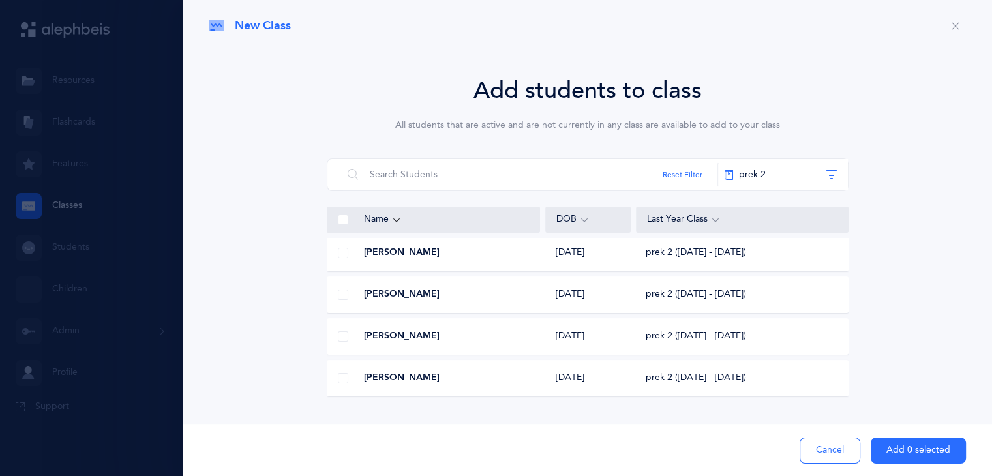
click at [818, 457] on button "Cancel" at bounding box center [829, 451] width 61 height 26
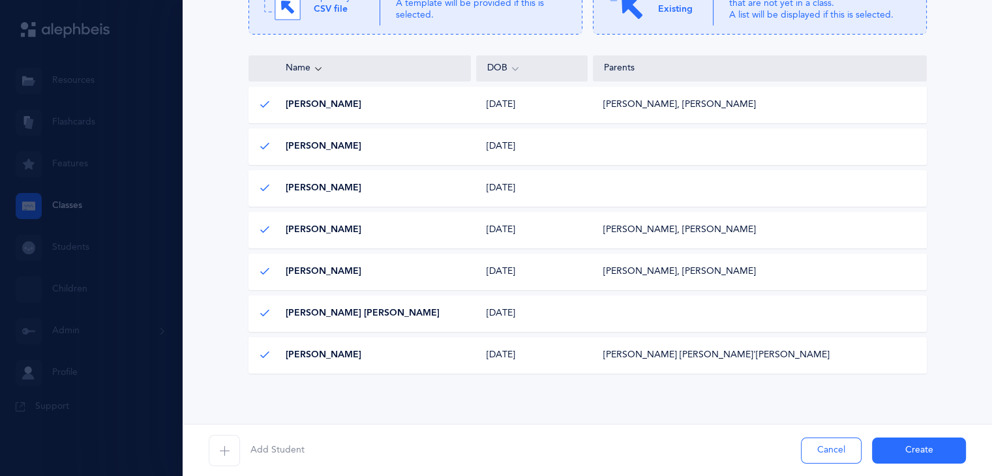
scroll to position [219, 0]
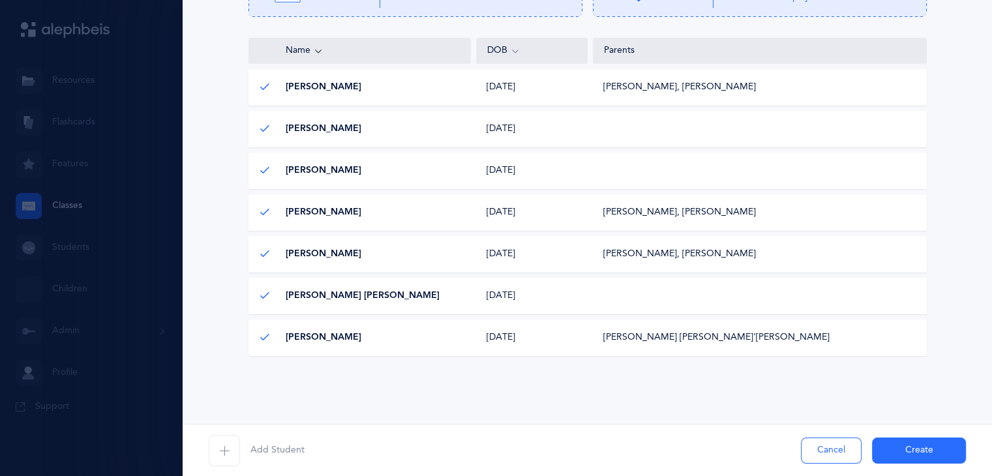
click at [904, 446] on button "Create" at bounding box center [919, 451] width 94 height 26
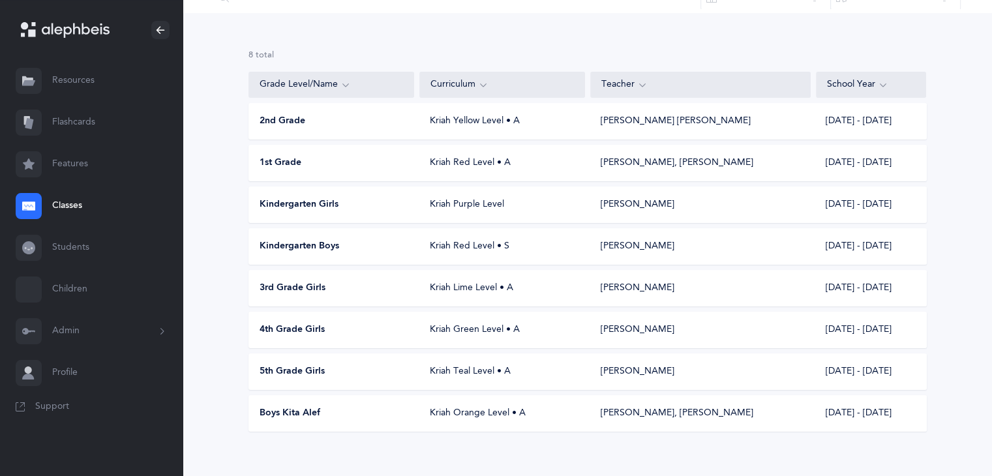
scroll to position [83, 0]
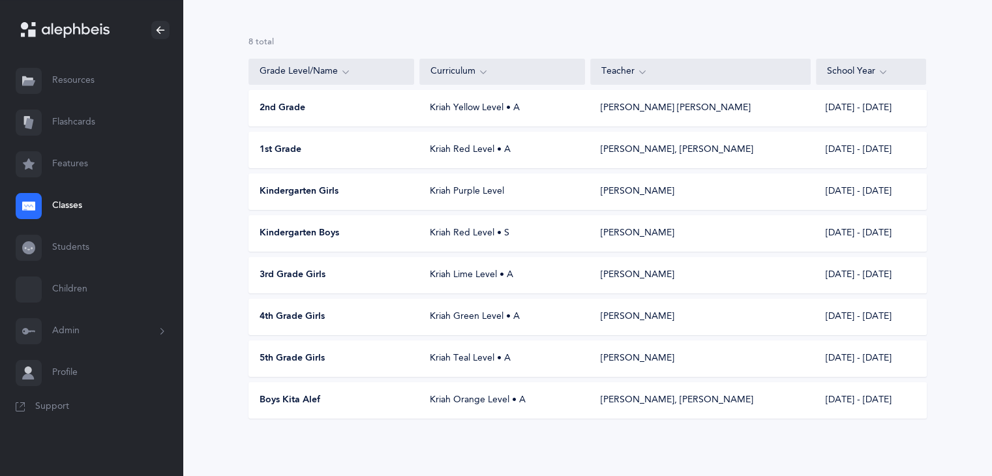
click at [746, 401] on div "[PERSON_NAME], [PERSON_NAME]" at bounding box center [700, 400] width 220 height 13
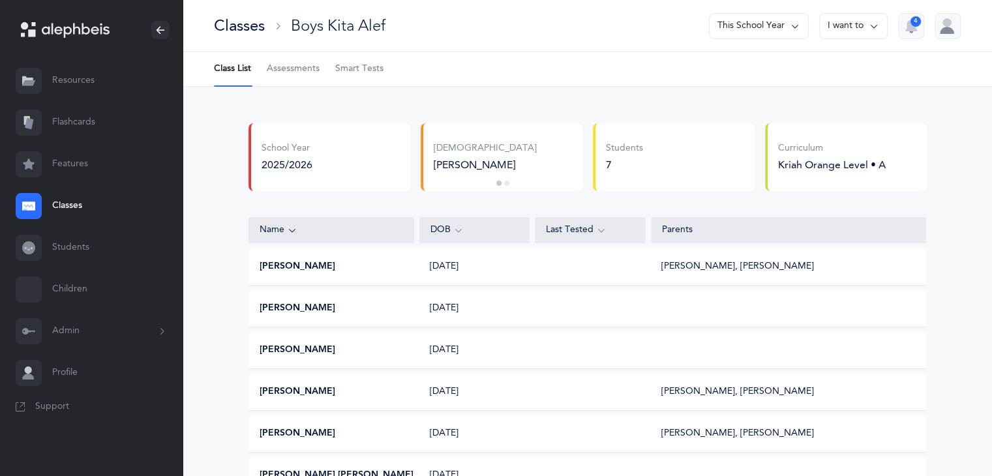
click at [837, 29] on button "I want to" at bounding box center [853, 26] width 68 height 26
click at [831, 69] on button "Edit class" at bounding box center [829, 66] width 93 height 23
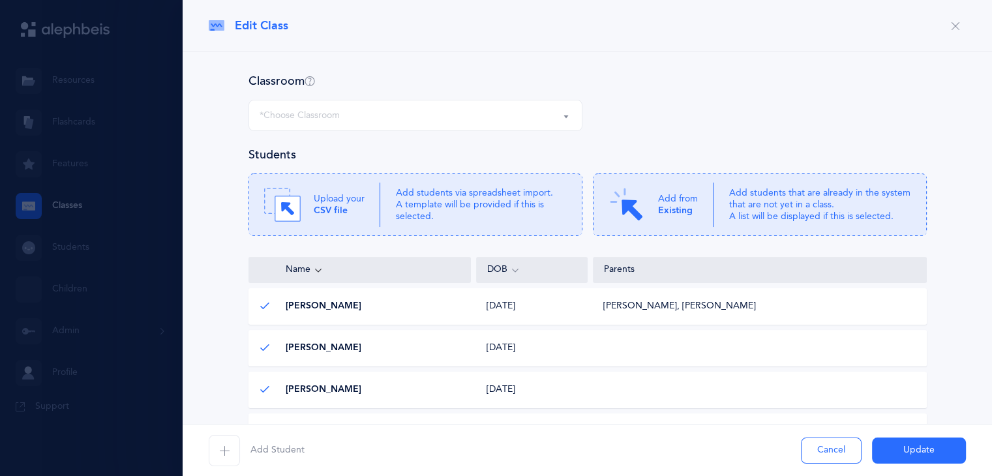
select select "1304"
click at [657, 222] on div "Add from Existing" at bounding box center [660, 204] width 105 height 37
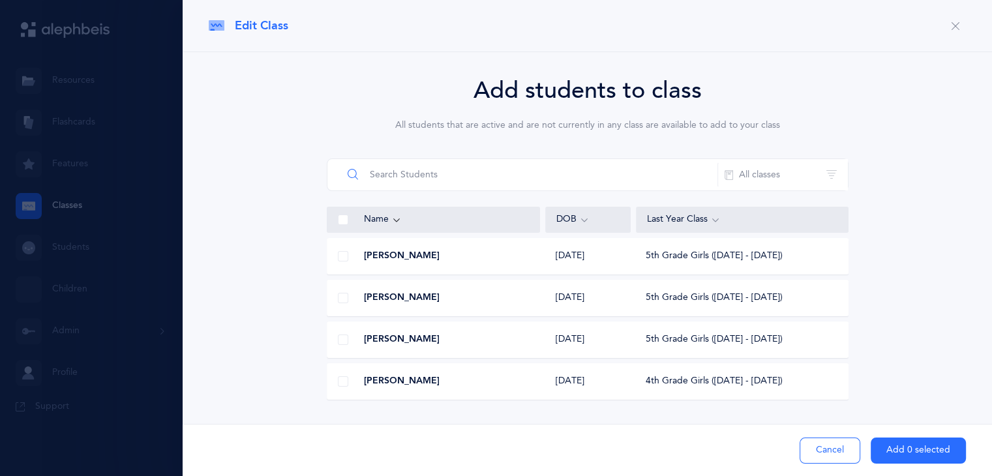
click at [471, 171] on input "text" at bounding box center [530, 174] width 376 height 31
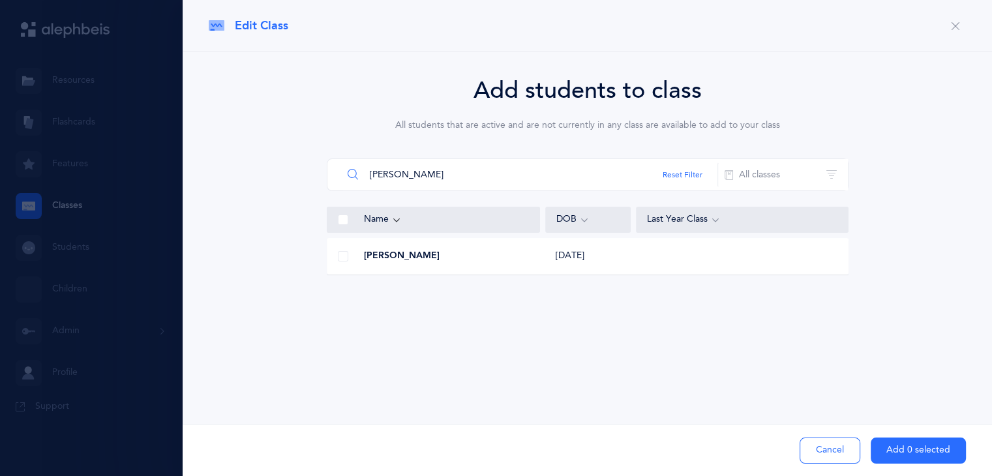
type input "[PERSON_NAME]"
click at [345, 256] on span at bounding box center [343, 256] width 10 height 10
click at [0, 0] on input "checkbox" at bounding box center [0, 0] width 0 height 0
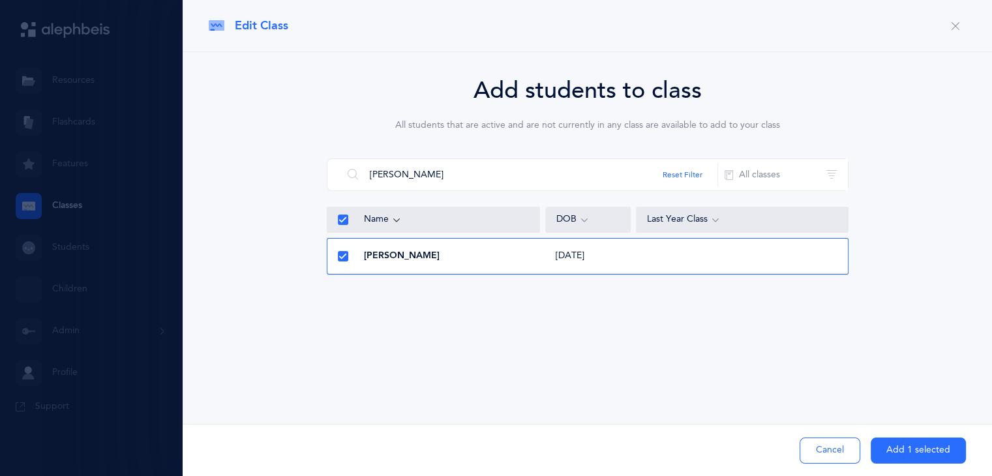
click at [901, 447] on button "Add 1 selected" at bounding box center [918, 451] width 95 height 26
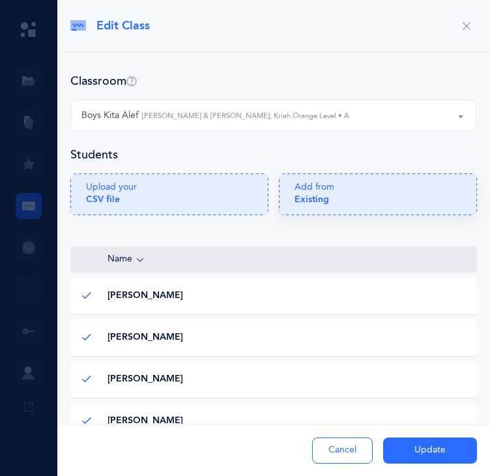
click at [309, 213] on div "Add from Existing" at bounding box center [378, 198] width 167 height 34
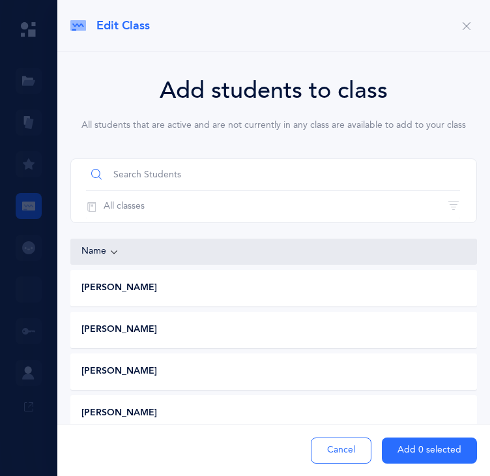
click at [267, 177] on input "text" at bounding box center [273, 174] width 374 height 31
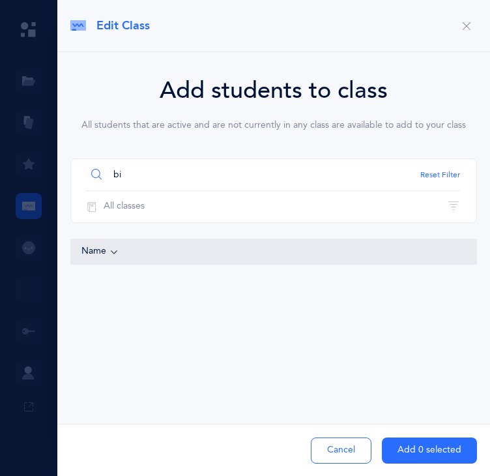
type input "b"
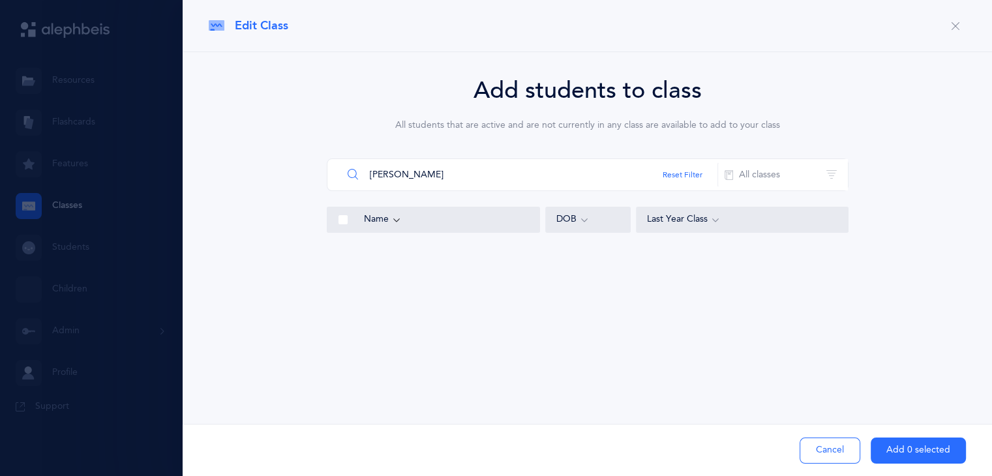
click at [425, 179] on input "[PERSON_NAME]" at bounding box center [530, 174] width 376 height 31
click at [751, 176] on button "All classes" at bounding box center [782, 174] width 130 height 31
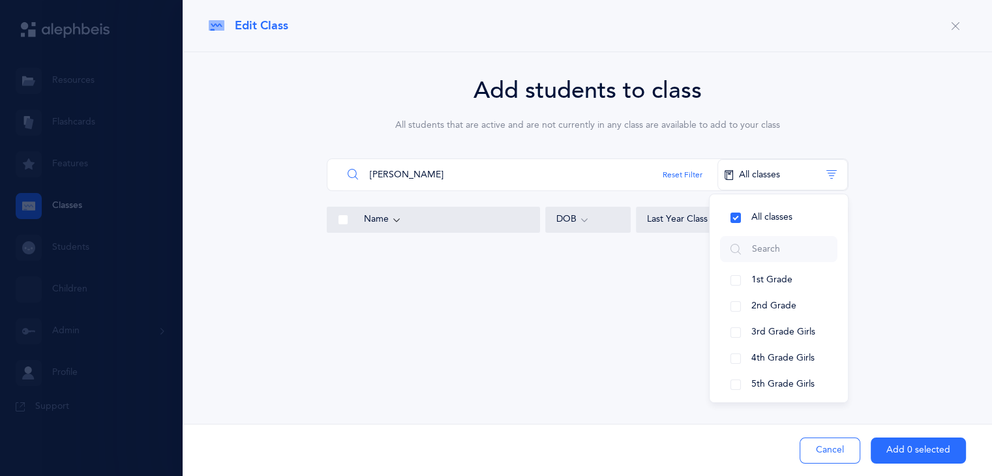
click at [520, 179] on input "[PERSON_NAME]" at bounding box center [530, 174] width 376 height 31
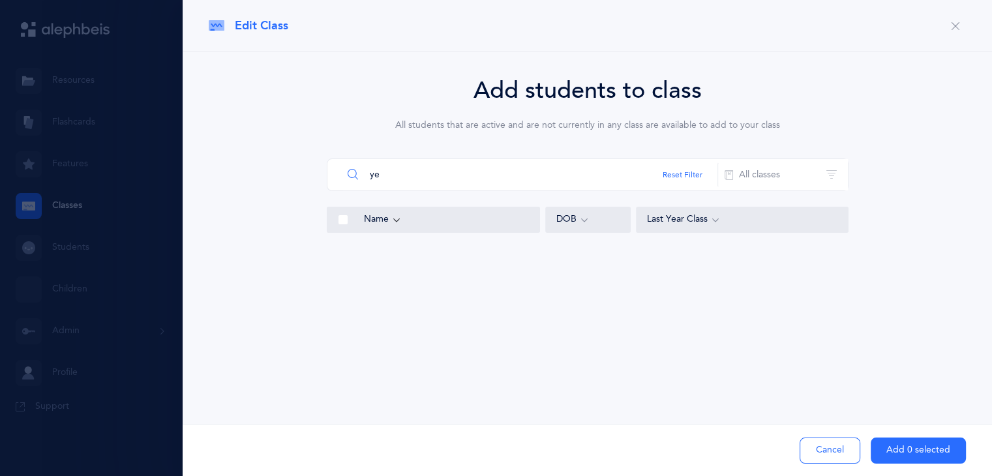
type input "y"
type input "biston"
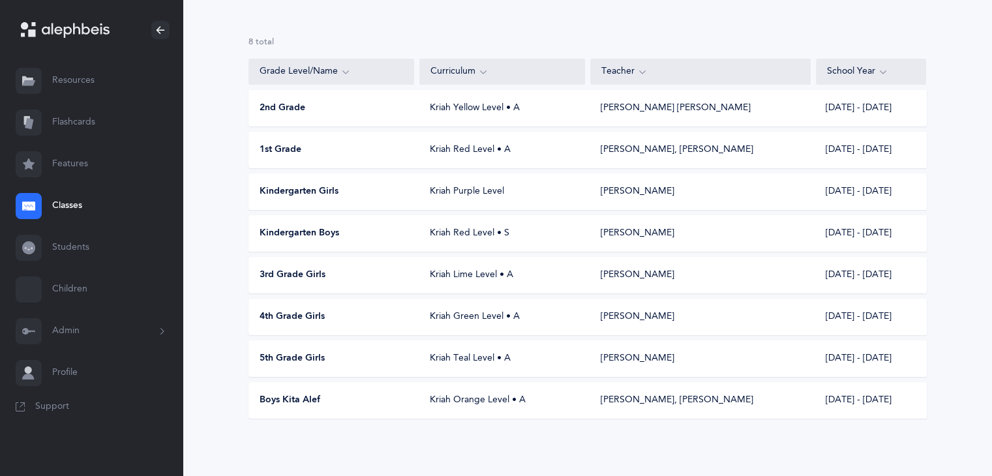
click at [302, 397] on span "Boys Kita Alef" at bounding box center [290, 400] width 61 height 13
click at [302, 397] on div "Classes I want to 4 Reset Filter This School Year All School Years This School …" at bounding box center [587, 196] width 809 height 559
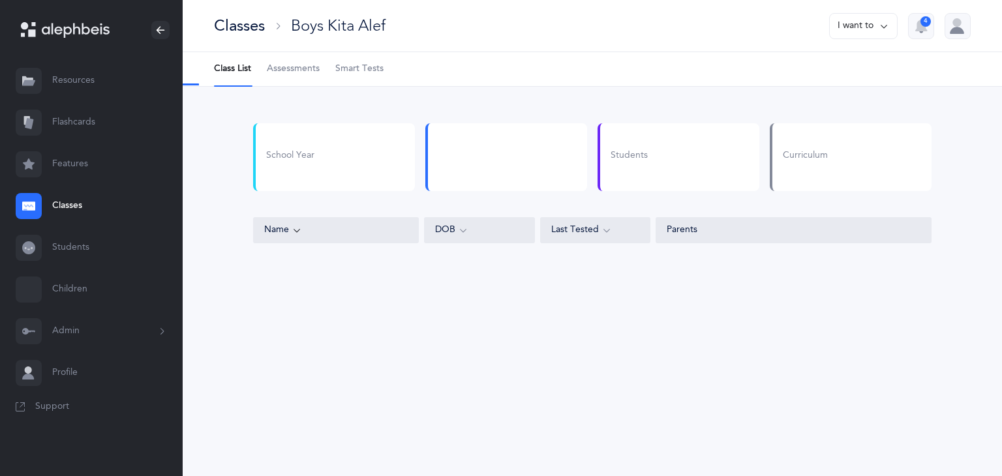
click at [302, 397] on div "Classes Boys Kita Alef I want to 4 Class List Assessments Smart Tests School Ye…" at bounding box center [592, 238] width 819 height 476
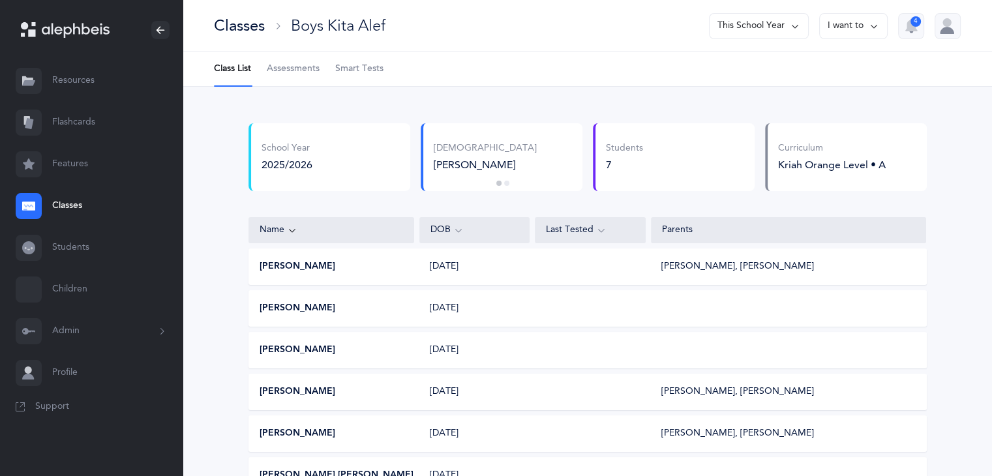
click at [835, 23] on button "I want to" at bounding box center [853, 26] width 68 height 26
click at [818, 64] on button "Edit class" at bounding box center [829, 66] width 93 height 23
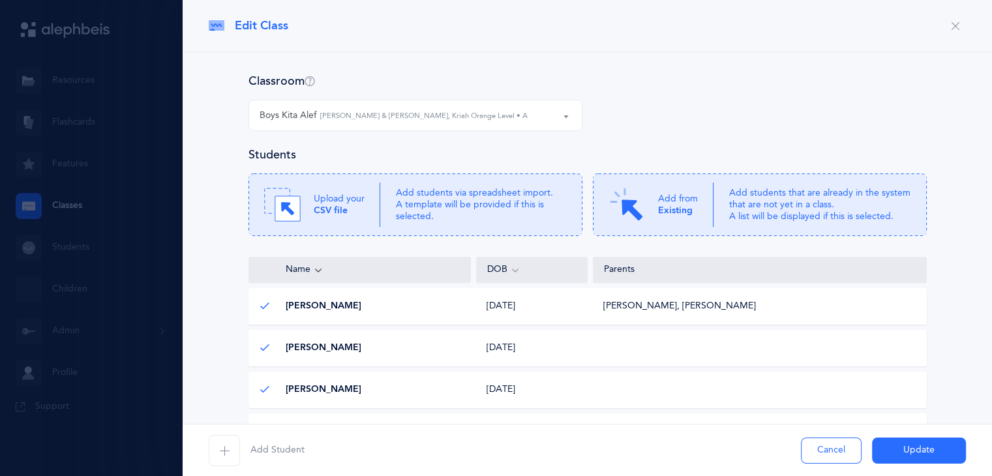
select select "1304"
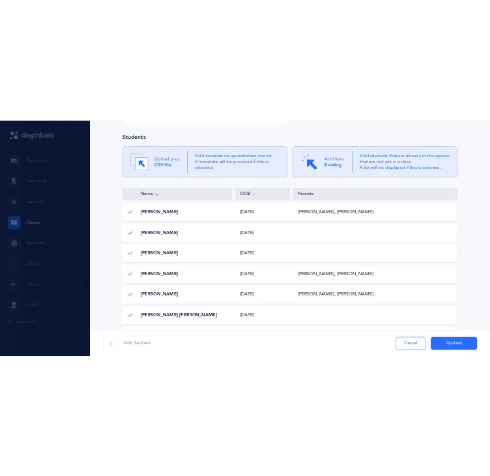
scroll to position [114, 0]
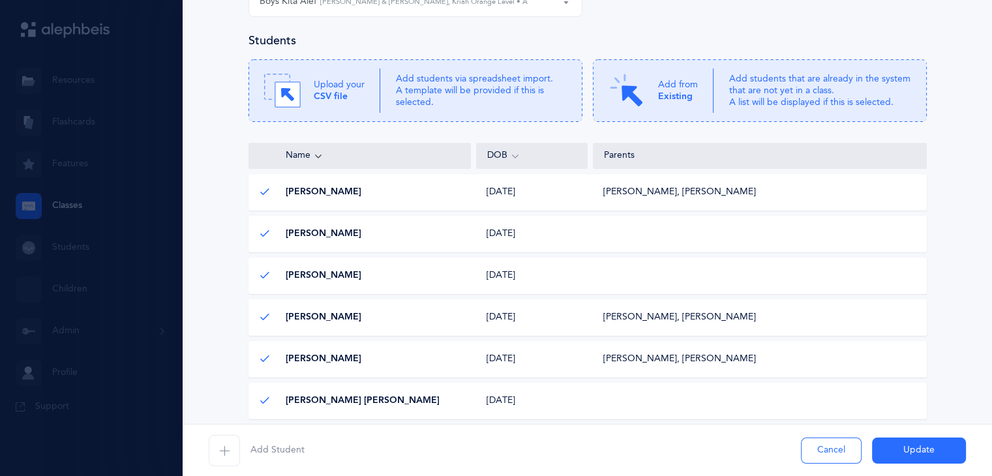
click at [231, 454] on span "button" at bounding box center [224, 450] width 31 height 31
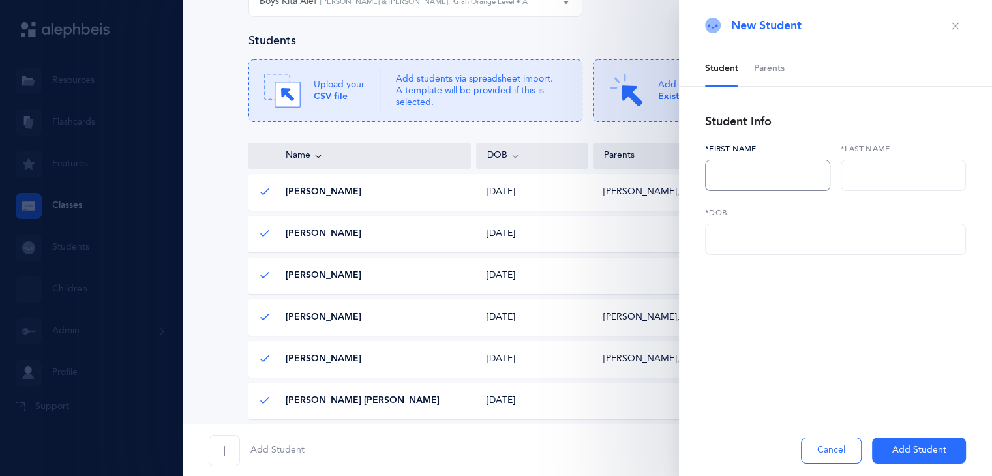
click at [723, 178] on input "text" at bounding box center [767, 175] width 125 height 31
type input "[PERSON_NAME]"
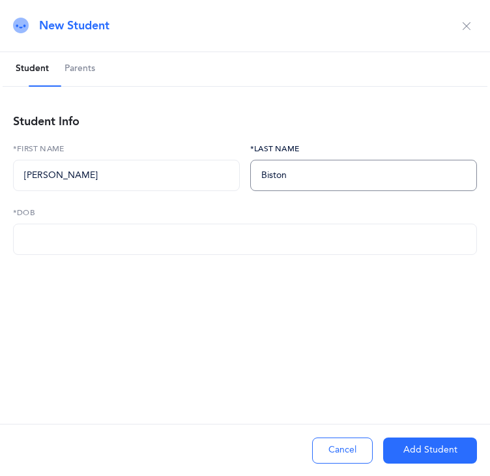
type input "Biston"
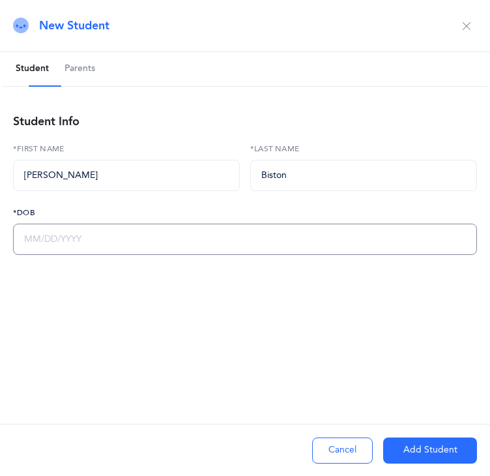
click at [23, 235] on input "text" at bounding box center [245, 239] width 464 height 31
type input "[DATE]"
click at [401, 446] on button "Add Student" at bounding box center [430, 451] width 94 height 26
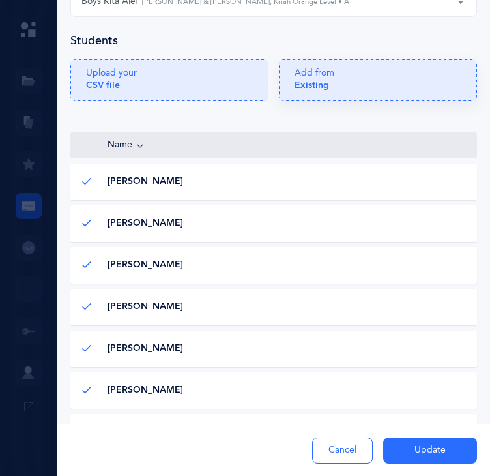
click at [394, 101] on icon at bounding box center [378, 80] width 198 height 42
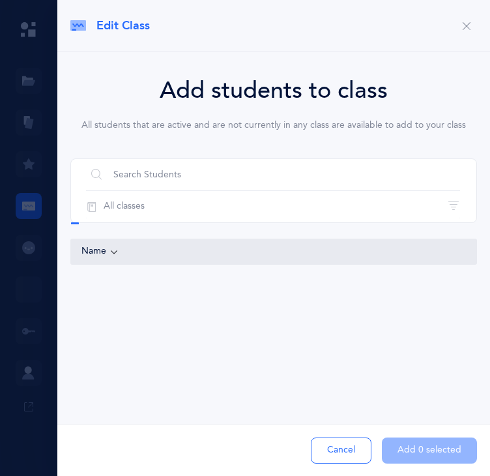
scroll to position [0, 0]
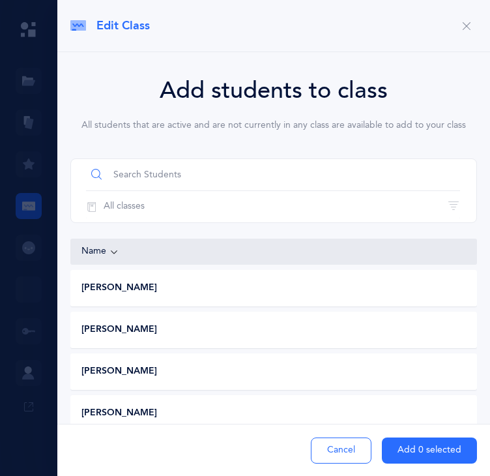
click at [215, 171] on input "text" at bounding box center [273, 174] width 374 height 31
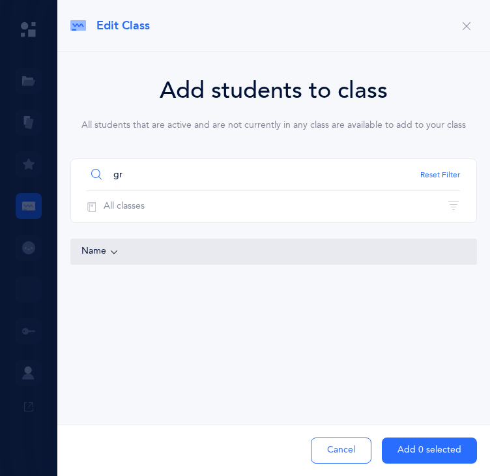
type input "g"
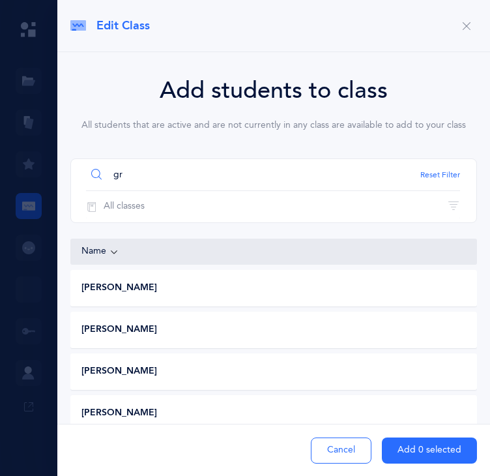
type input "g"
click at [464, 23] on icon "button" at bounding box center [467, 26] width 10 height 10
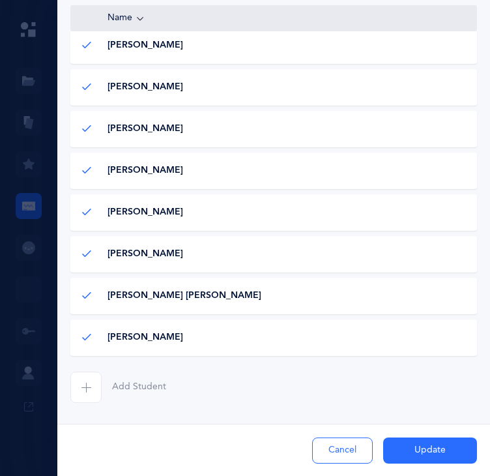
scroll to position [316, 0]
click at [90, 379] on span "button" at bounding box center [85, 387] width 31 height 31
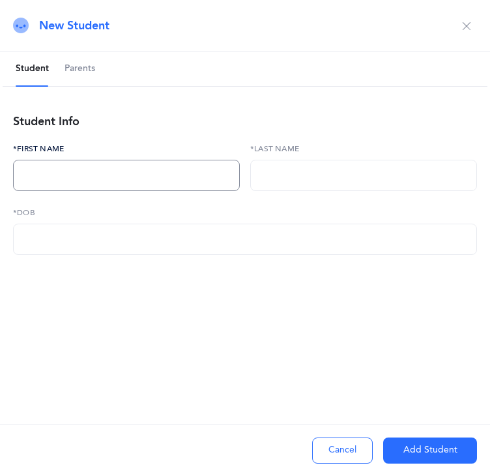
click at [63, 173] on input "text" at bounding box center [126, 175] width 227 height 31
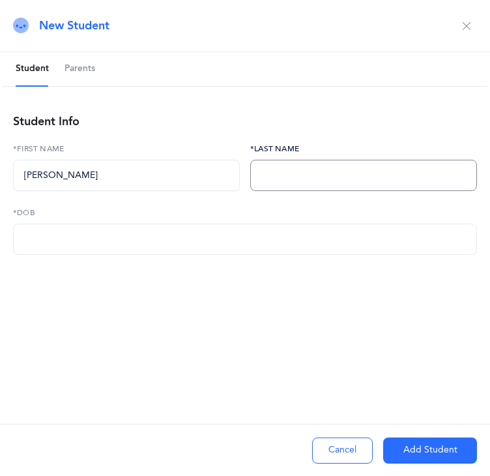
type input "[PERSON_NAME]"
type input "l"
type input "Grifkin"
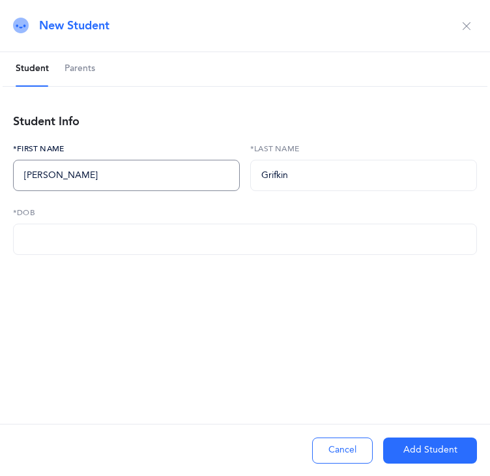
click at [63, 173] on input "[PERSON_NAME]" at bounding box center [126, 175] width 227 height 31
type input "[PERSON_NAME]"
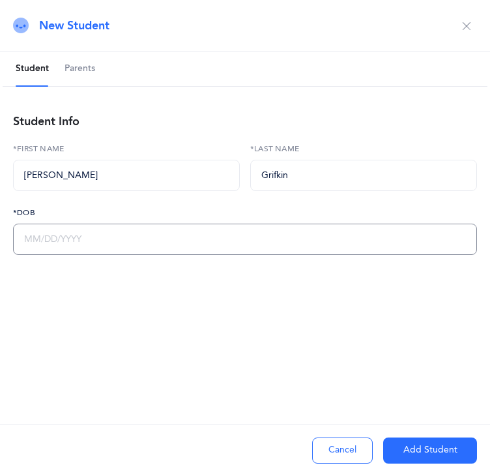
click at [23, 235] on input "text" at bounding box center [245, 239] width 464 height 31
type input "0M/DD/YYYY"
type input "[DATE]"
click at [408, 453] on button "Add Student" at bounding box center [430, 451] width 94 height 26
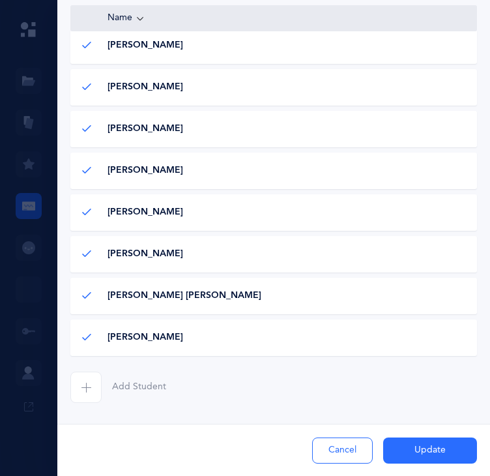
scroll to position [357, 0]
click at [91, 388] on span "button" at bounding box center [85, 387] width 31 height 31
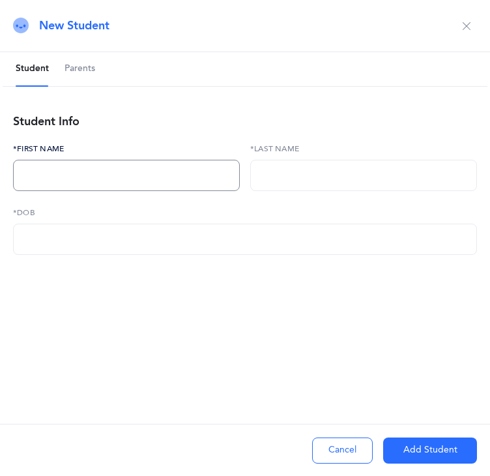
click at [29, 170] on input "text" at bounding box center [126, 175] width 227 height 31
click at [92, 172] on input "text" at bounding box center [126, 175] width 227 height 31
type input "Avi"
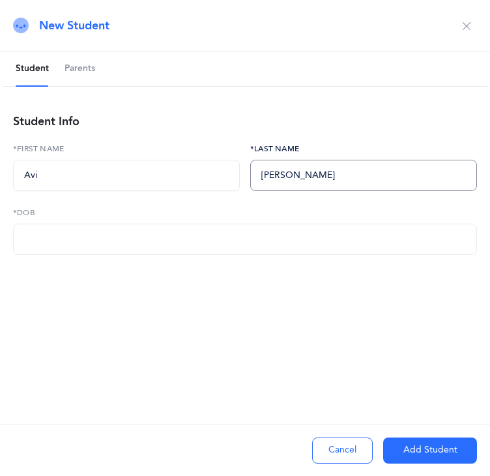
type input "[PERSON_NAME]"
click at [22, 241] on input "text" at bounding box center [245, 239] width 464 height 31
type input "[DATE]"
click at [405, 452] on button "Add Student" at bounding box center [430, 451] width 94 height 26
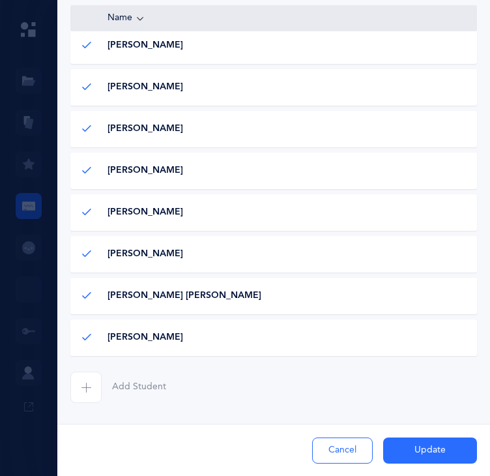
click at [87, 403] on span "button" at bounding box center [85, 387] width 31 height 31
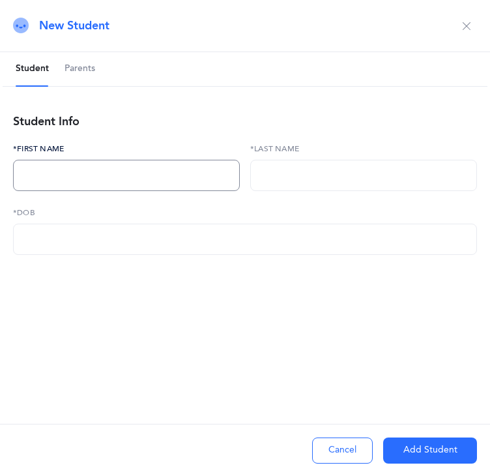
click at [55, 175] on input "text" at bounding box center [126, 175] width 227 height 31
type input "Mendel"
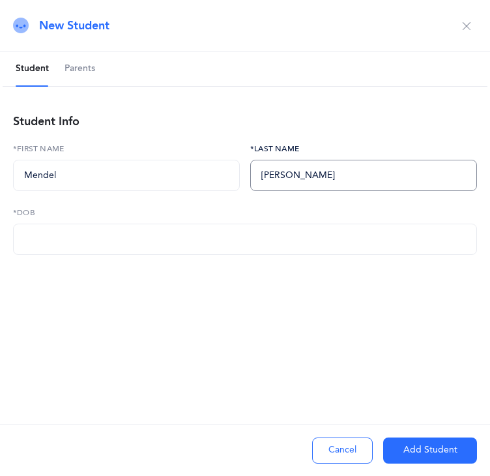
type input "[PERSON_NAME]"
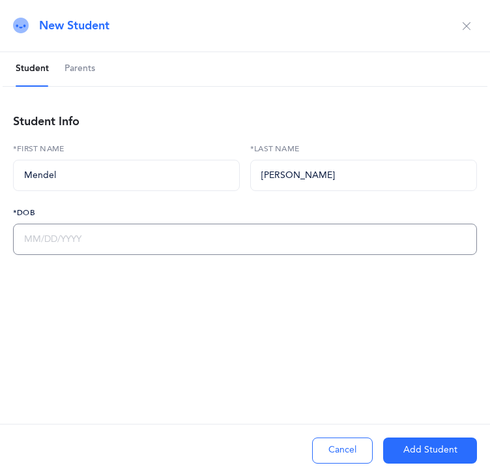
click at [21, 235] on input "text" at bounding box center [245, 239] width 464 height 31
type input "[DATE]"
click at [405, 447] on button "Add Student" at bounding box center [430, 451] width 94 height 26
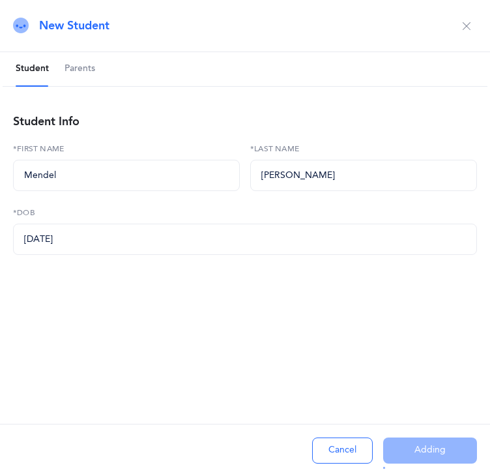
click at [405, 447] on div "Cancel Adding" at bounding box center [245, 450] width 490 height 52
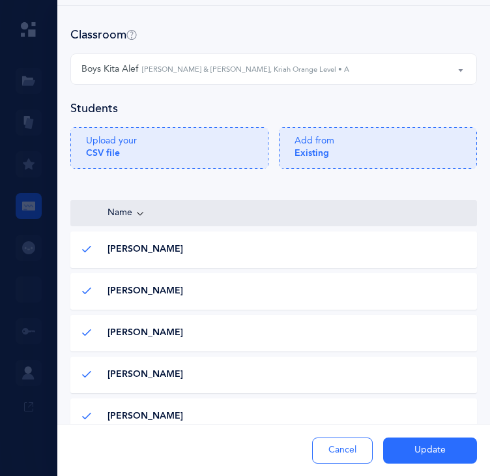
scroll to position [0, 0]
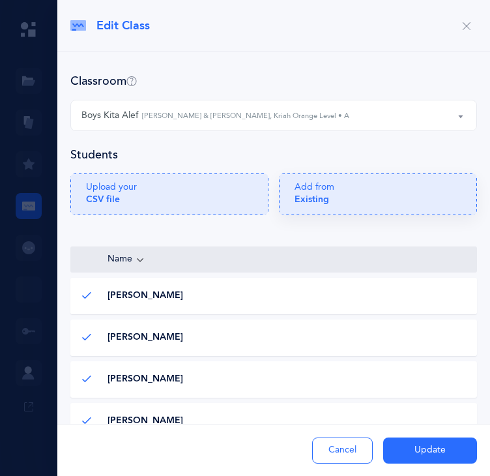
click at [368, 205] on div "Add from Existing" at bounding box center [378, 198] width 167 height 34
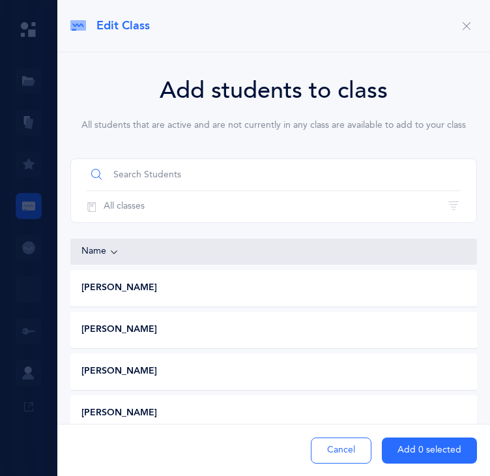
click at [179, 167] on input "text" at bounding box center [273, 174] width 374 height 31
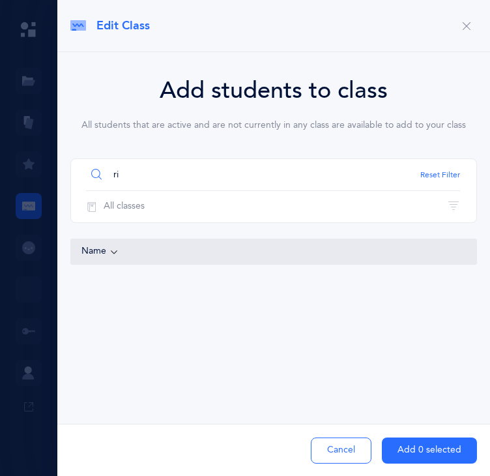
type input "r"
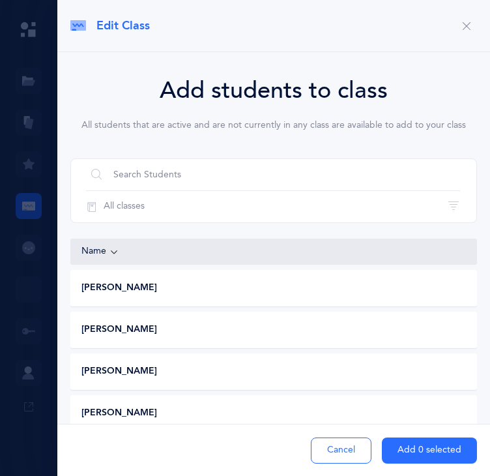
drag, startPoint x: 488, startPoint y: 157, endPoint x: 499, endPoint y: 308, distance: 151.6
click at [490, 308] on html "[PERSON_NAME] [PERSON_NAME] Resources Resources Flashcards Flashcards Features …" at bounding box center [245, 335] width 490 height 671
click at [349, 453] on button "Cancel" at bounding box center [341, 451] width 61 height 26
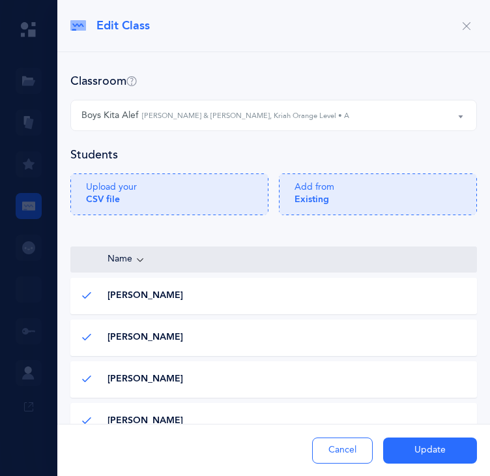
click at [424, 82] on div "Classroom" at bounding box center [273, 81] width 407 height 16
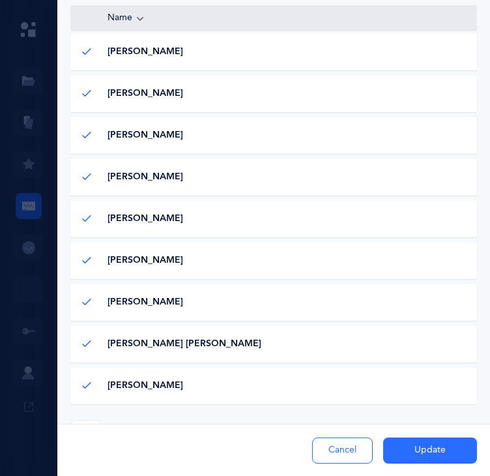
scroll to position [441, 0]
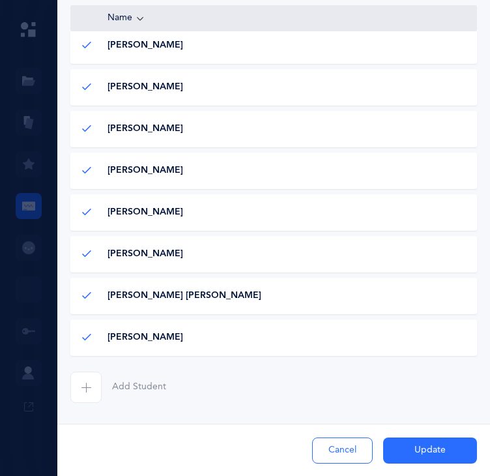
click at [83, 387] on icon "button" at bounding box center [86, 387] width 10 height 10
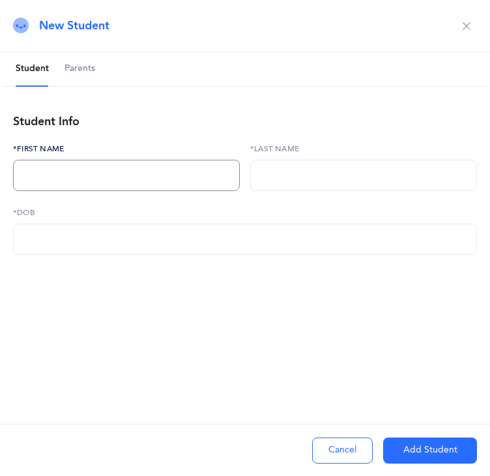
click at [69, 179] on input "text" at bounding box center [126, 175] width 227 height 31
type input "[PERSON_NAME]"
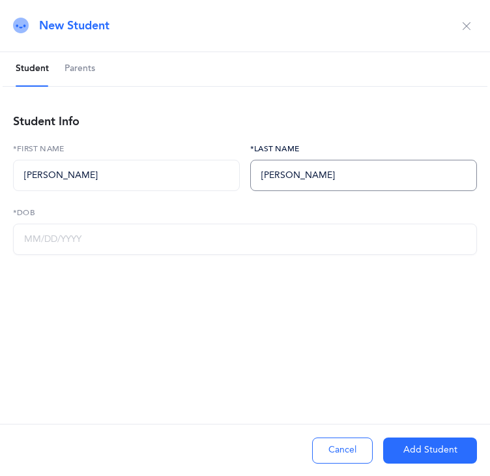
type input "[PERSON_NAME]"
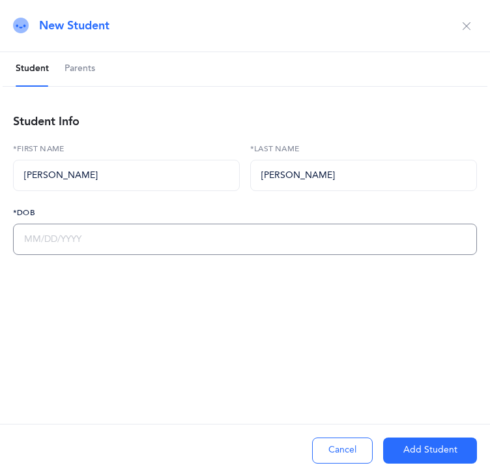
click at [29, 237] on input "text" at bounding box center [245, 239] width 464 height 31
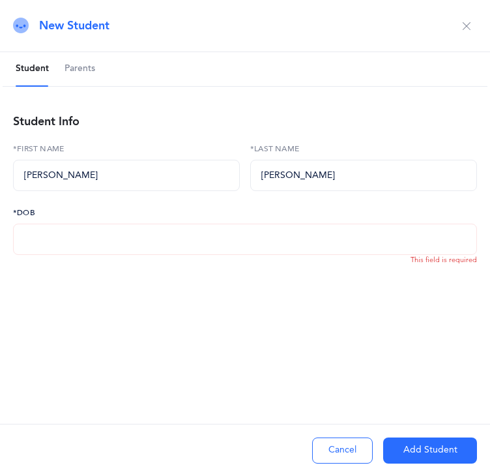
click at [23, 233] on input "text" at bounding box center [245, 239] width 464 height 31
type input "[DATE]"
click at [407, 451] on button "Add Student" at bounding box center [430, 451] width 94 height 26
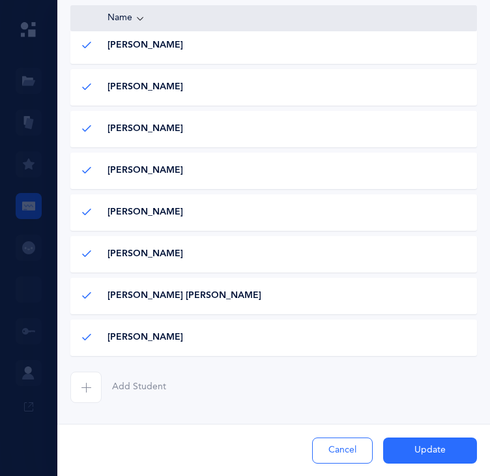
scroll to position [67, 0]
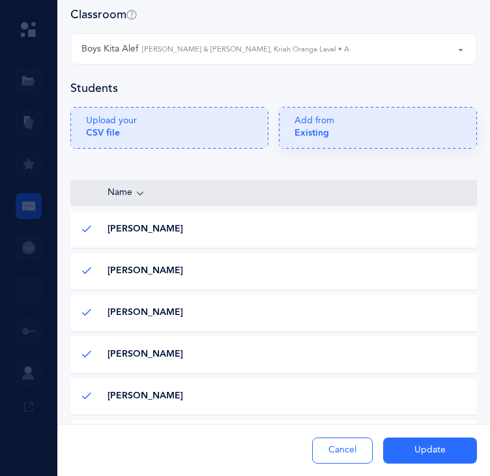
click at [372, 149] on icon at bounding box center [378, 128] width 198 height 42
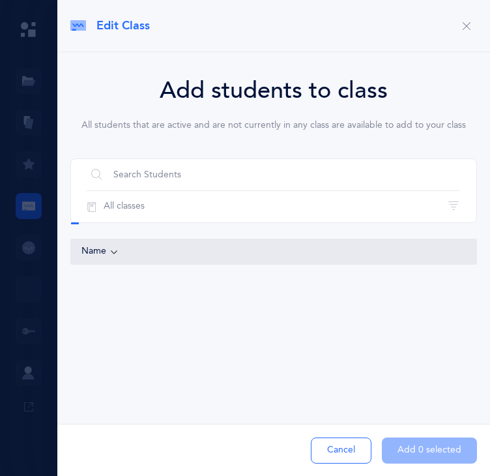
scroll to position [0, 0]
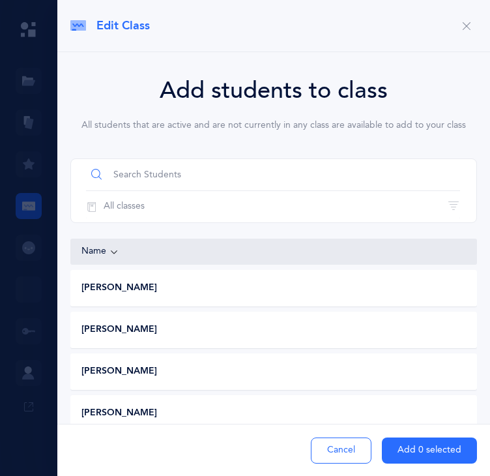
click at [213, 177] on input "text" at bounding box center [273, 174] width 374 height 31
type input "[PERSON_NAME]"
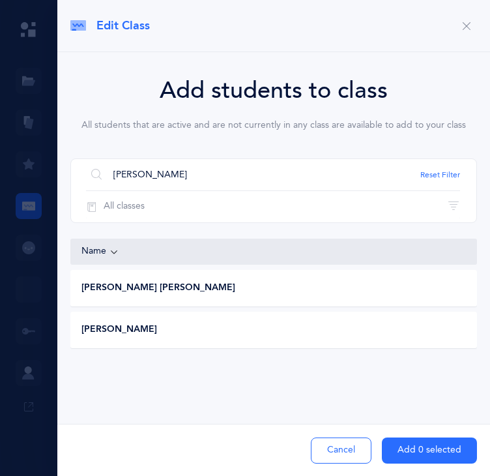
click at [192, 323] on div "[PERSON_NAME]" at bounding box center [272, 329] width 403 height 13
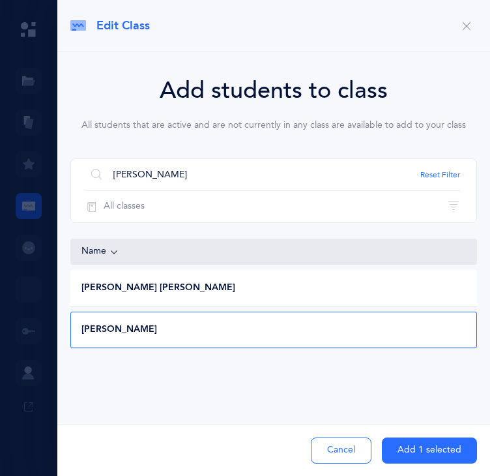
click at [404, 451] on button "Add 1 selected" at bounding box center [429, 451] width 95 height 26
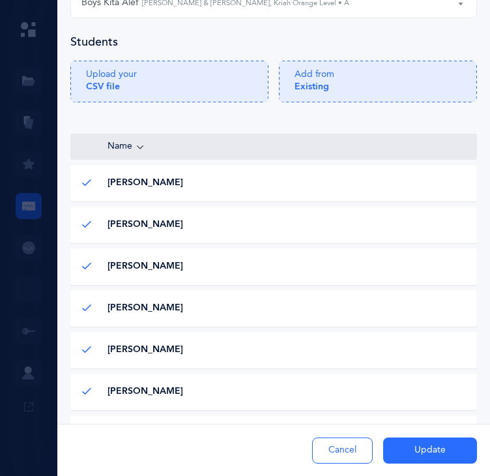
scroll to position [107, 0]
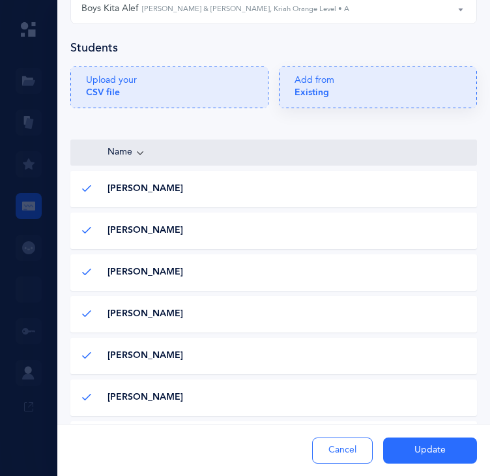
click at [394, 108] on div "Add from Existing" at bounding box center [378, 91] width 167 height 34
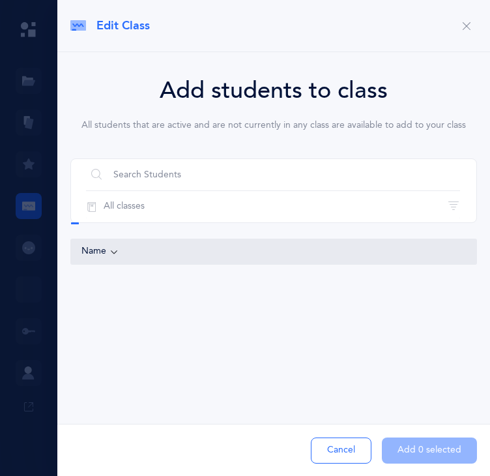
scroll to position [0, 0]
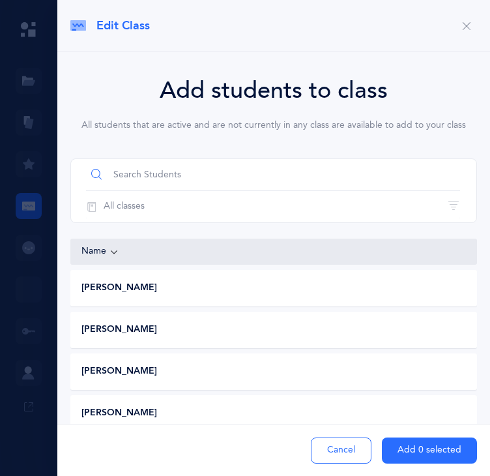
click at [183, 166] on input "text" at bounding box center [273, 174] width 374 height 31
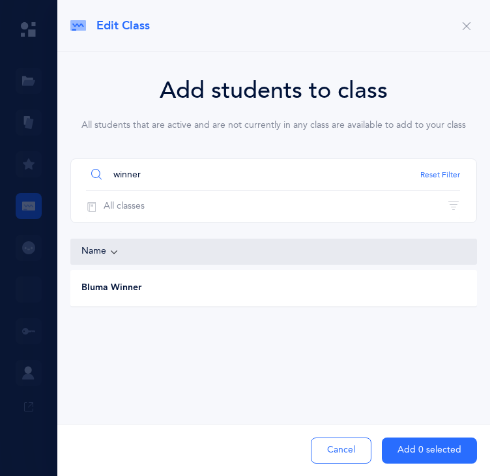
scroll to position [195, 0]
type input "winner"
click at [401, 449] on button "Add 0 selected" at bounding box center [429, 451] width 95 height 26
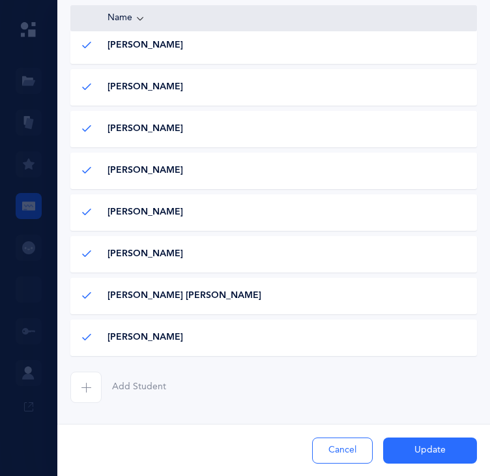
scroll to position [524, 0]
click at [89, 389] on icon "button" at bounding box center [86, 387] width 10 height 10
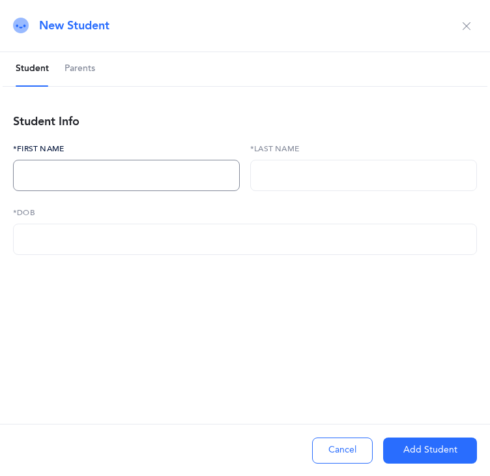
click at [61, 176] on input "text" at bounding box center [126, 175] width 227 height 31
type input "[PERSON_NAME]"
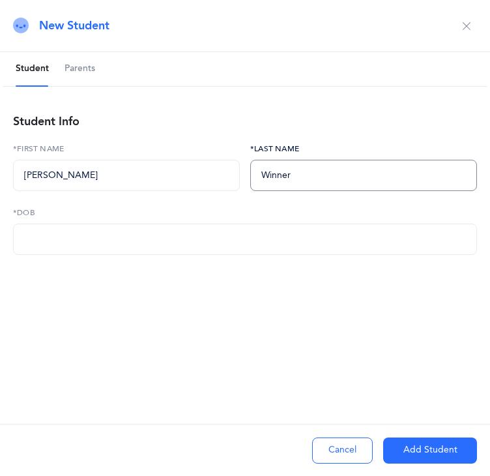
type input "Winner"
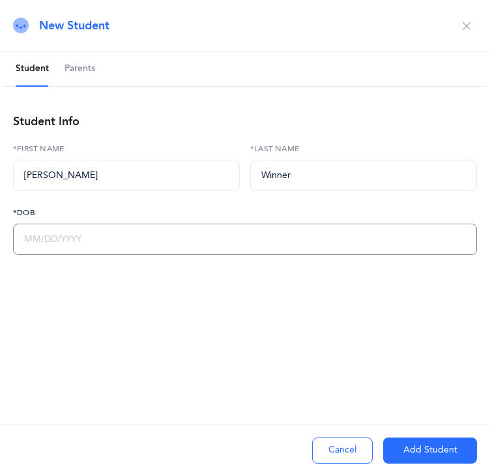
click at [23, 239] on input "text" at bounding box center [245, 239] width 464 height 31
type input "[DATE]"
click at [400, 451] on button "Add Student" at bounding box center [430, 451] width 94 height 26
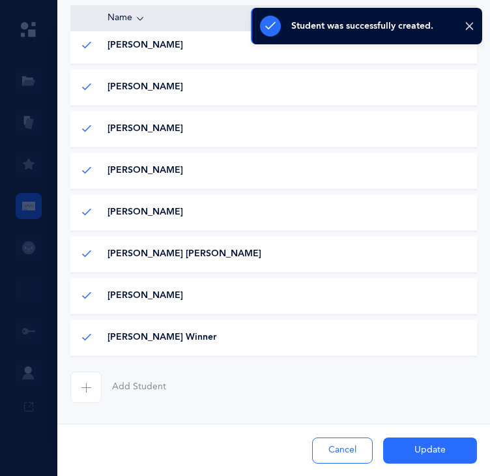
click at [402, 454] on button "Update" at bounding box center [430, 451] width 94 height 26
